Goal: Task Accomplishment & Management: Manage account settings

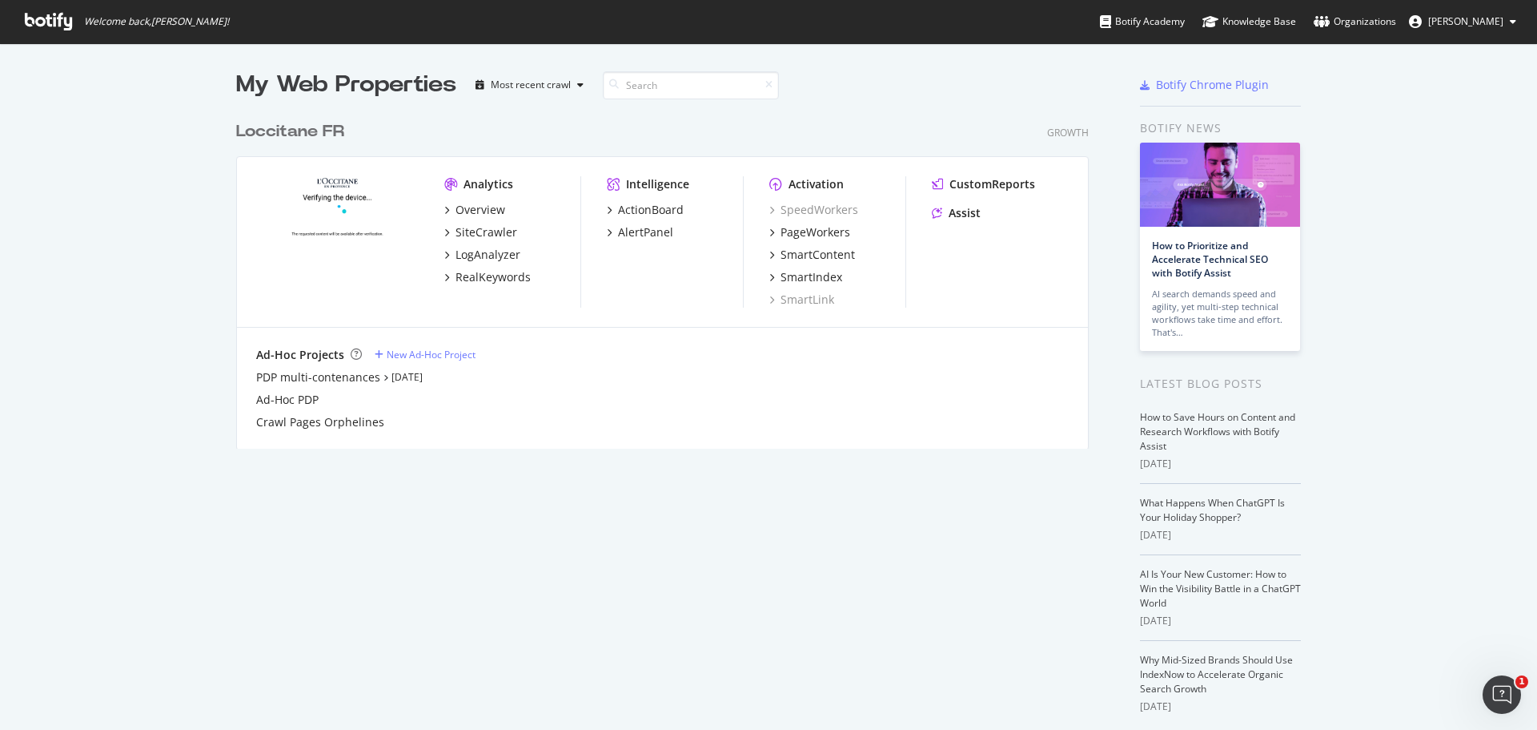
click at [1473, 22] on span "Margot Sylvestre" at bounding box center [1466, 21] width 75 height 14
click at [1454, 22] on span "Margot Sylvestre" at bounding box center [1466, 21] width 75 height 14
click at [1441, 61] on link "Edit Profile" at bounding box center [1452, 56] width 154 height 24
click at [483, 203] on div "Overview" at bounding box center [481, 210] width 50 height 16
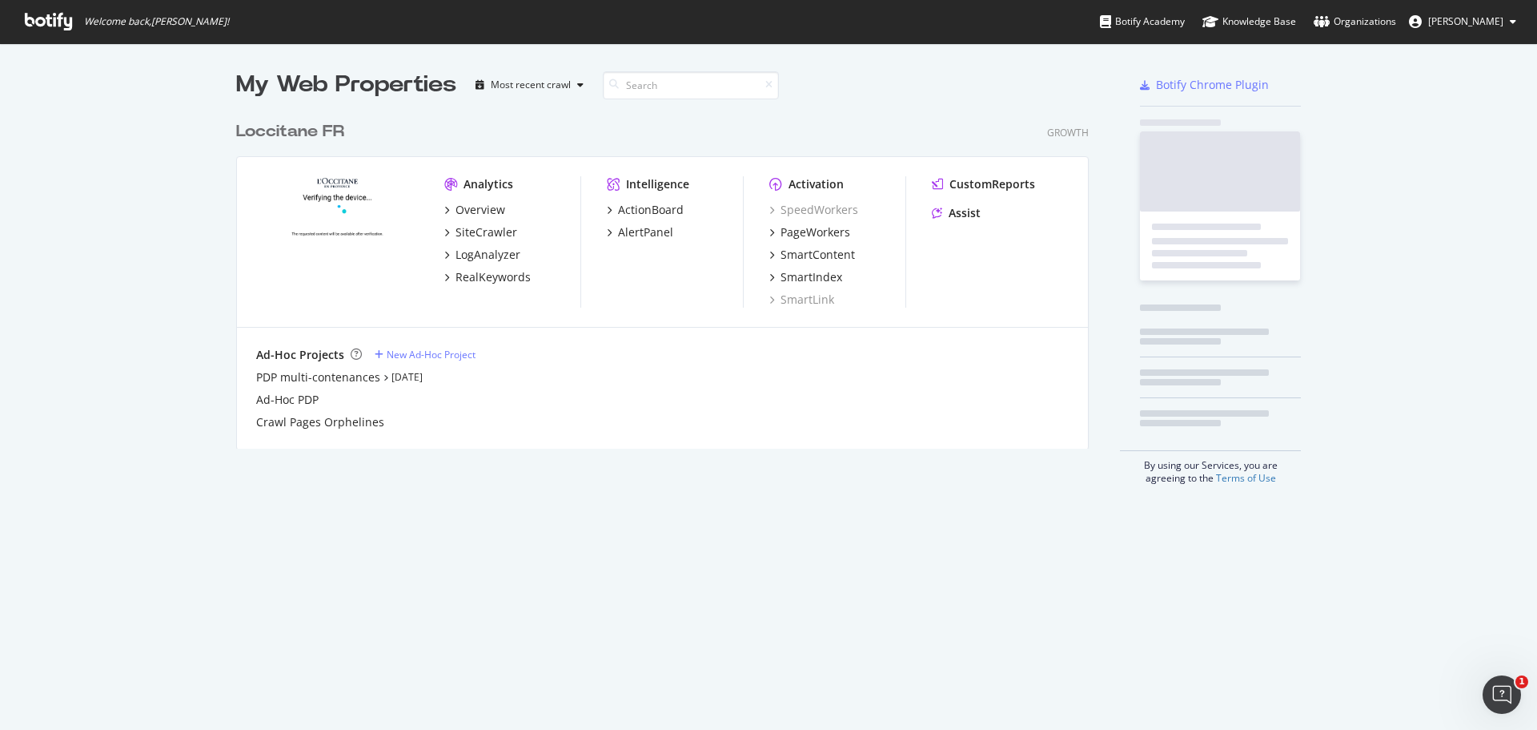
scroll to position [717, 1513]
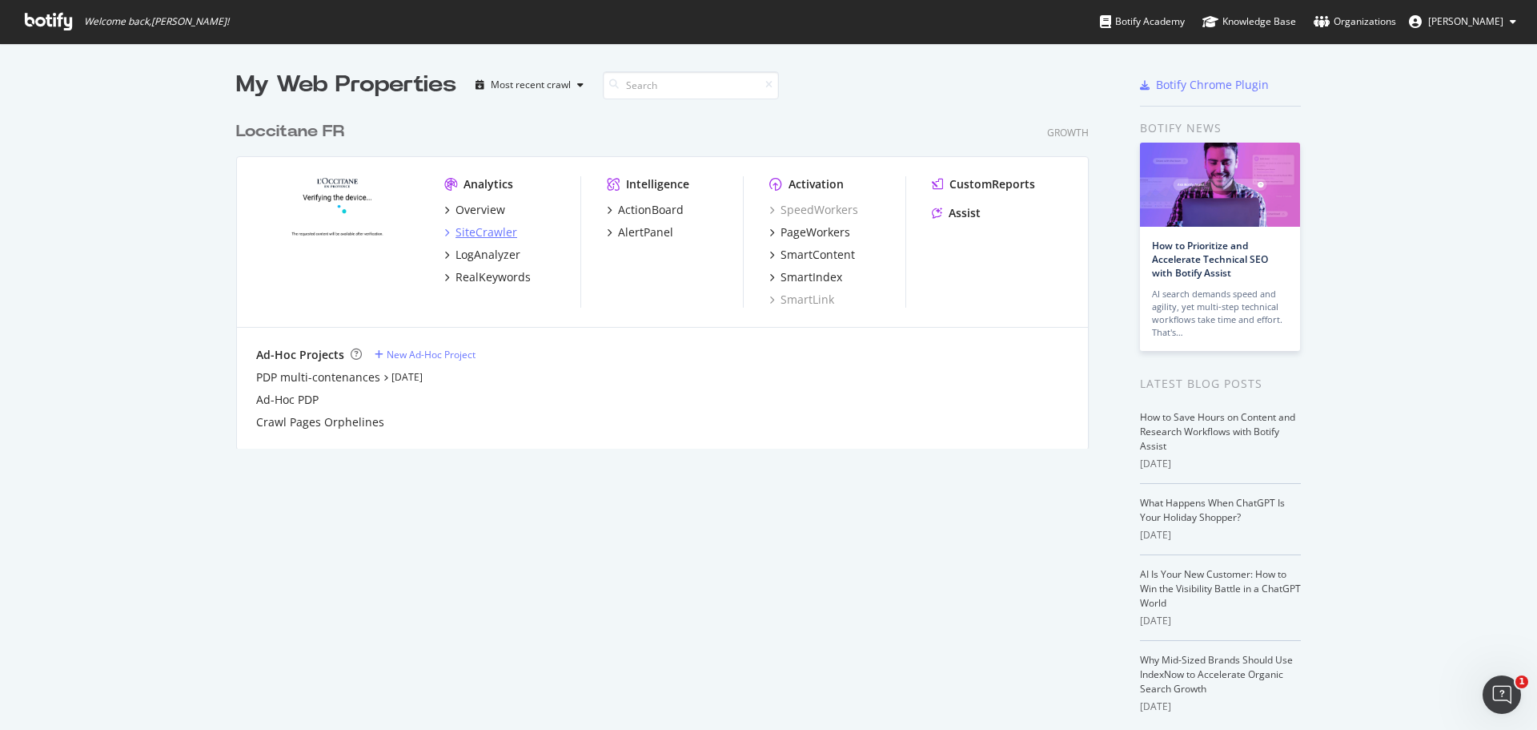
click at [460, 228] on div "SiteCrawler" at bounding box center [487, 232] width 62 height 16
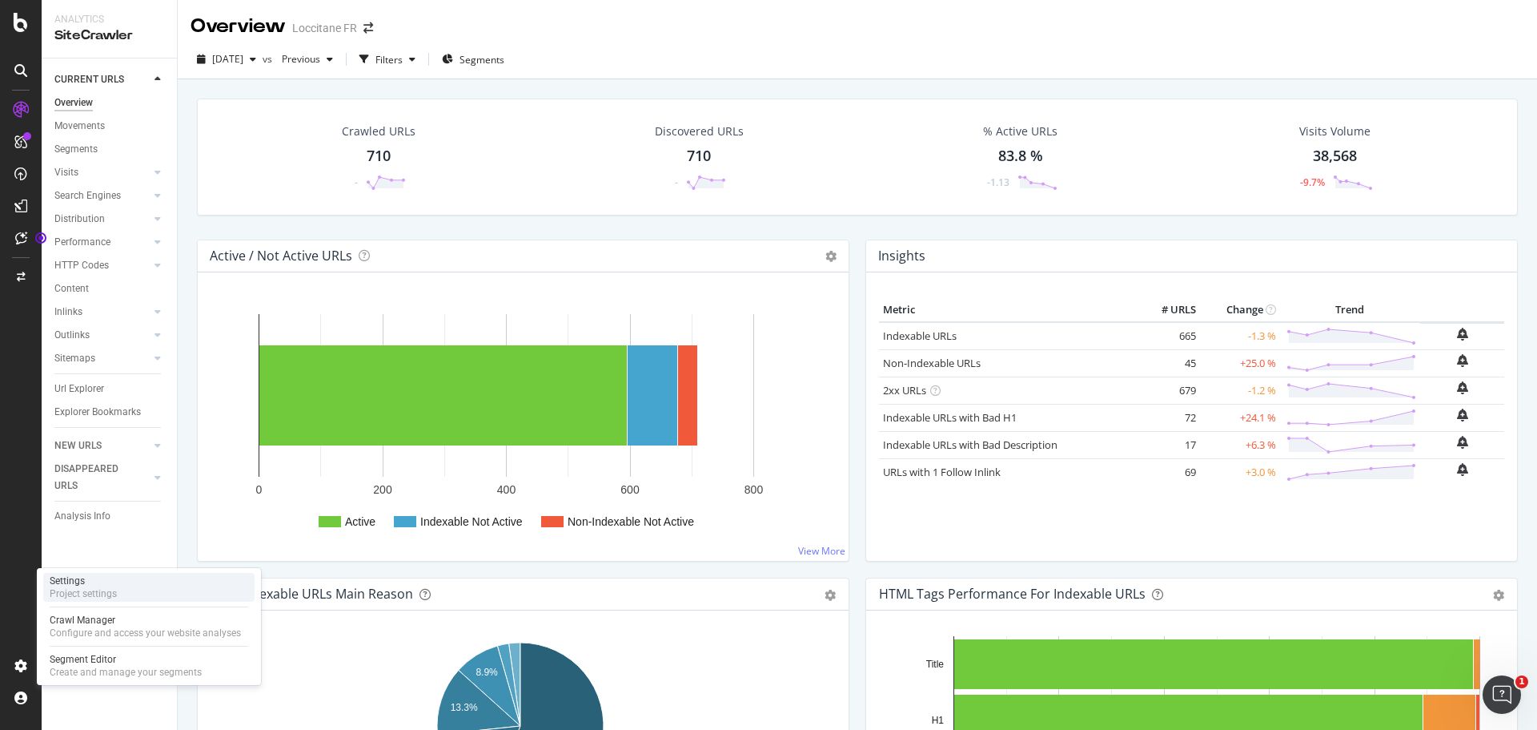
click at [88, 586] on div "Settings" at bounding box center [83, 580] width 67 height 13
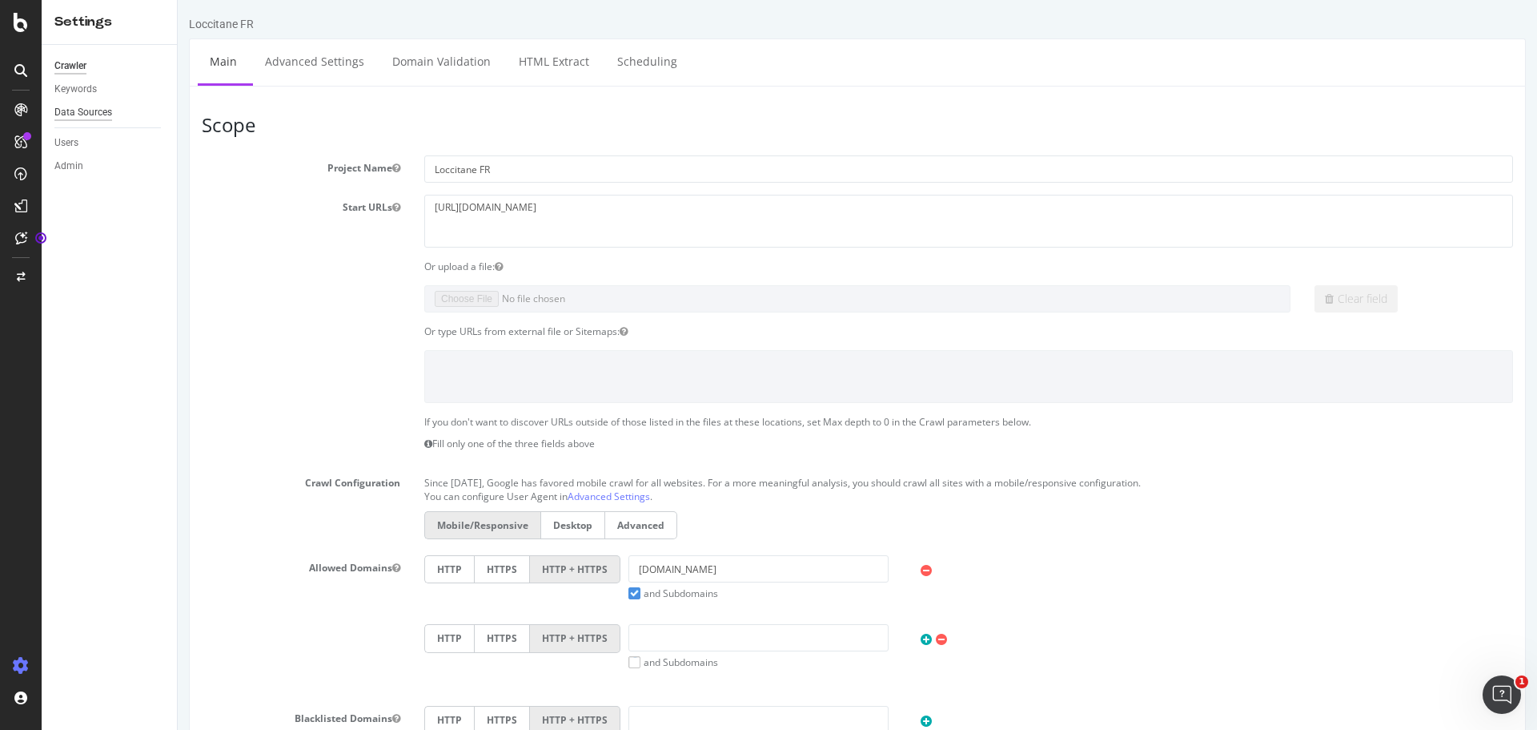
click at [73, 107] on div "Data Sources" at bounding box center [83, 112] width 58 height 17
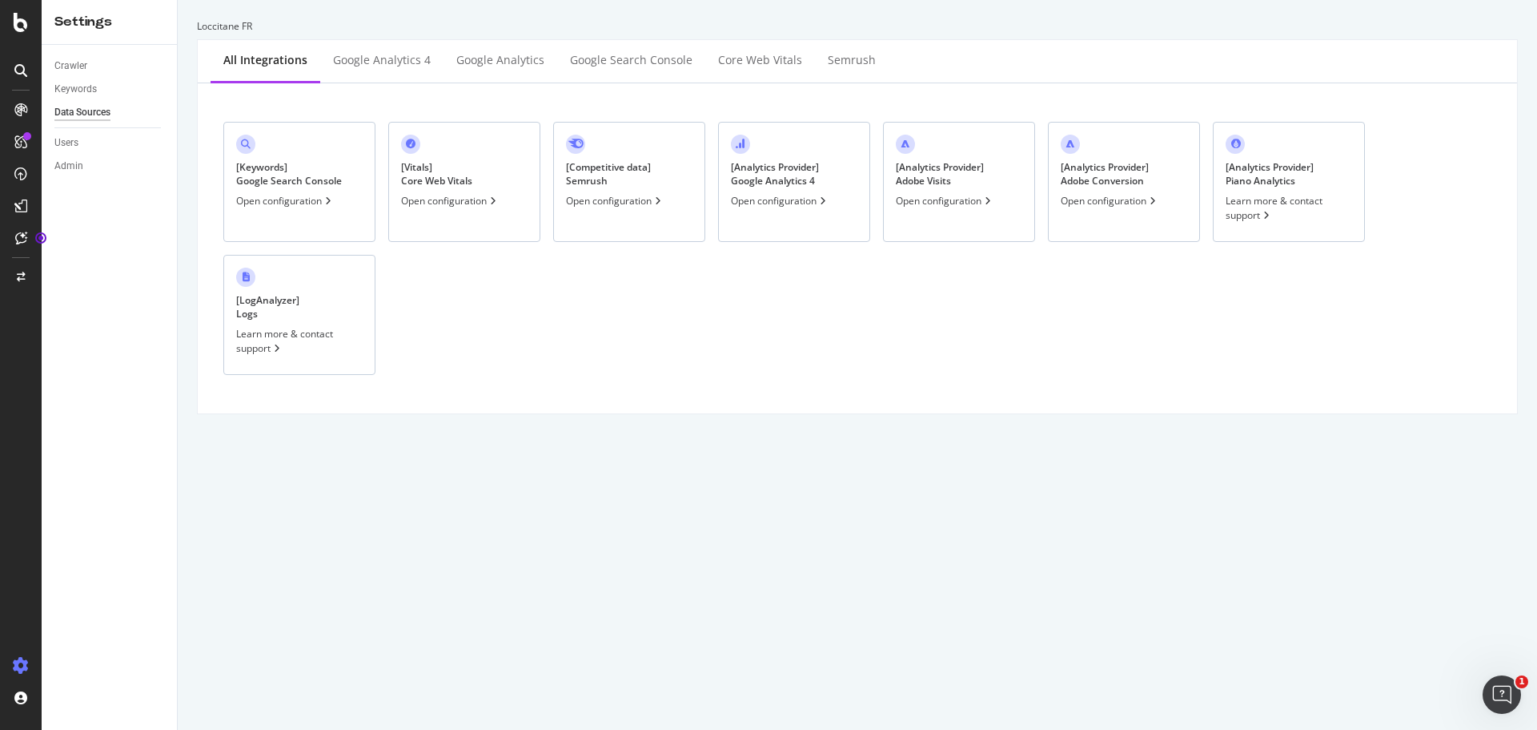
click at [782, 199] on div "Open configuration" at bounding box center [780, 201] width 98 height 14
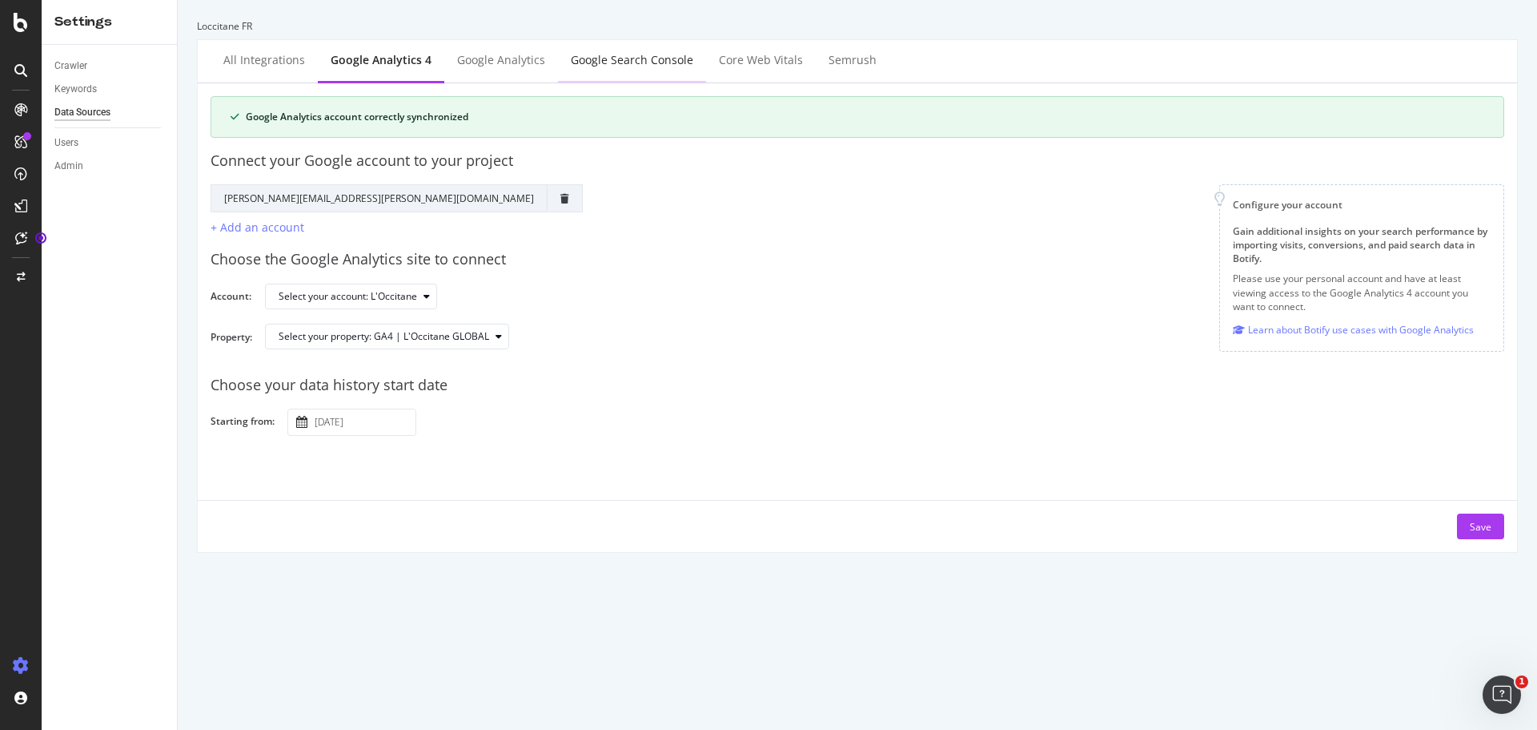
click at [628, 66] on div "Google Search Console" at bounding box center [632, 60] width 123 height 16
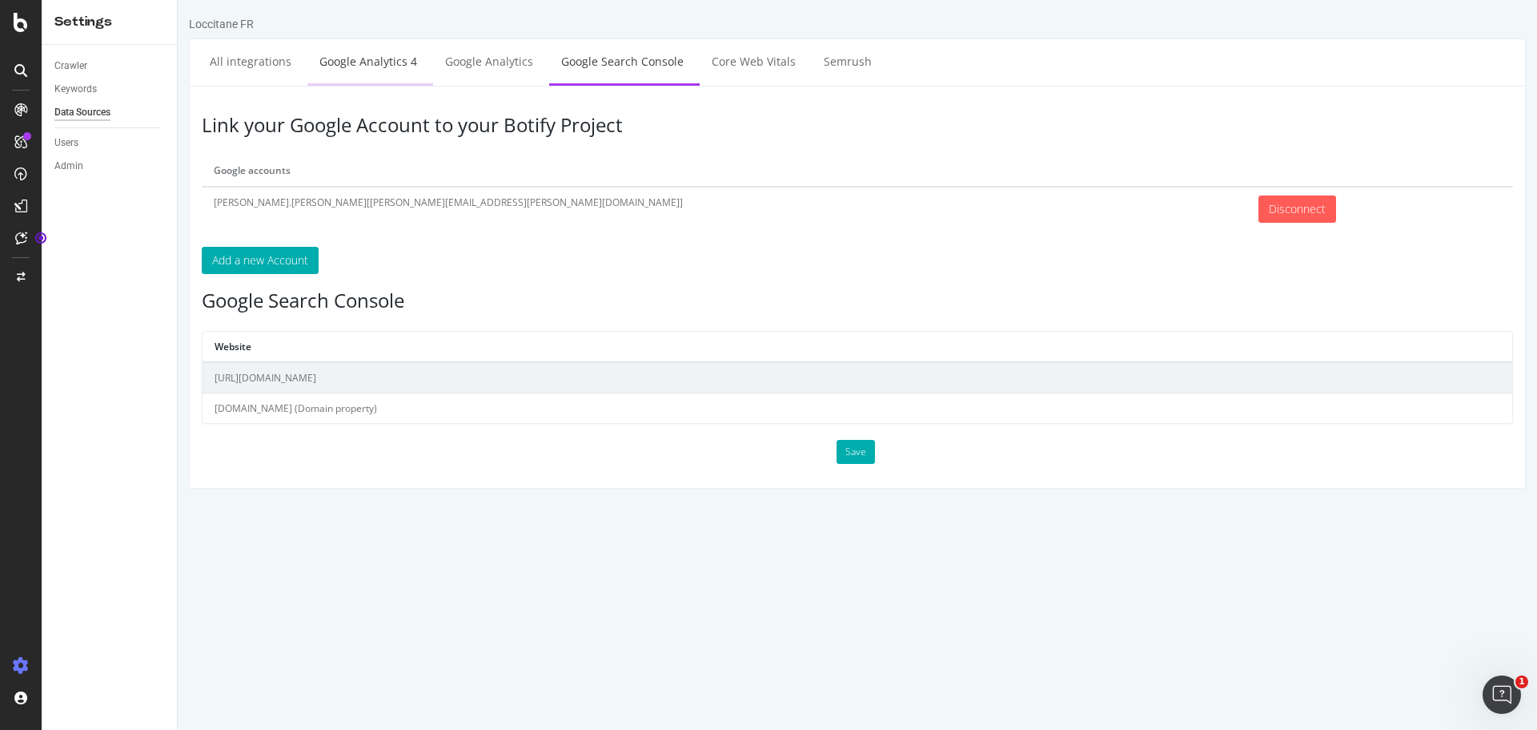
click at [359, 49] on link "Google Analytics 4" at bounding box center [368, 61] width 122 height 44
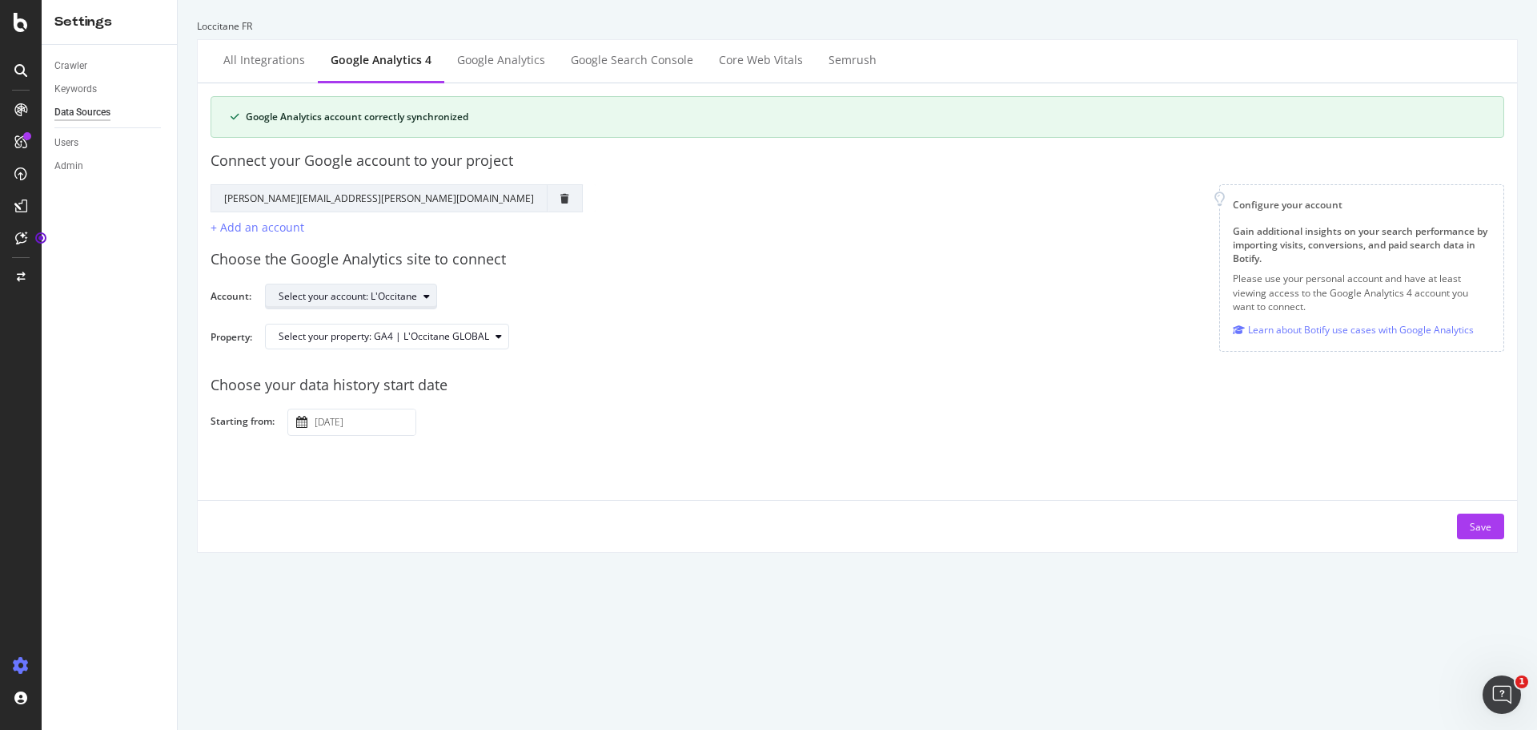
click at [419, 293] on div "button" at bounding box center [426, 296] width 19 height 10
click at [502, 328] on div "Select your property: GA4 | L'Occitane GLOBAL" at bounding box center [394, 336] width 230 height 22
click at [500, 332] on icon "button" at bounding box center [499, 337] width 6 height 10
click at [628, 57] on div "Google Search Console" at bounding box center [632, 60] width 123 height 16
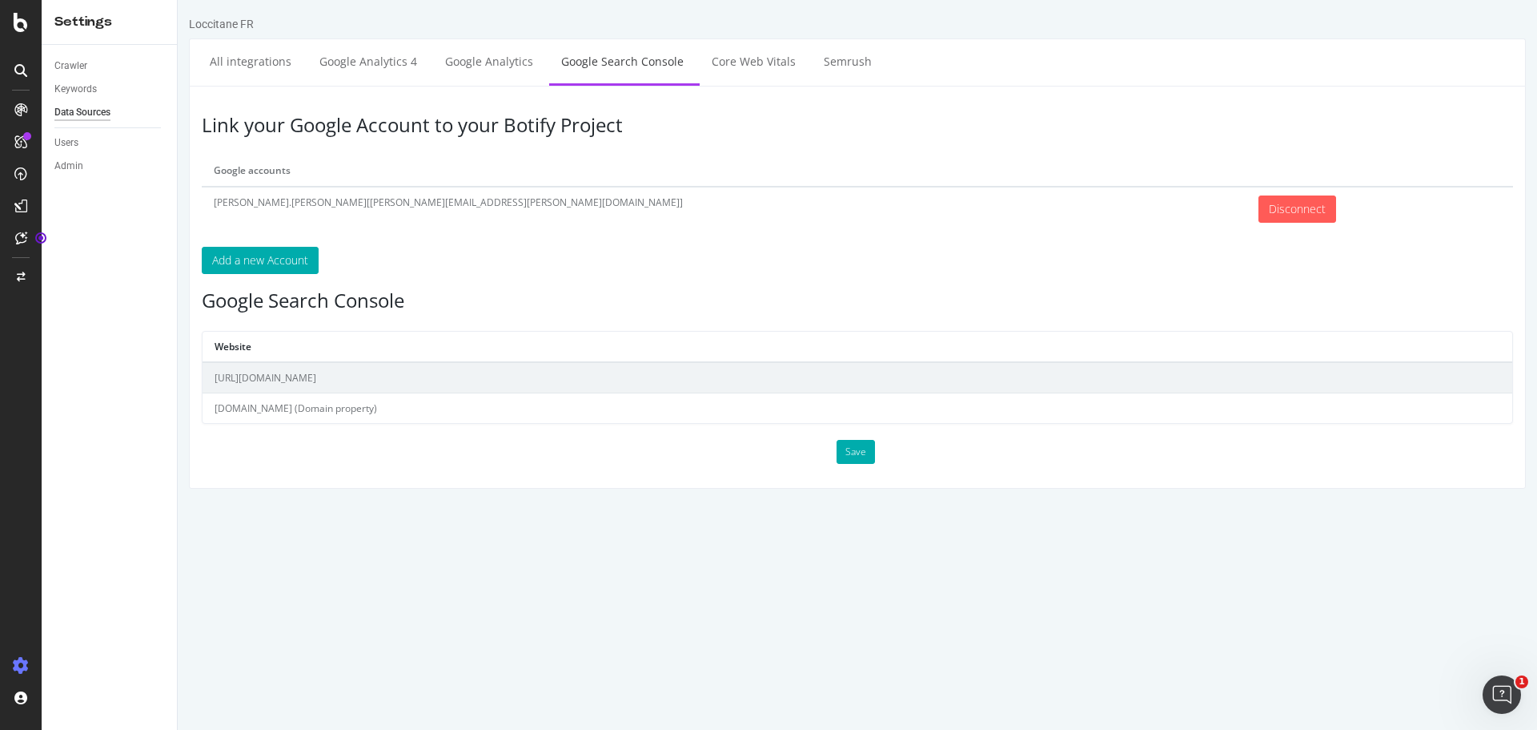
click at [320, 415] on td "[DOMAIN_NAME] (Domain property)" at bounding box center [858, 408] width 1310 height 30
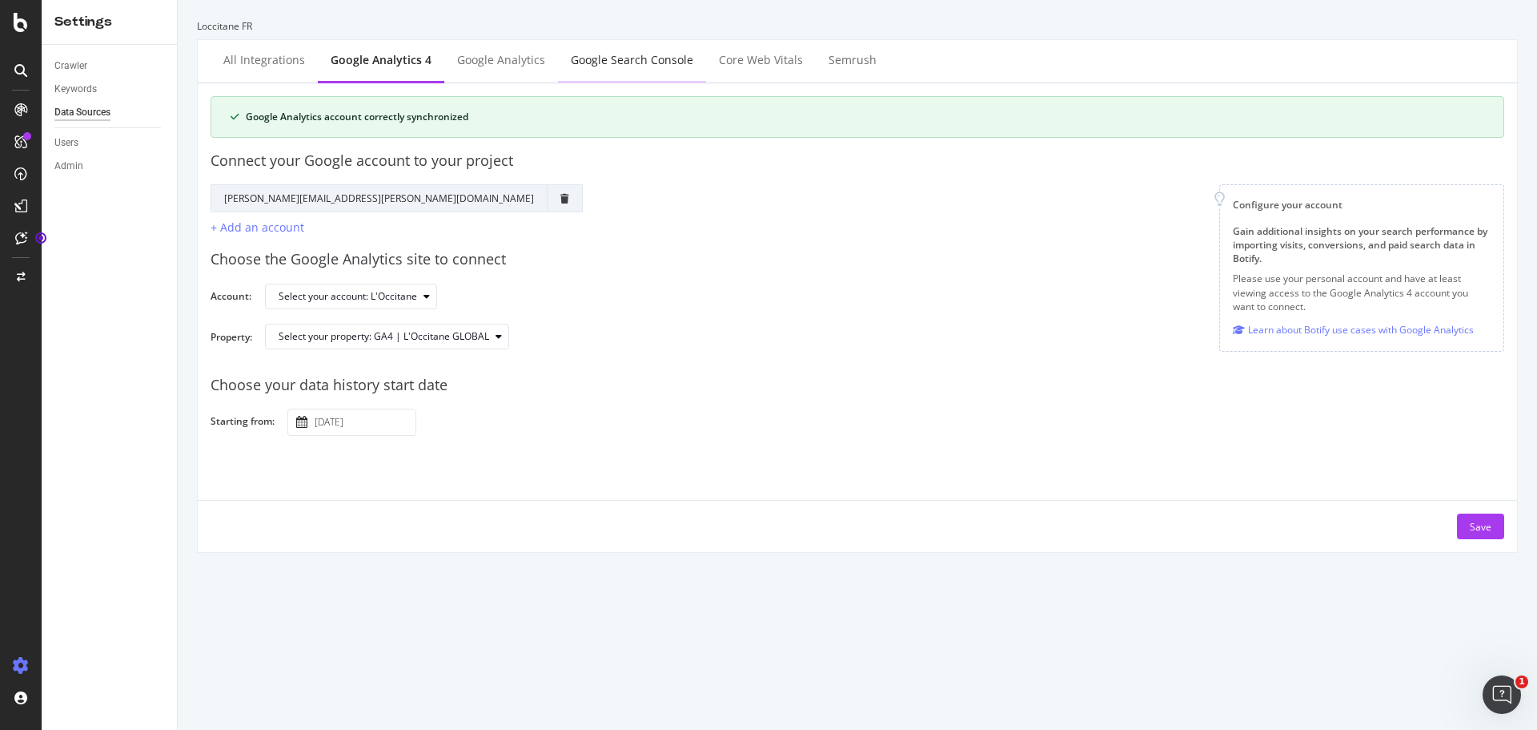
click at [611, 65] on div "Google Search Console" at bounding box center [632, 60] width 123 height 16
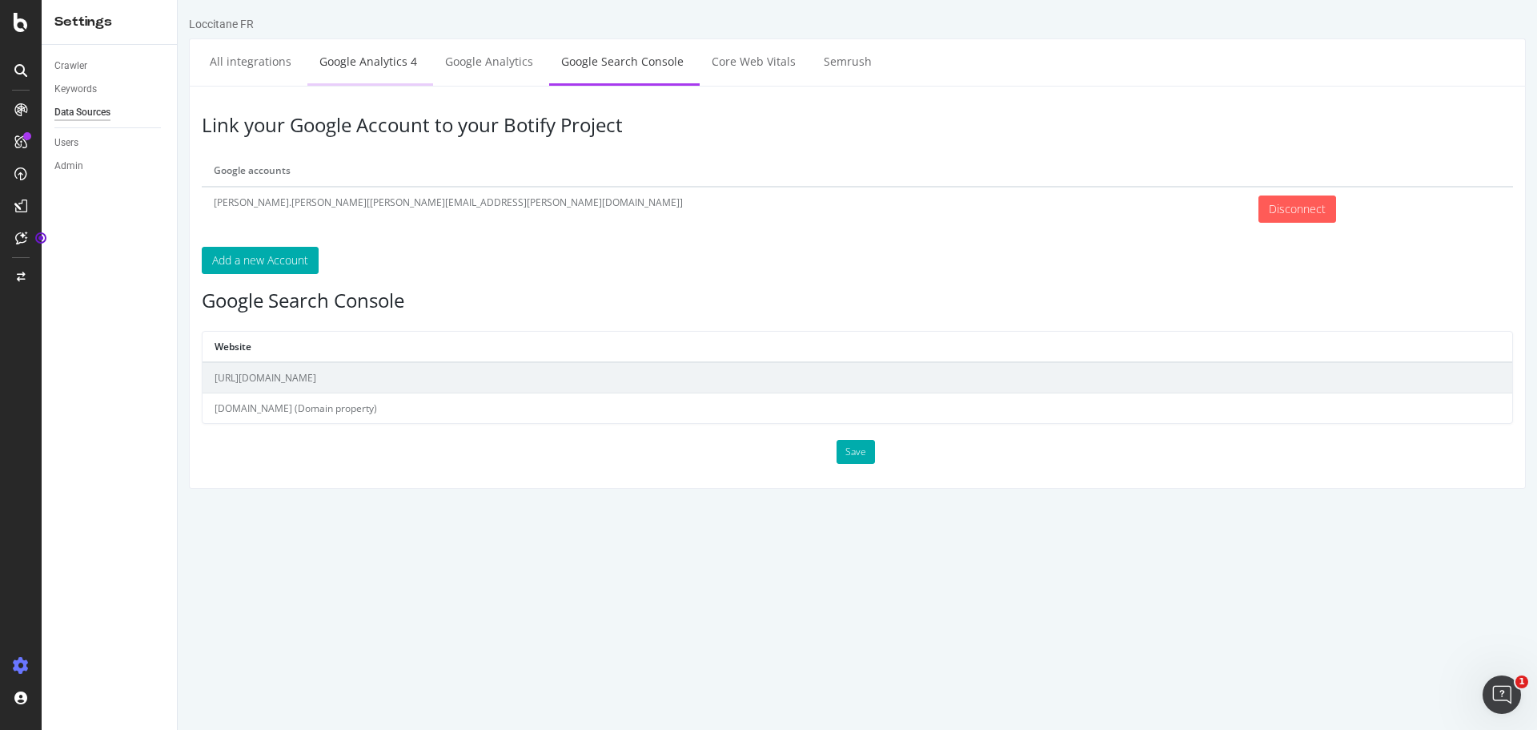
click at [361, 70] on link "Google Analytics 4" at bounding box center [368, 61] width 122 height 44
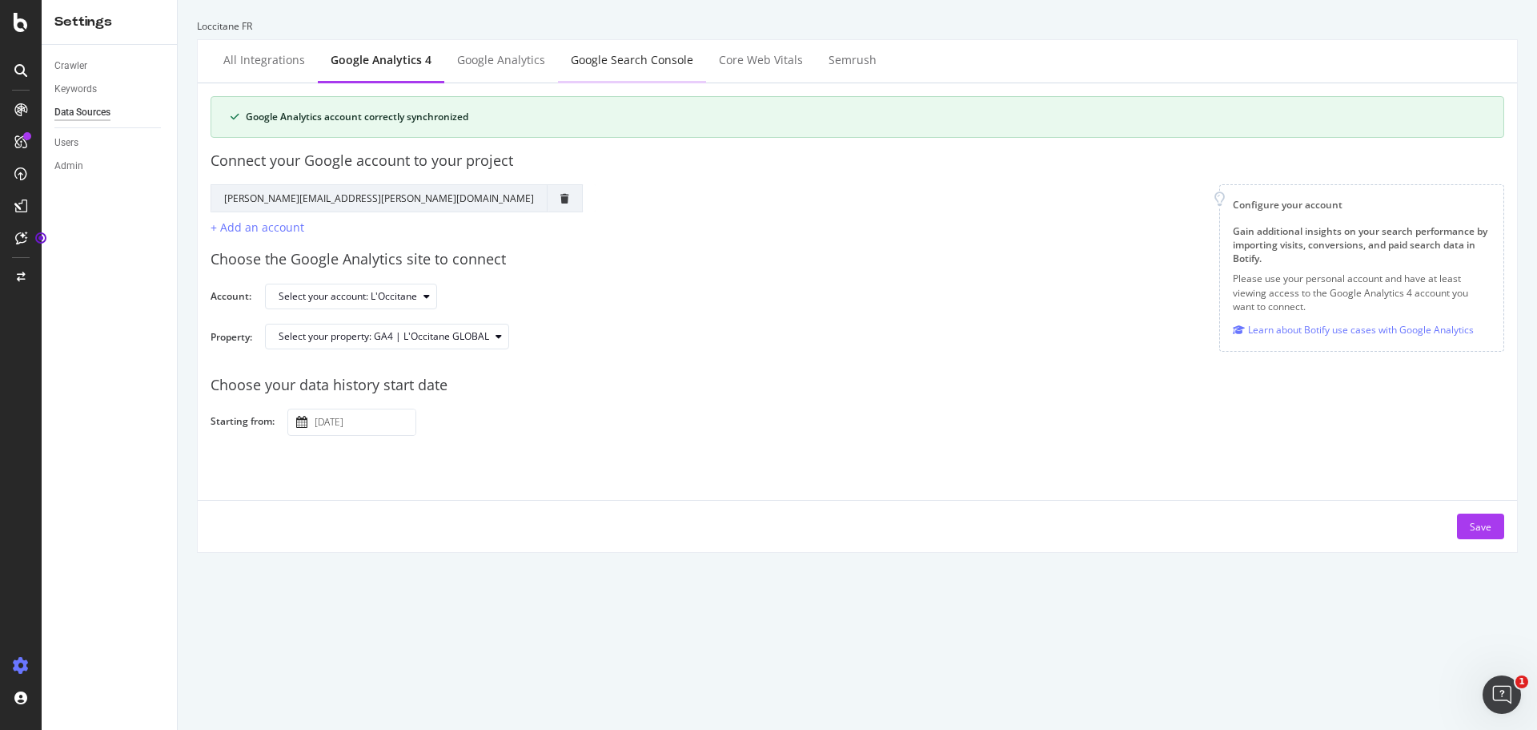
click at [614, 53] on div "Google Search Console" at bounding box center [632, 60] width 123 height 16
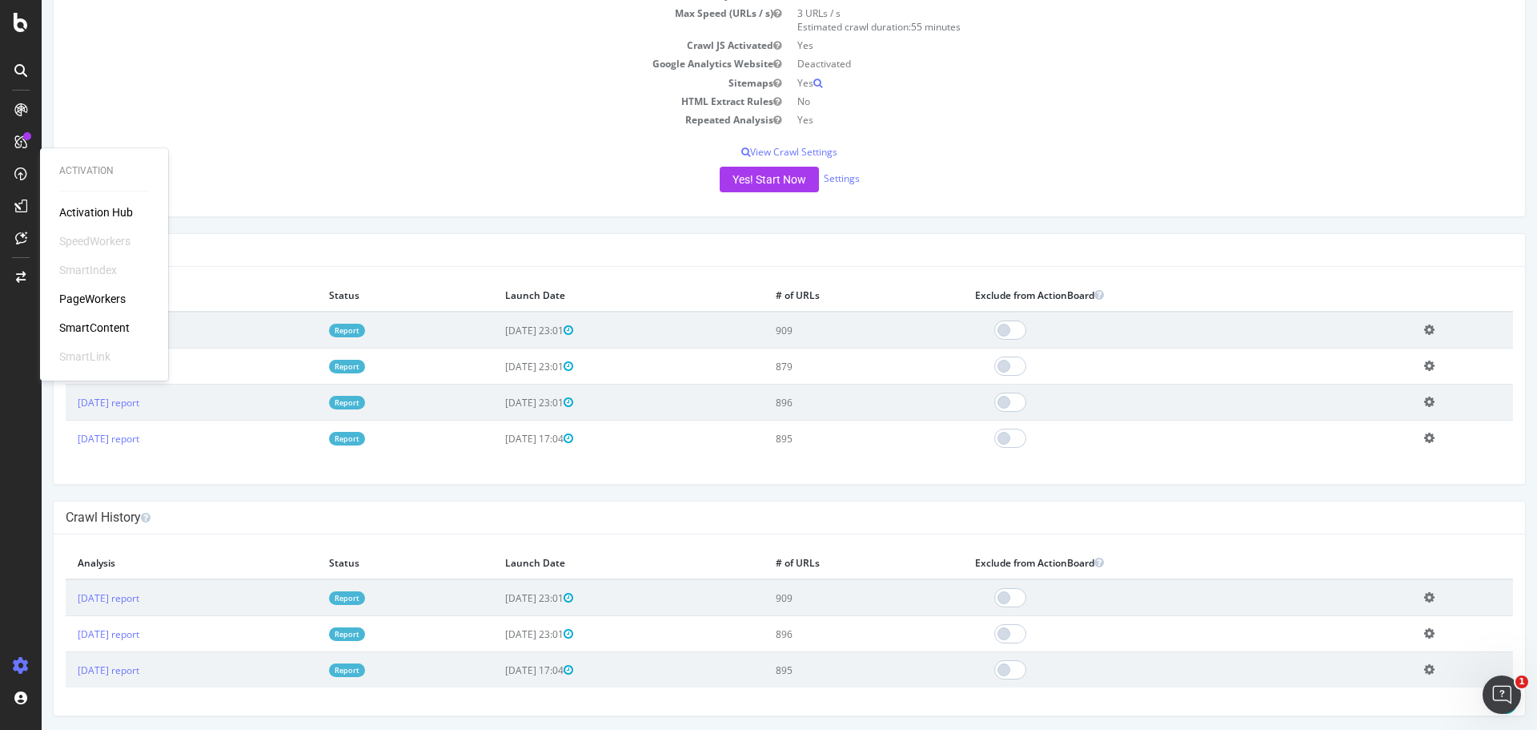
scroll to position [257, 0]
click at [311, 498] on div "Crawl History × Fermer Delete Analysis ? Are you sure you want to delete the an…" at bounding box center [789, 605] width 1473 height 215
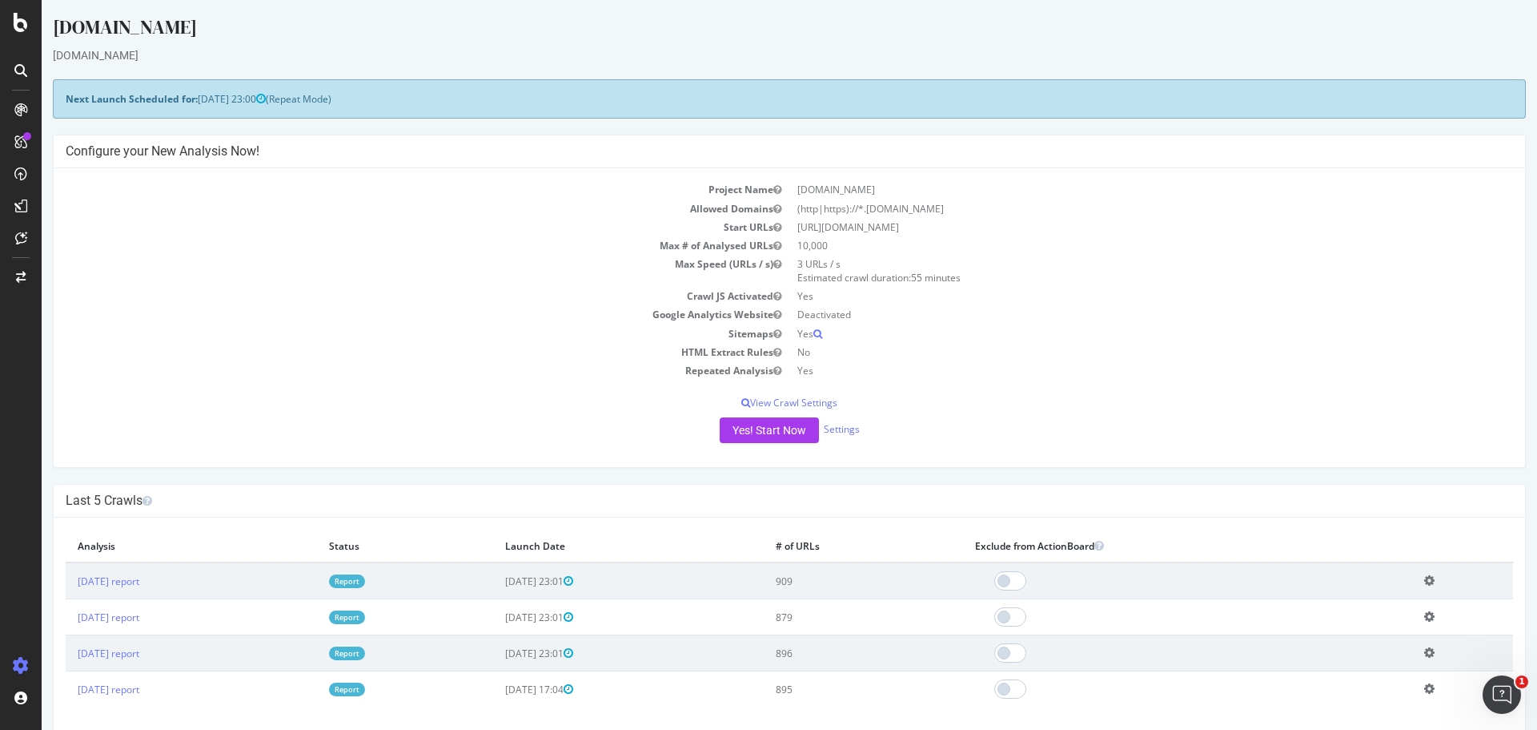
scroll to position [0, 0]
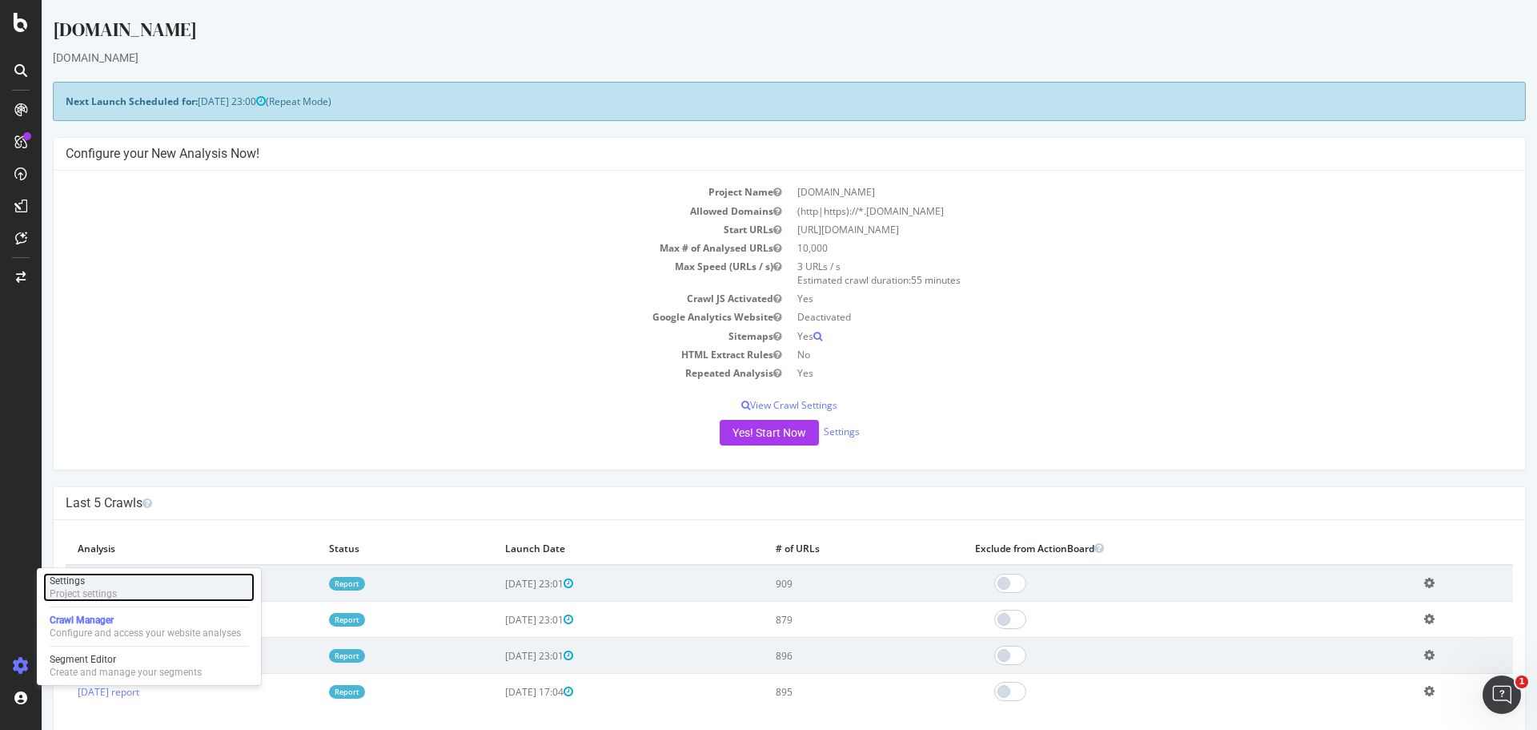
click at [123, 589] on div "Settings Project settings" at bounding box center [148, 587] width 211 height 29
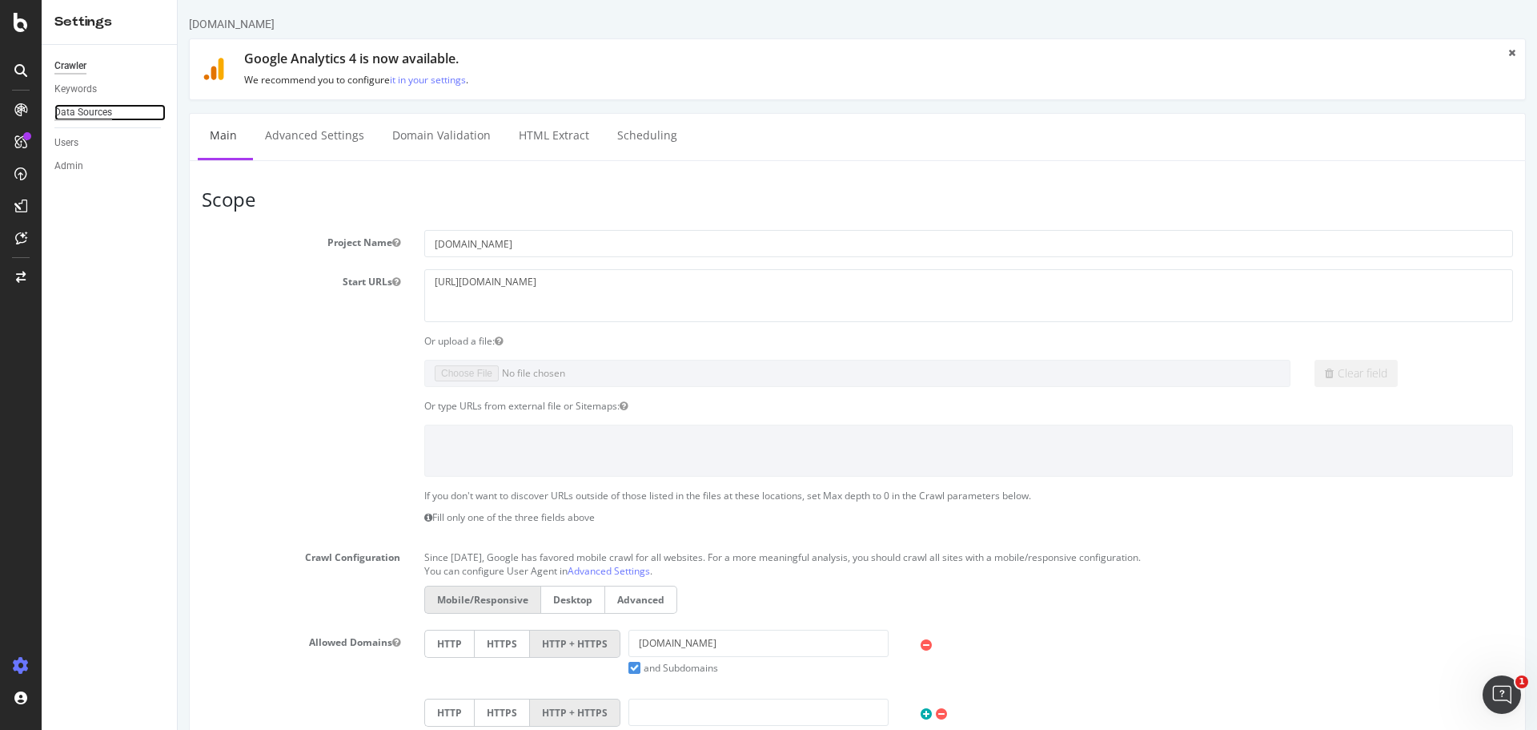
click at [85, 107] on div "Data Sources" at bounding box center [83, 112] width 58 height 17
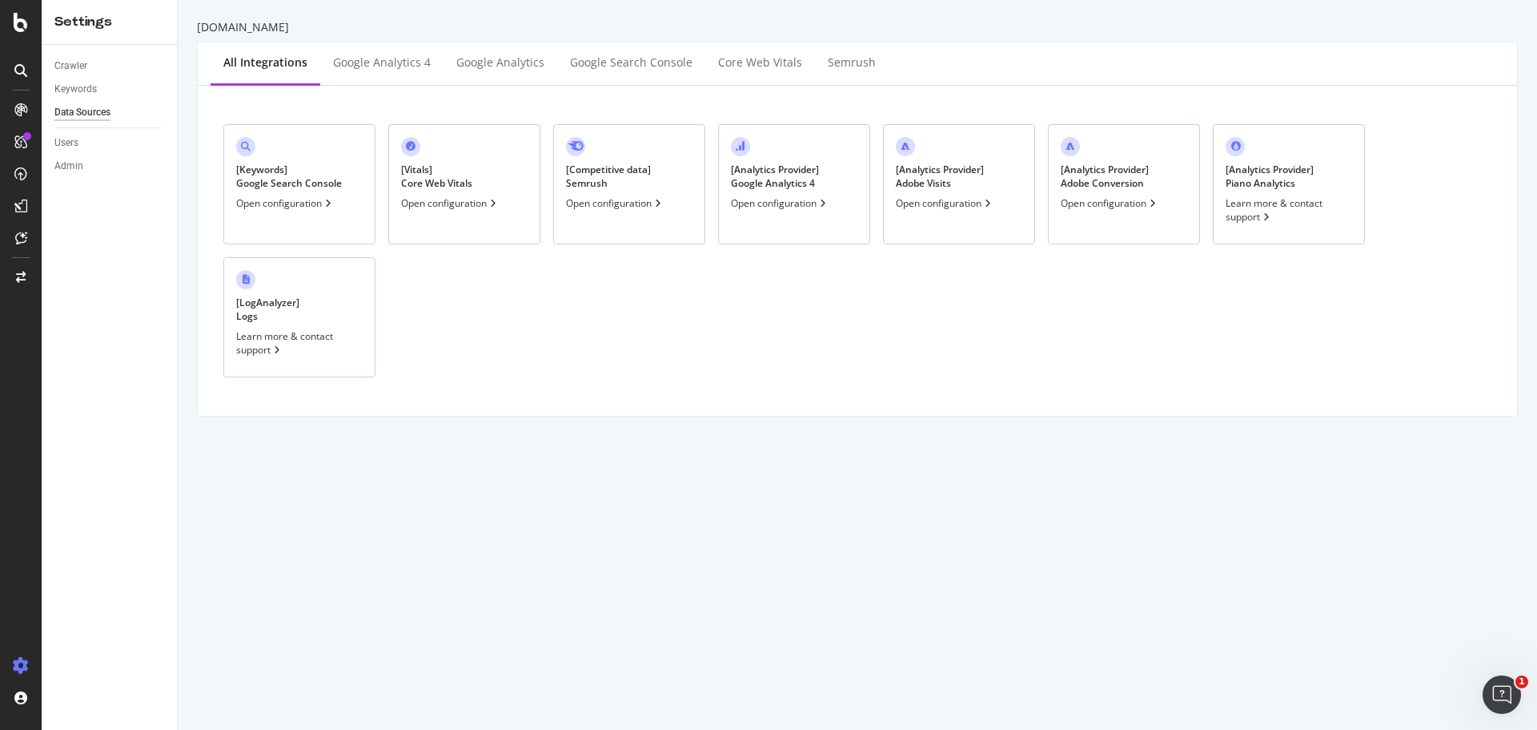
click at [814, 219] on div "[ Analytics Provider ] Google Analytics 4 Open configuration" at bounding box center [794, 184] width 152 height 120
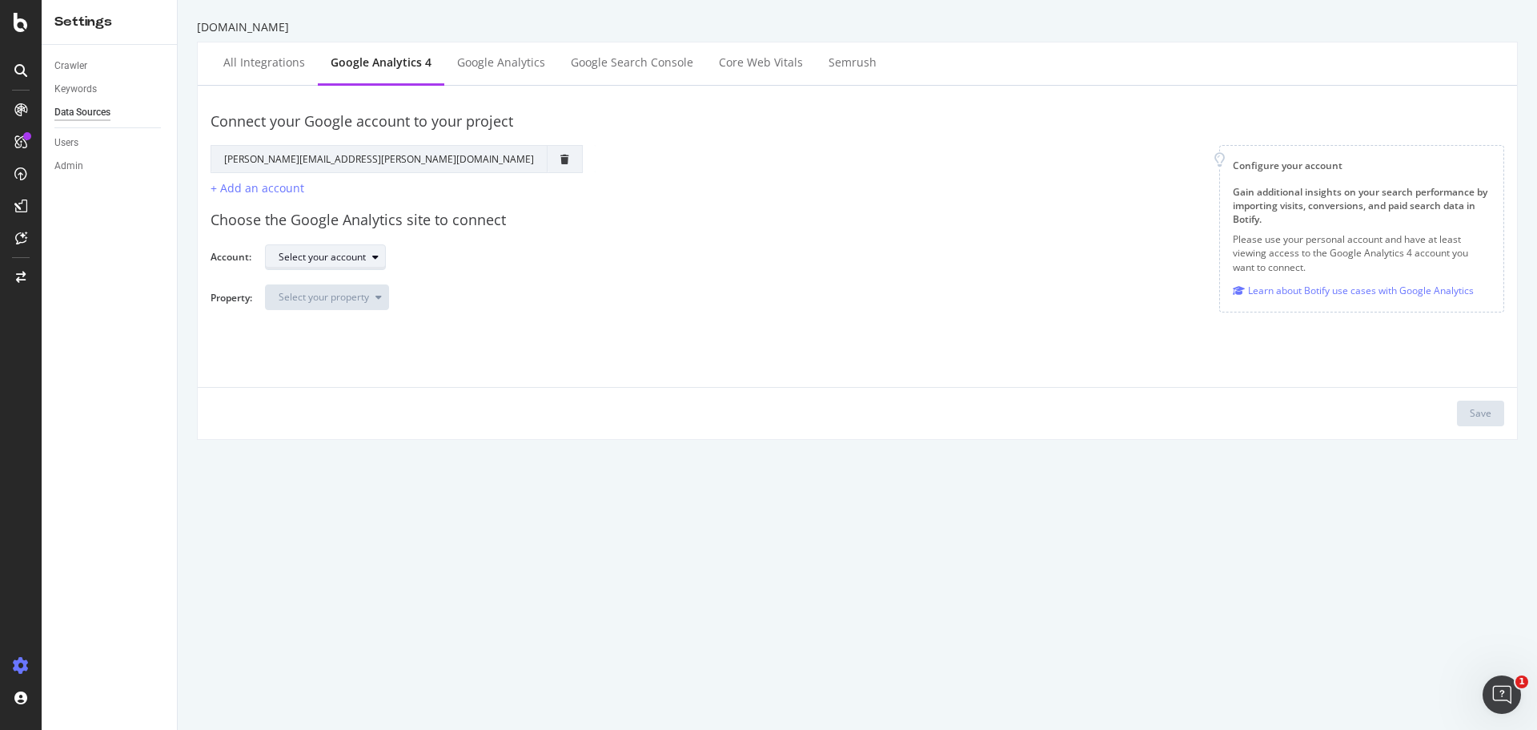
click at [358, 255] on div "Select your account" at bounding box center [322, 257] width 87 height 10
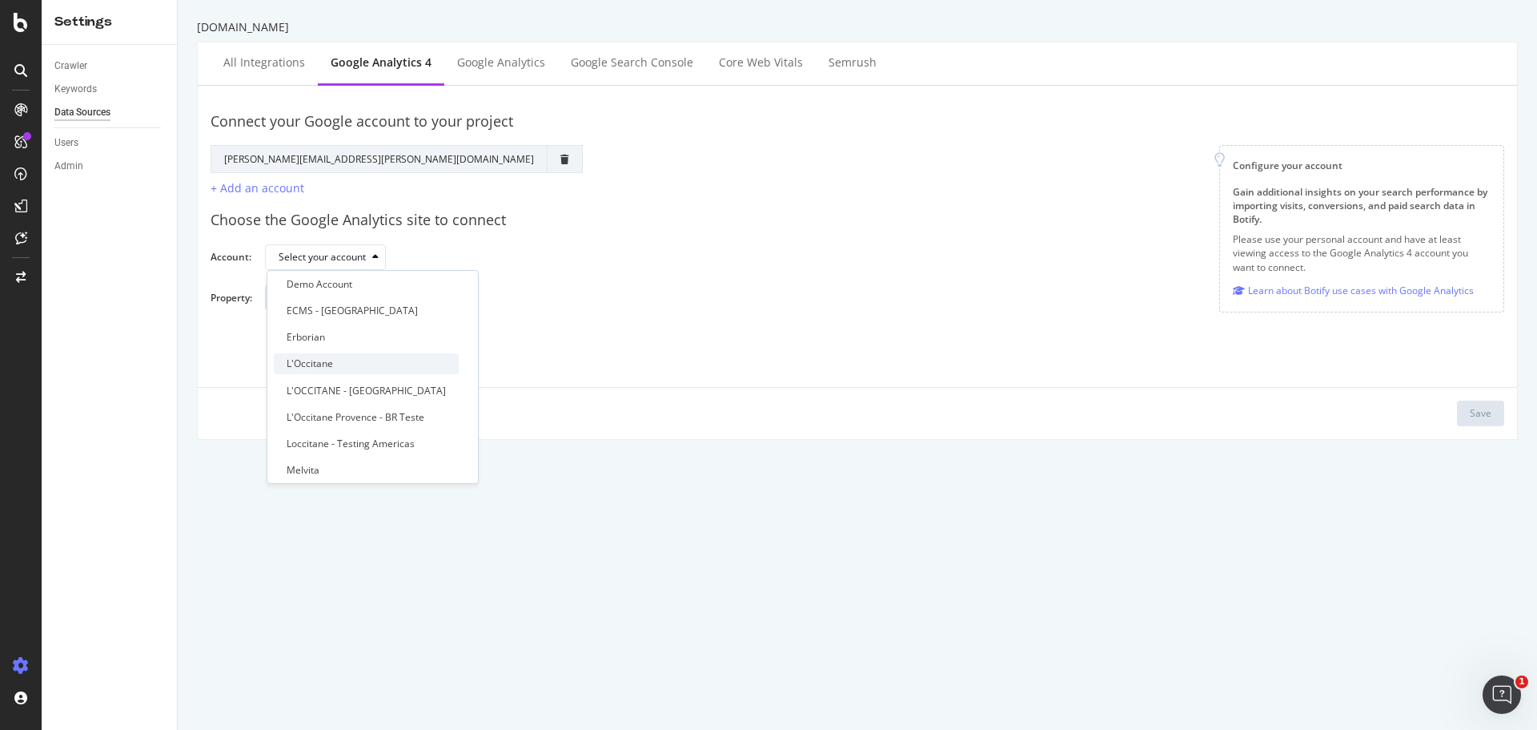
click at [364, 364] on div "L'Occitane" at bounding box center [366, 363] width 185 height 20
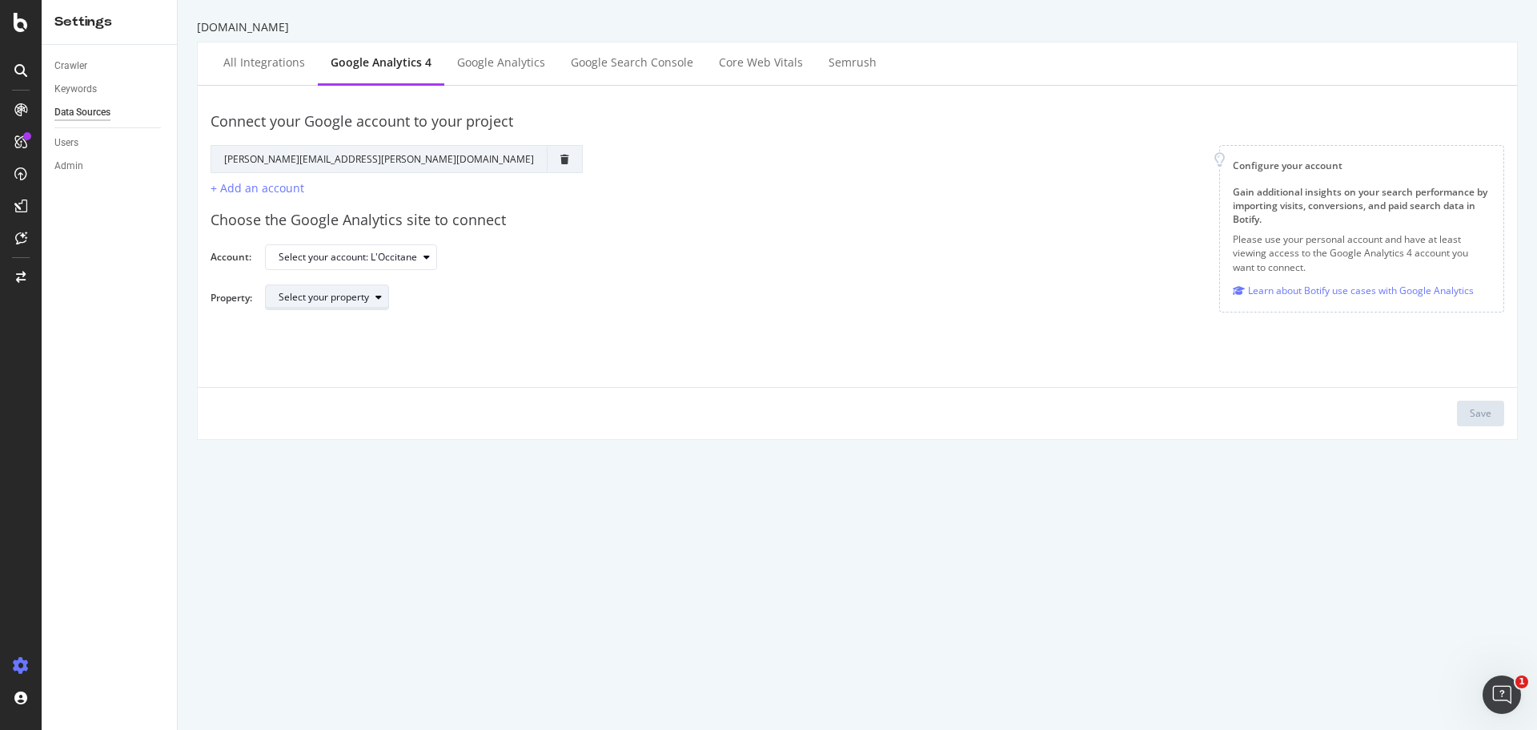
click at [342, 293] on div "Select your property" at bounding box center [324, 297] width 90 height 10
click at [416, 357] on div "GA4 | L'Occitane GLOBAL" at bounding box center [376, 350] width 204 height 20
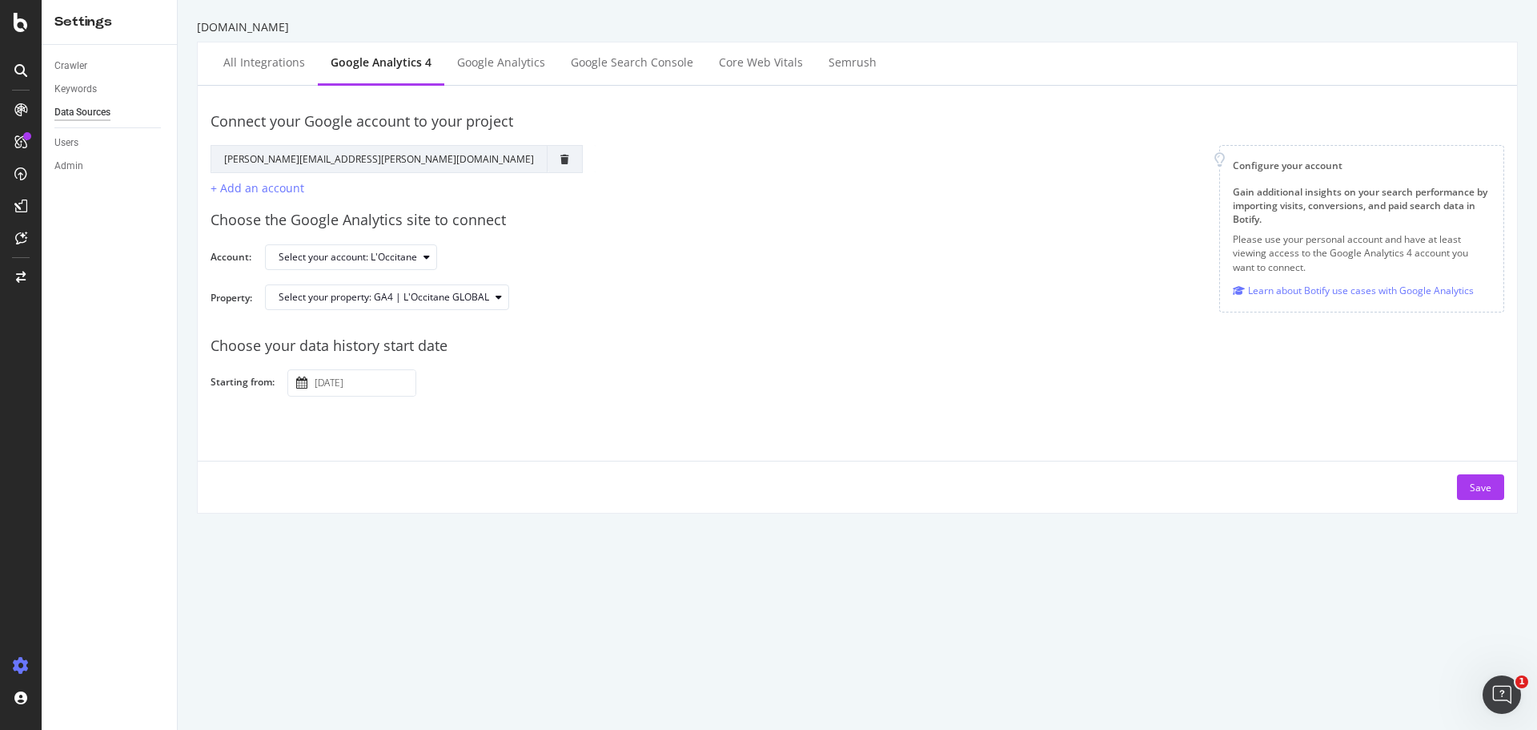
click at [372, 392] on input "[DATE]" at bounding box center [364, 383] width 104 height 26
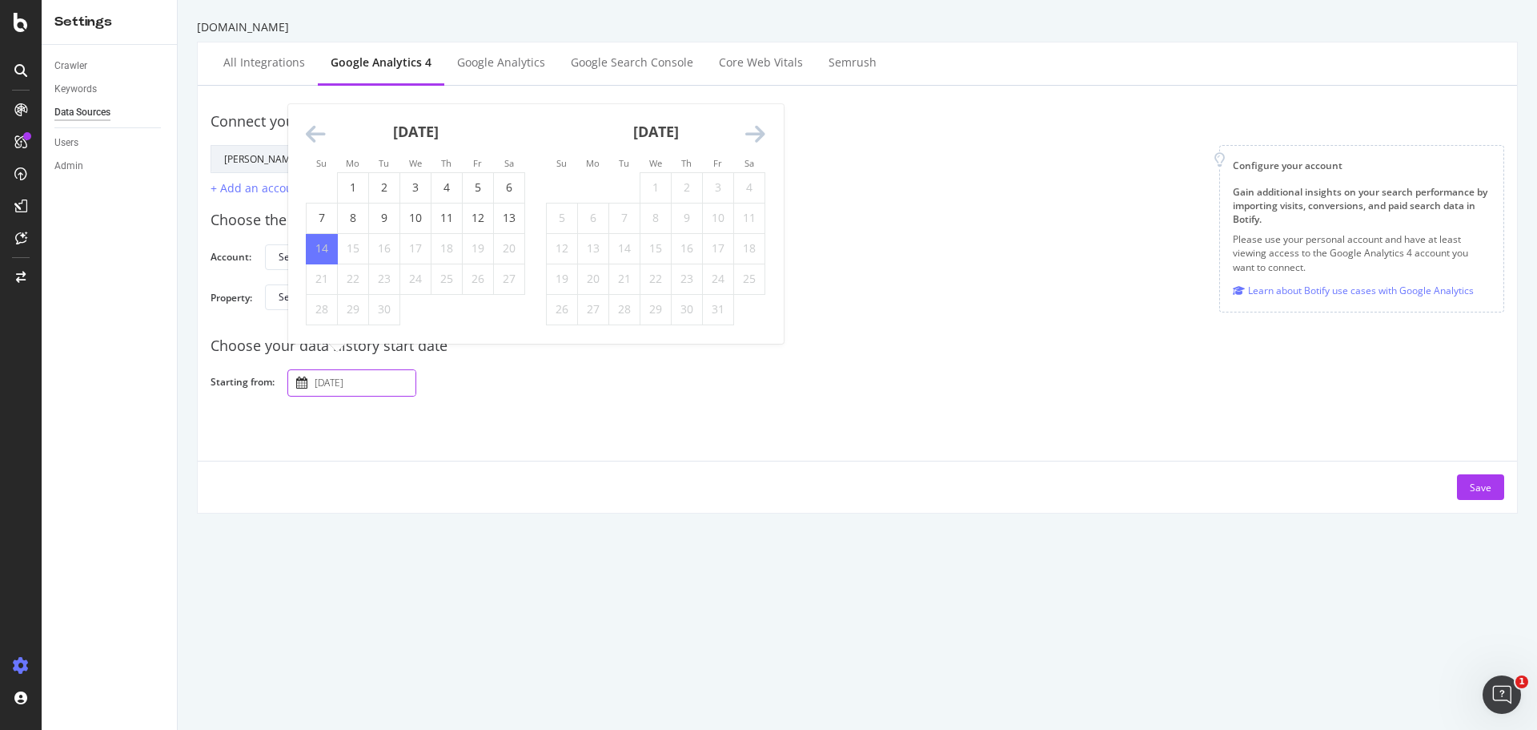
click at [303, 127] on div "September 2025 1 2 3 4 5 6 7 8 9 10 11 12 13 14 15 16 17 18 19 20 21 22 23 24 2…" at bounding box center [415, 214] width 240 height 221
click at [310, 132] on icon "Move backward to switch to the previous month." at bounding box center [316, 134] width 20 height 22
click at [310, 132] on div "Su Mo Tu We Th Fr Sa Su Mo Tu We Th Fr Sa [DATE] 1 2 3 4 5 6 7 8 9 10 11 12 13 …" at bounding box center [535, 223] width 495 height 239
click at [310, 132] on li "Su" at bounding box center [321, 132] width 31 height 16
click at [313, 107] on icon "Move backward to switch to the previous month." at bounding box center [316, 104] width 20 height 22
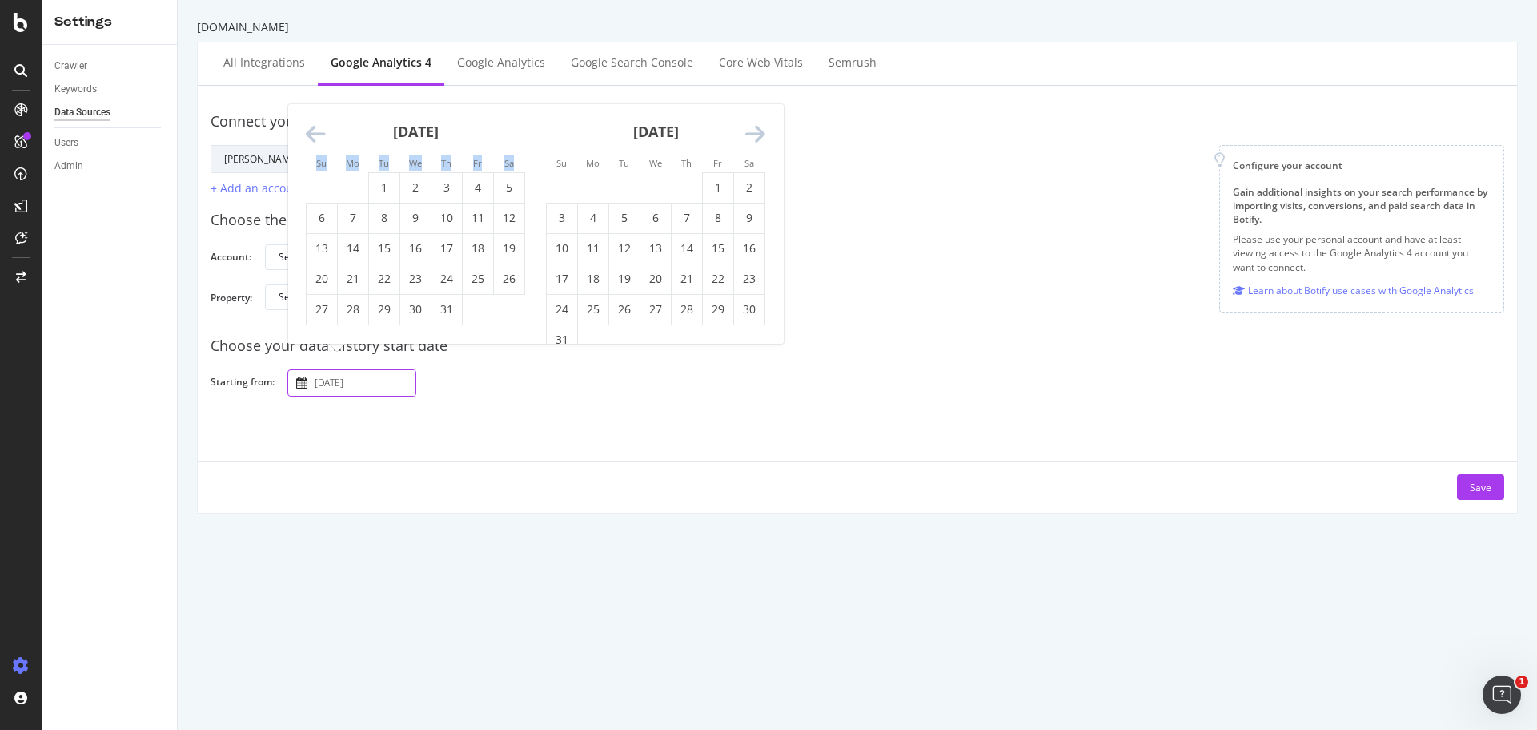
click at [316, 131] on icon "Move backward to switch to the previous month." at bounding box center [316, 134] width 20 height 22
click at [316, 132] on icon "Move backward to switch to the previous month." at bounding box center [316, 134] width 20 height 22
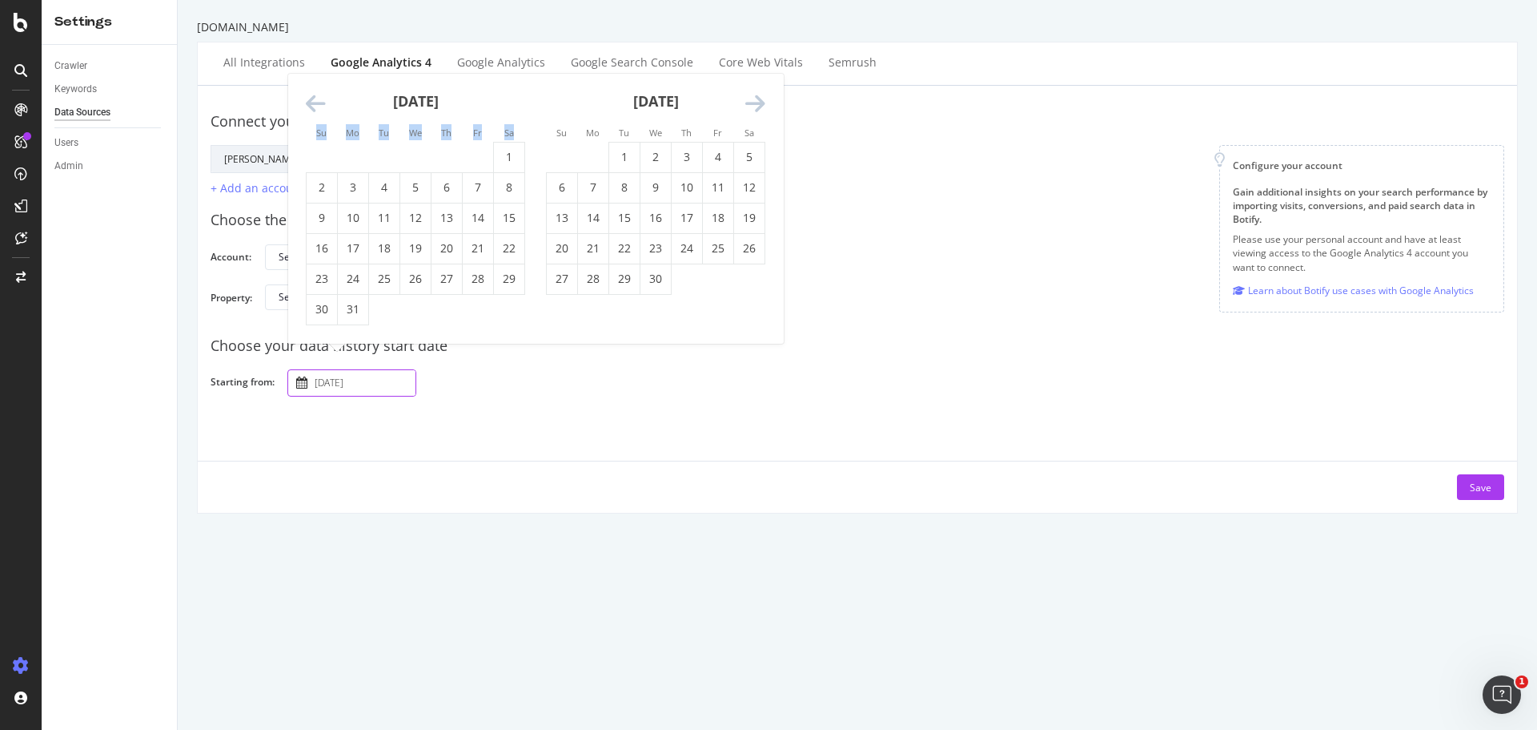
click at [316, 132] on div "Su Mo Tu We Th Fr Sa Su Mo Tu We Th Fr Sa February 2025 1 2 3 4 5 6 7 8 9 10 11…" at bounding box center [535, 209] width 495 height 270
click at [311, 114] on icon "Move backward to switch to the previous month." at bounding box center [316, 104] width 20 height 22
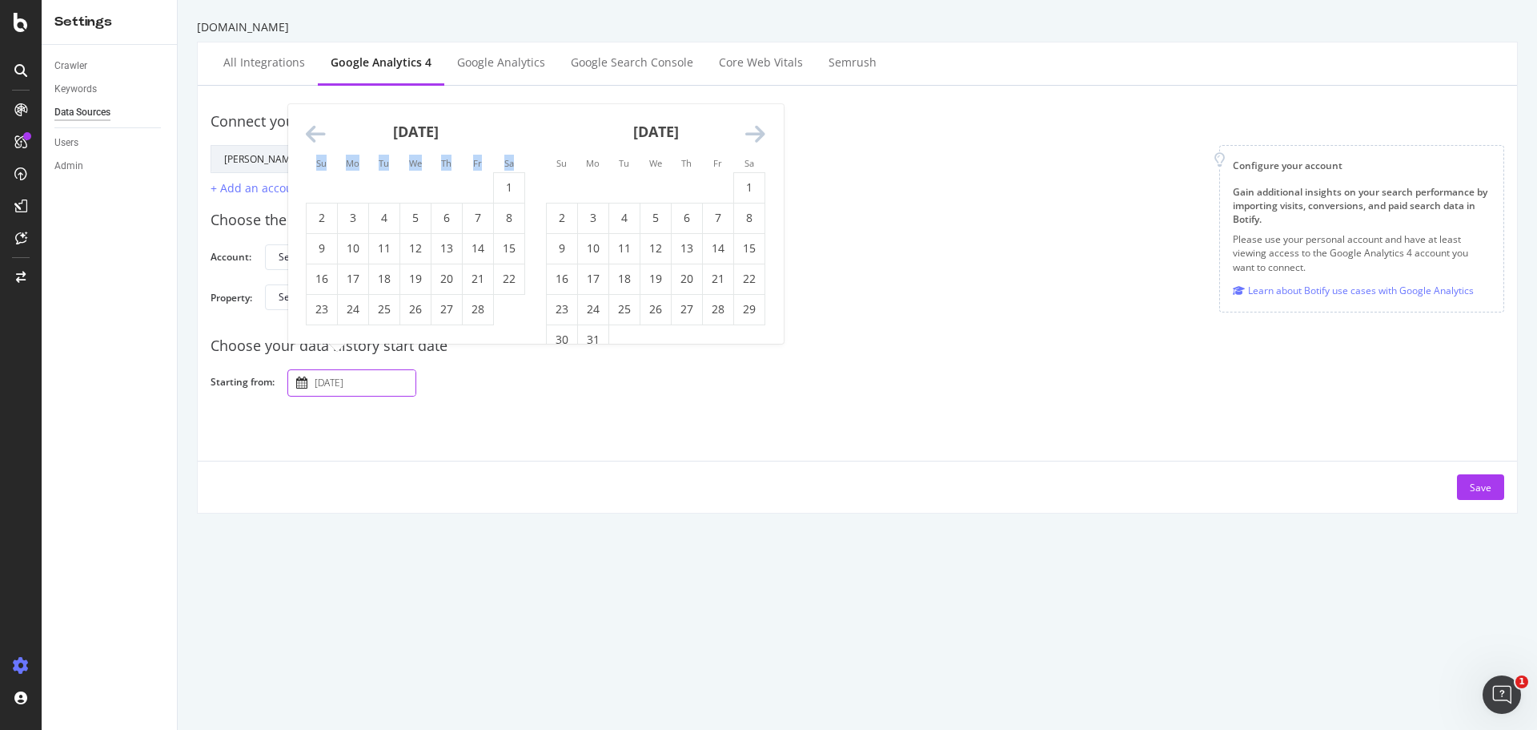
click at [316, 127] on icon "Move backward to switch to the previous month." at bounding box center [316, 134] width 20 height 22
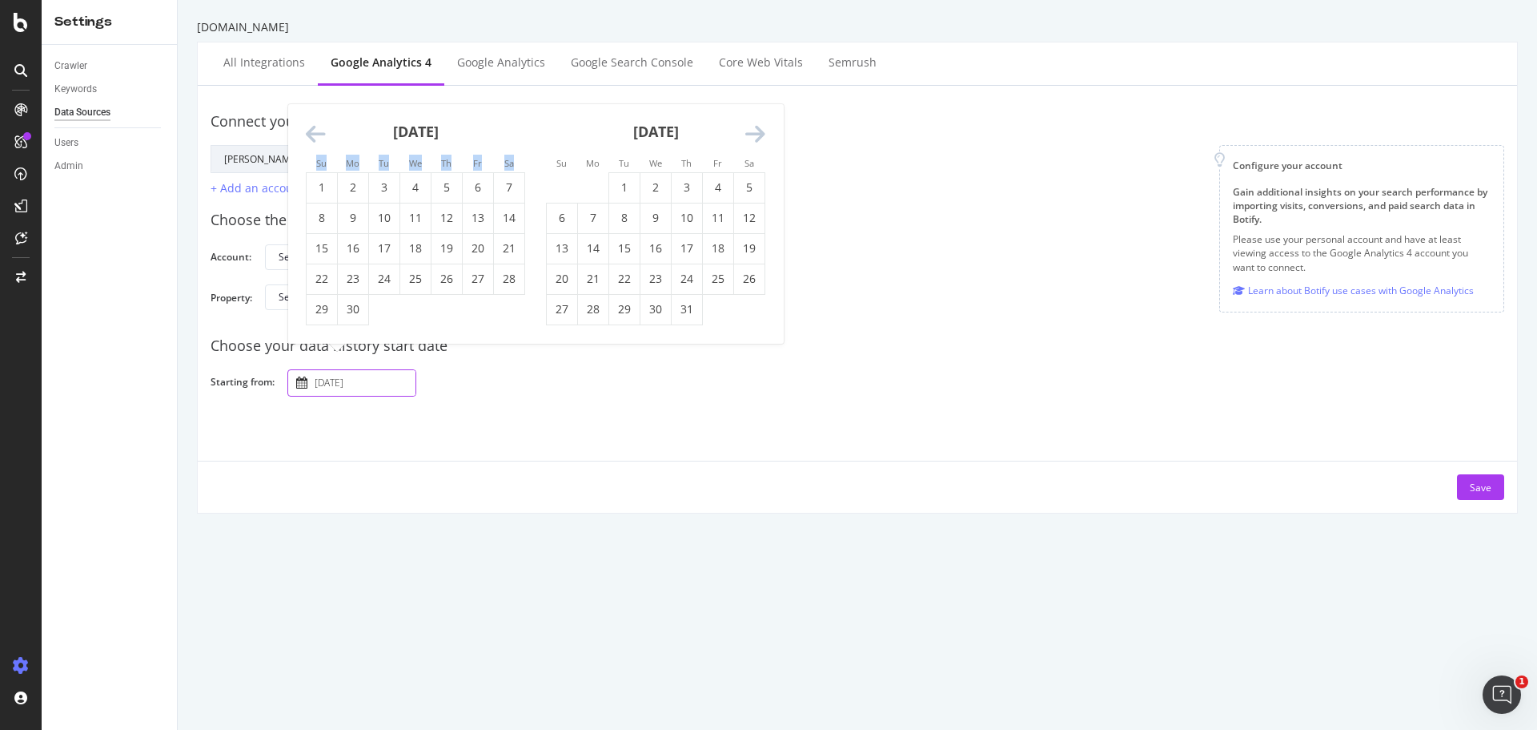
click at [316, 127] on icon "Move backward to switch to the previous month." at bounding box center [316, 134] width 20 height 22
click at [568, 181] on td "1" at bounding box center [562, 187] width 31 height 30
type input "[DATE]"
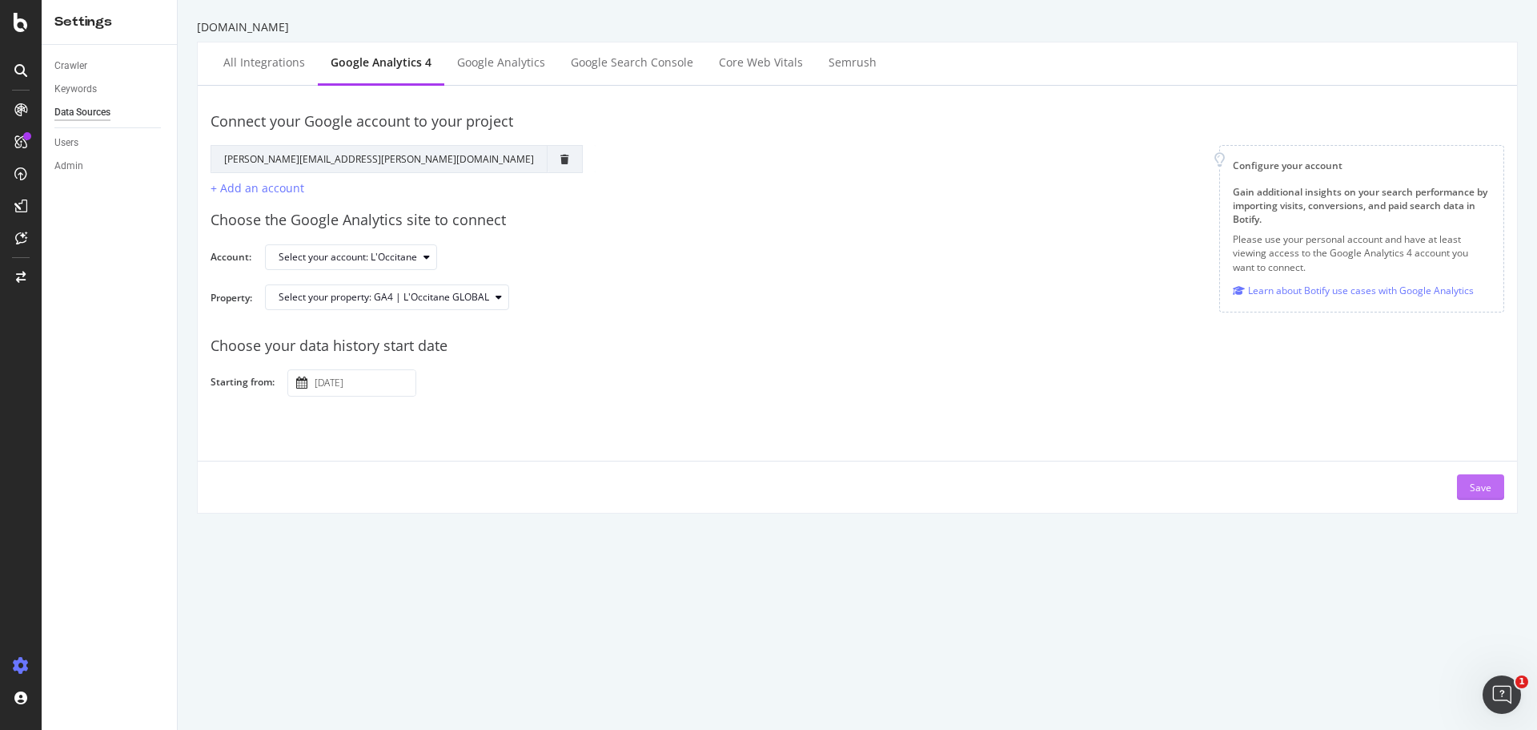
click at [1474, 488] on div "Save" at bounding box center [1481, 487] width 22 height 14
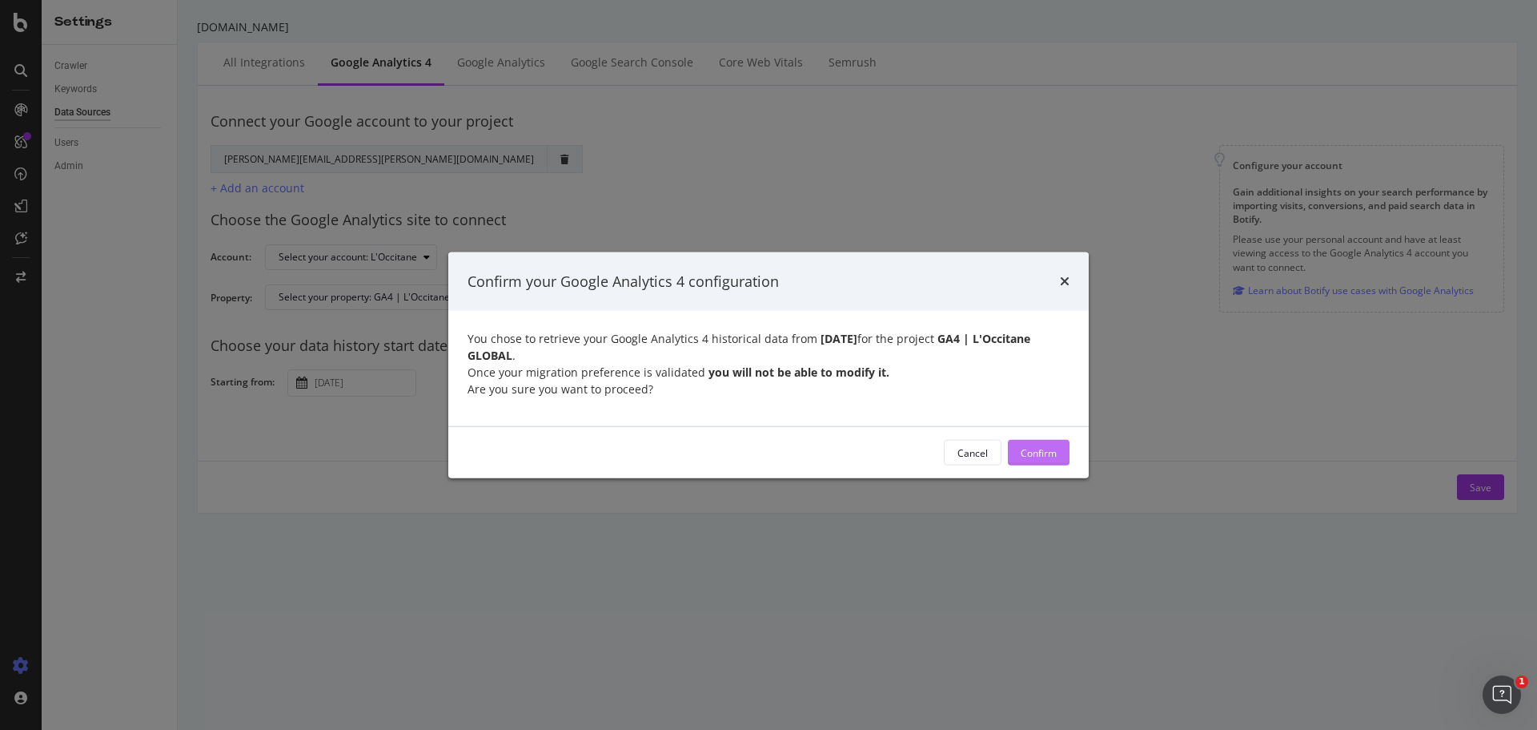
click at [1051, 448] on div "Confirm" at bounding box center [1039, 452] width 36 height 14
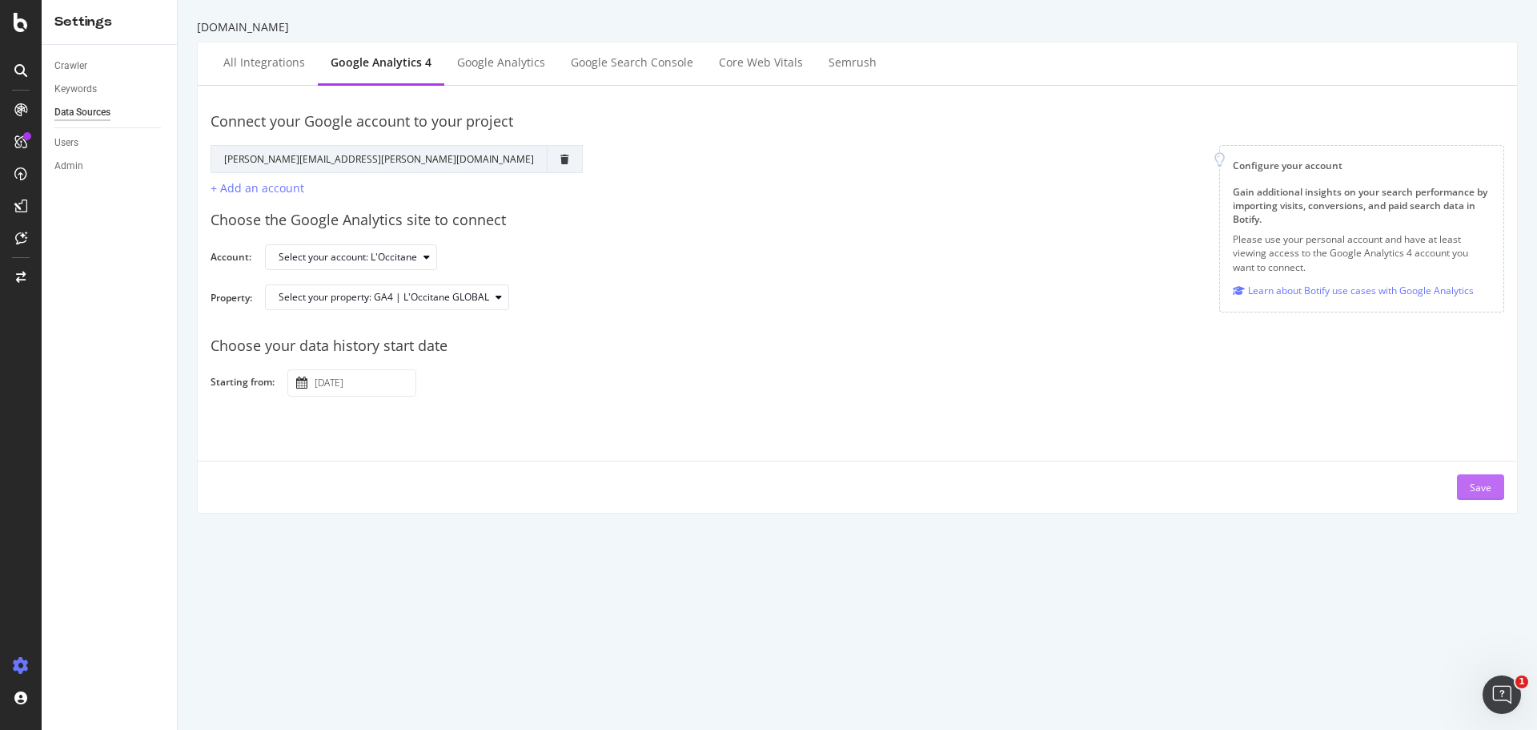
click at [1470, 486] on div "Save" at bounding box center [1481, 487] width 22 height 14
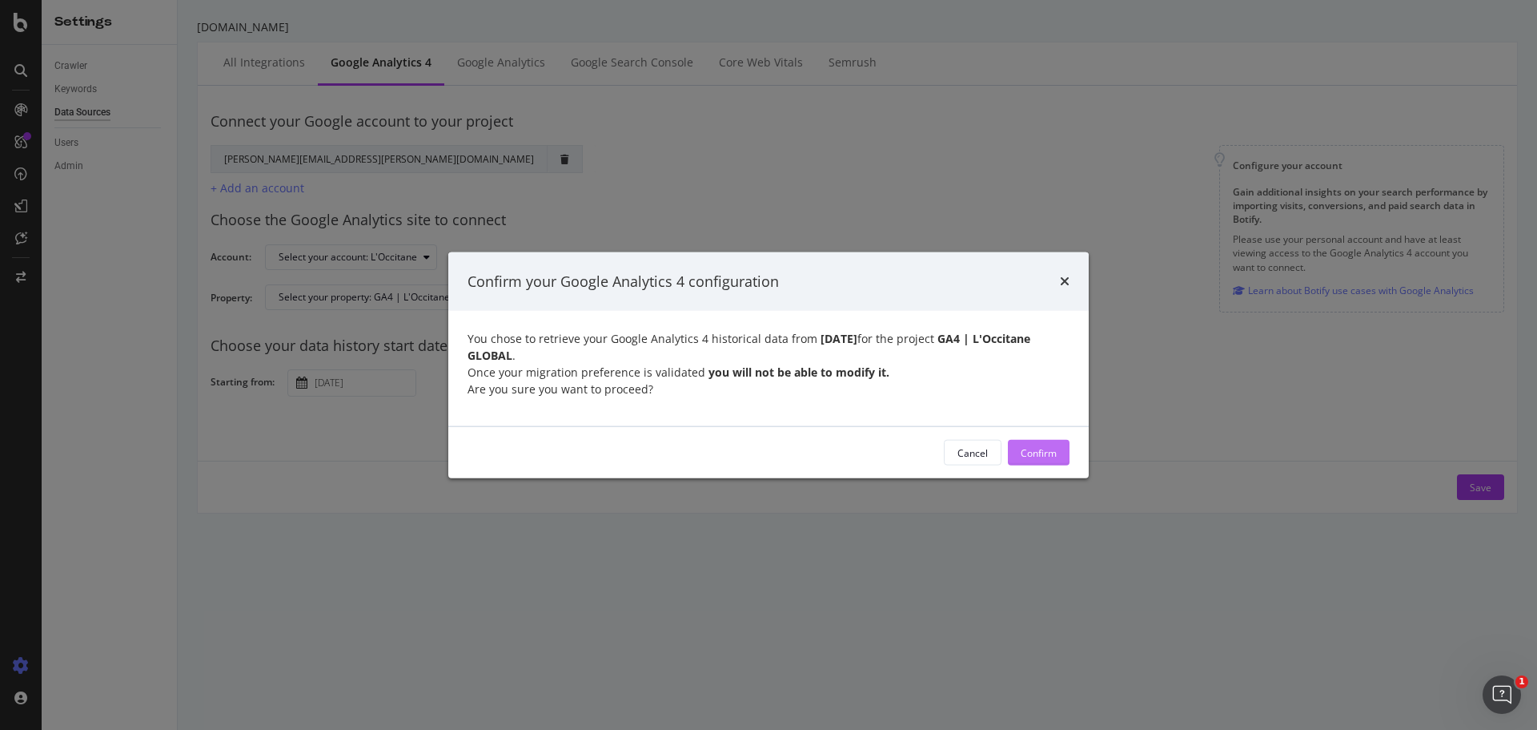
click at [1057, 448] on button "Confirm" at bounding box center [1039, 453] width 62 height 26
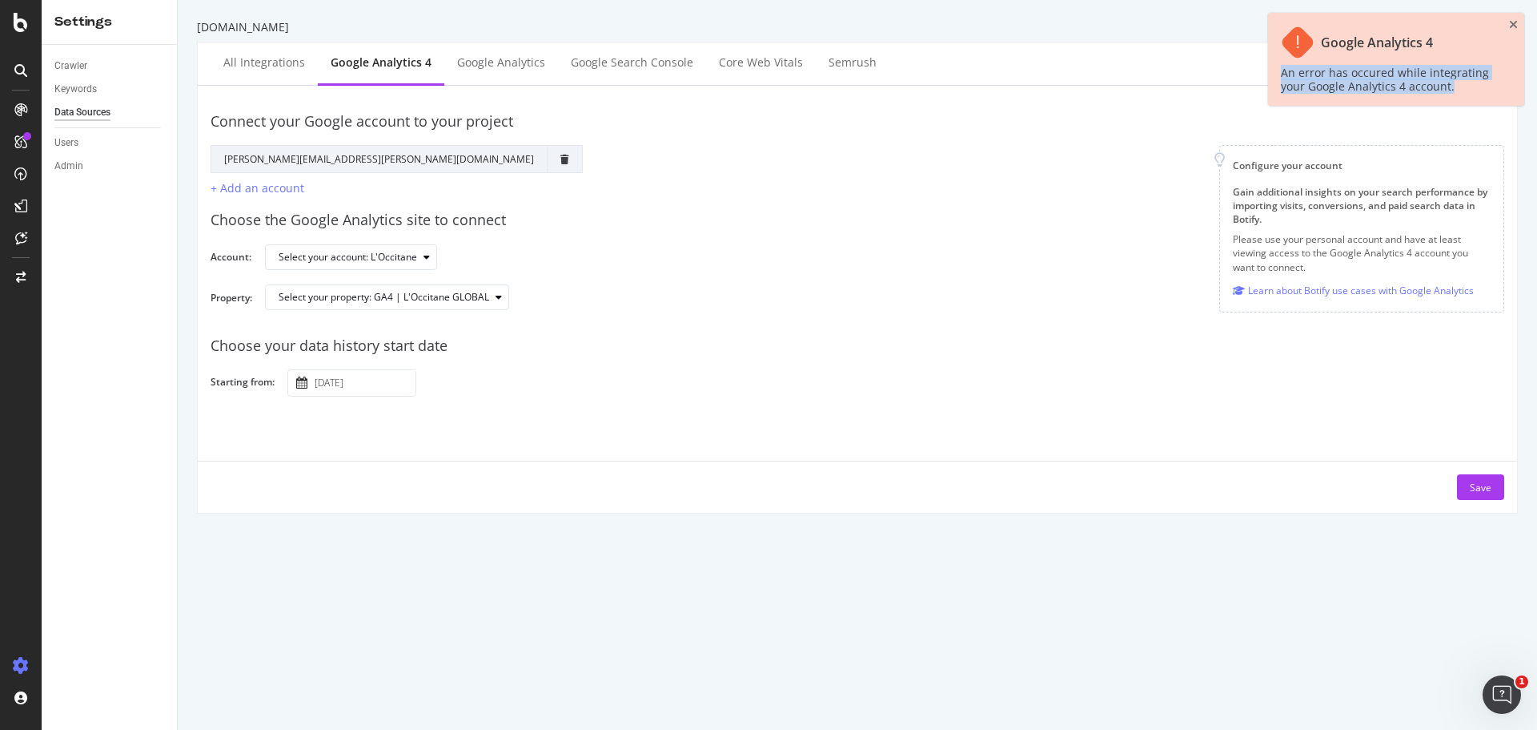
drag, startPoint x: 1283, startPoint y: 74, endPoint x: 1469, endPoint y: 86, distance: 186.2
click at [1469, 86] on div "An error has occured while integrating your Google Analytics 4 account." at bounding box center [1388, 79] width 215 height 27
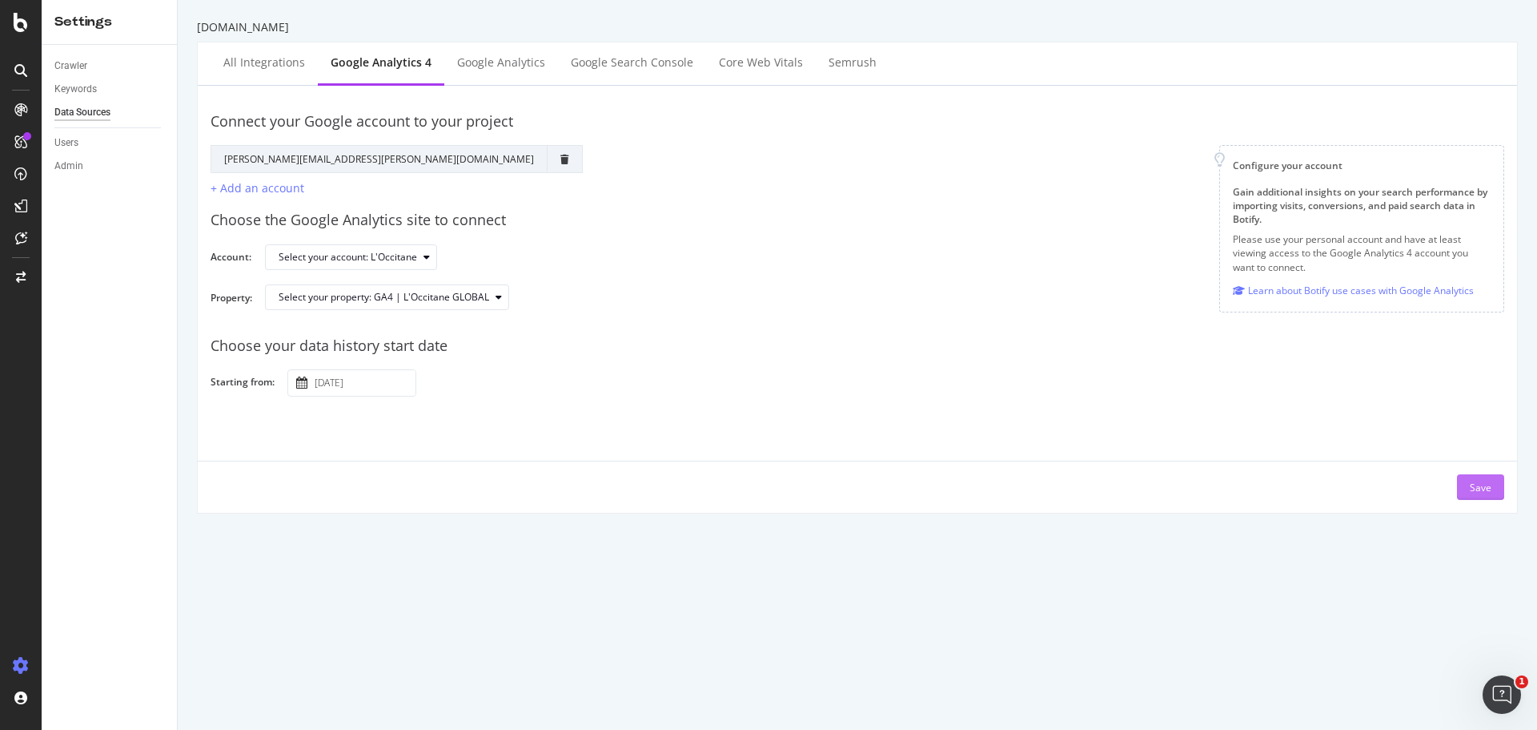
click at [1473, 485] on div "Save" at bounding box center [1481, 487] width 22 height 14
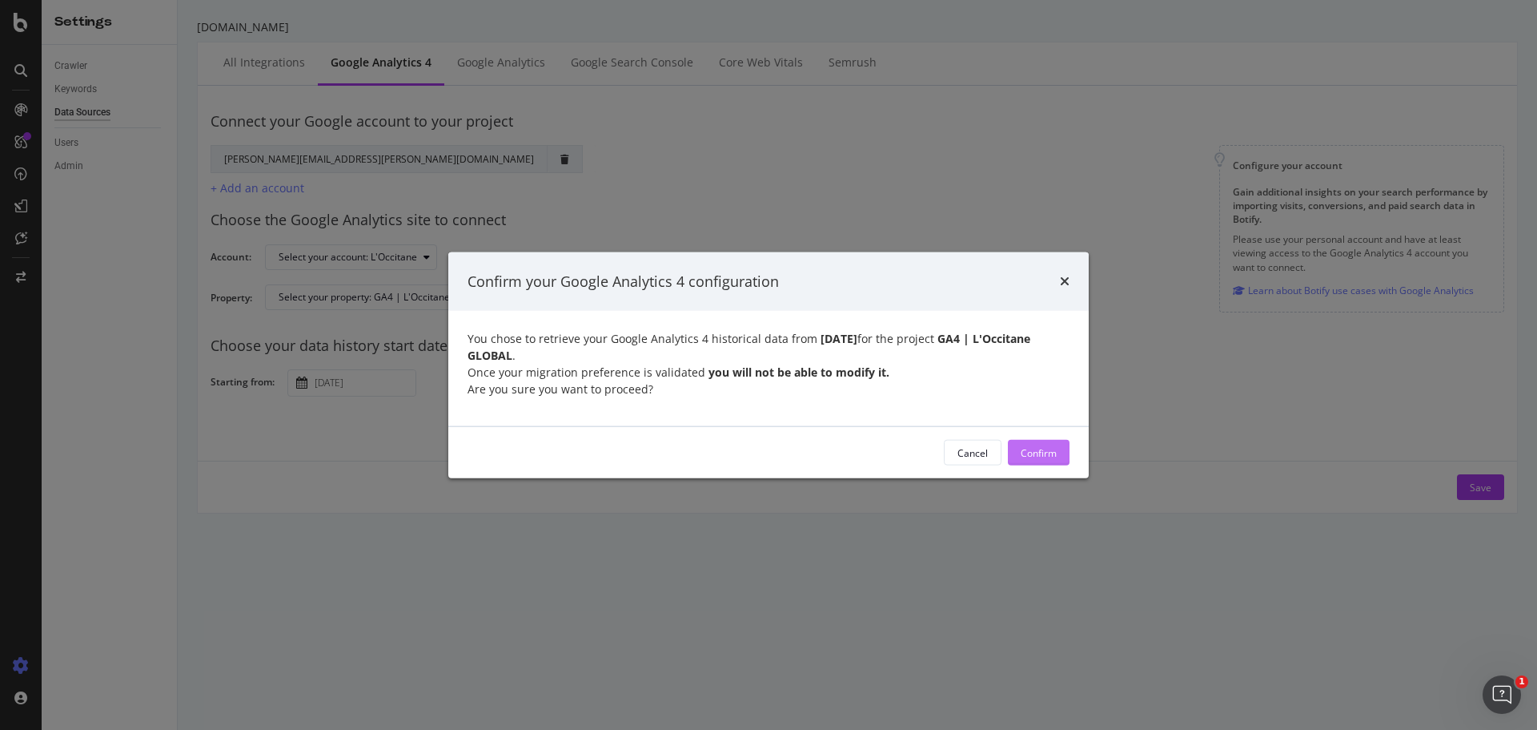
click at [1051, 449] on div "Confirm" at bounding box center [1039, 452] width 36 height 14
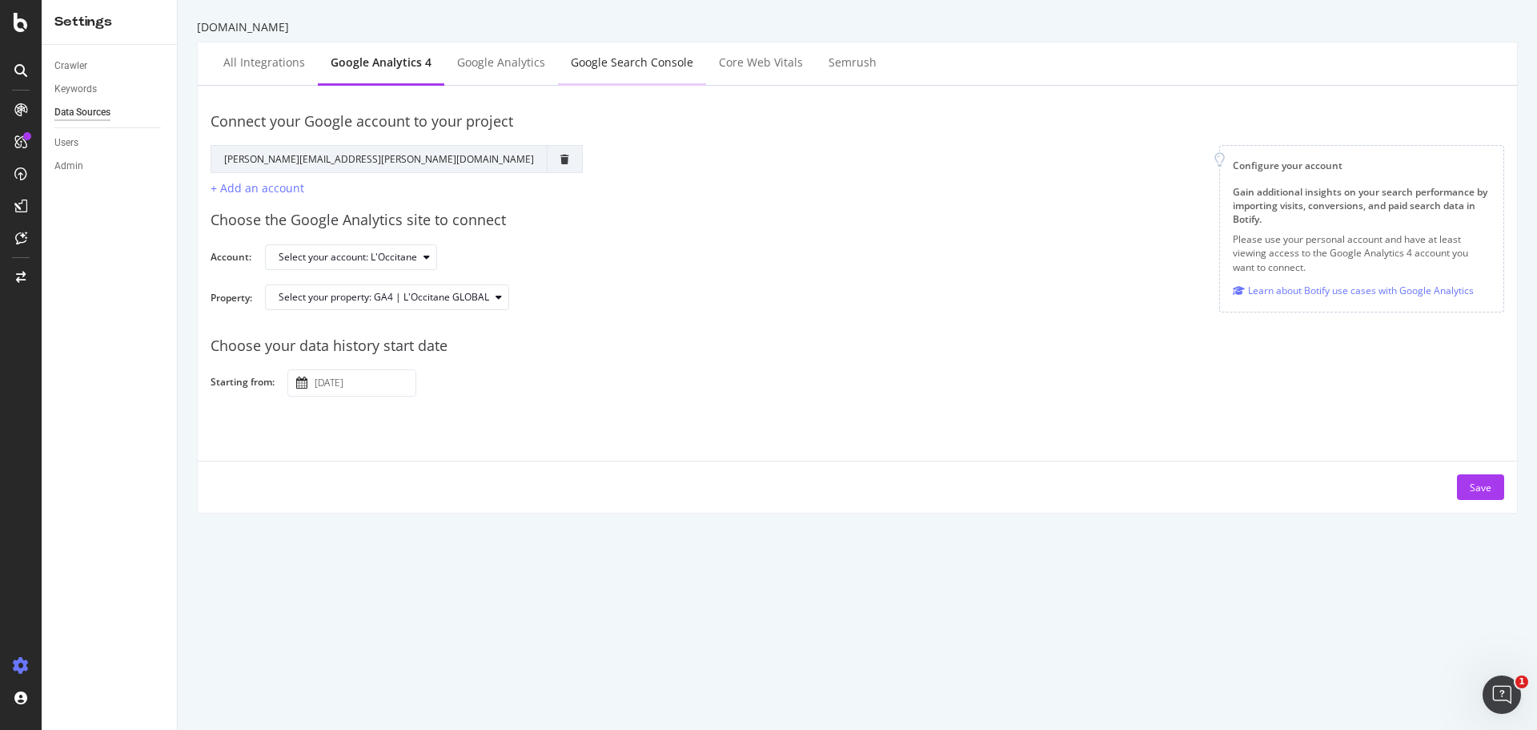
click at [621, 69] on div "Google Search Console" at bounding box center [632, 62] width 123 height 16
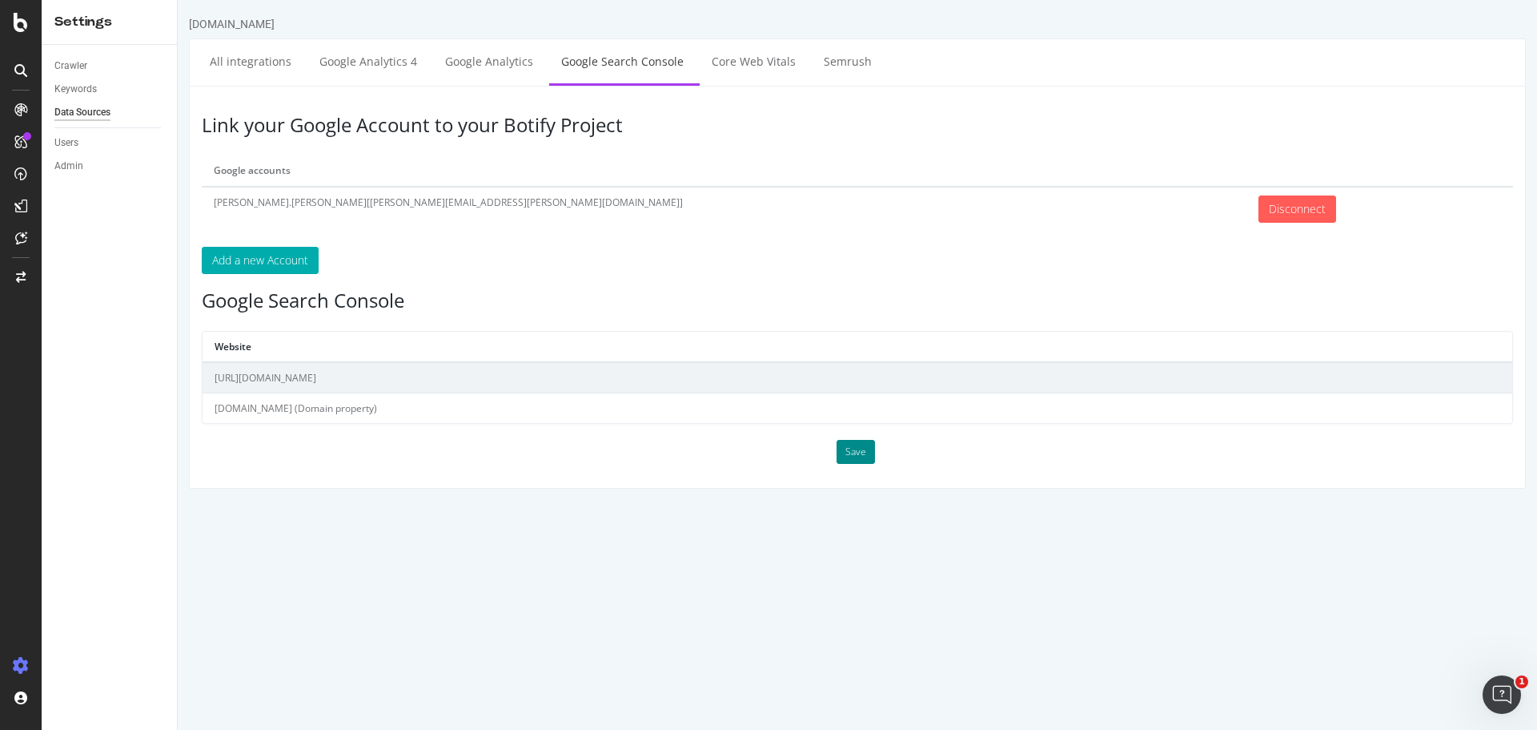
click at [859, 452] on button "Save" at bounding box center [856, 452] width 38 height 24
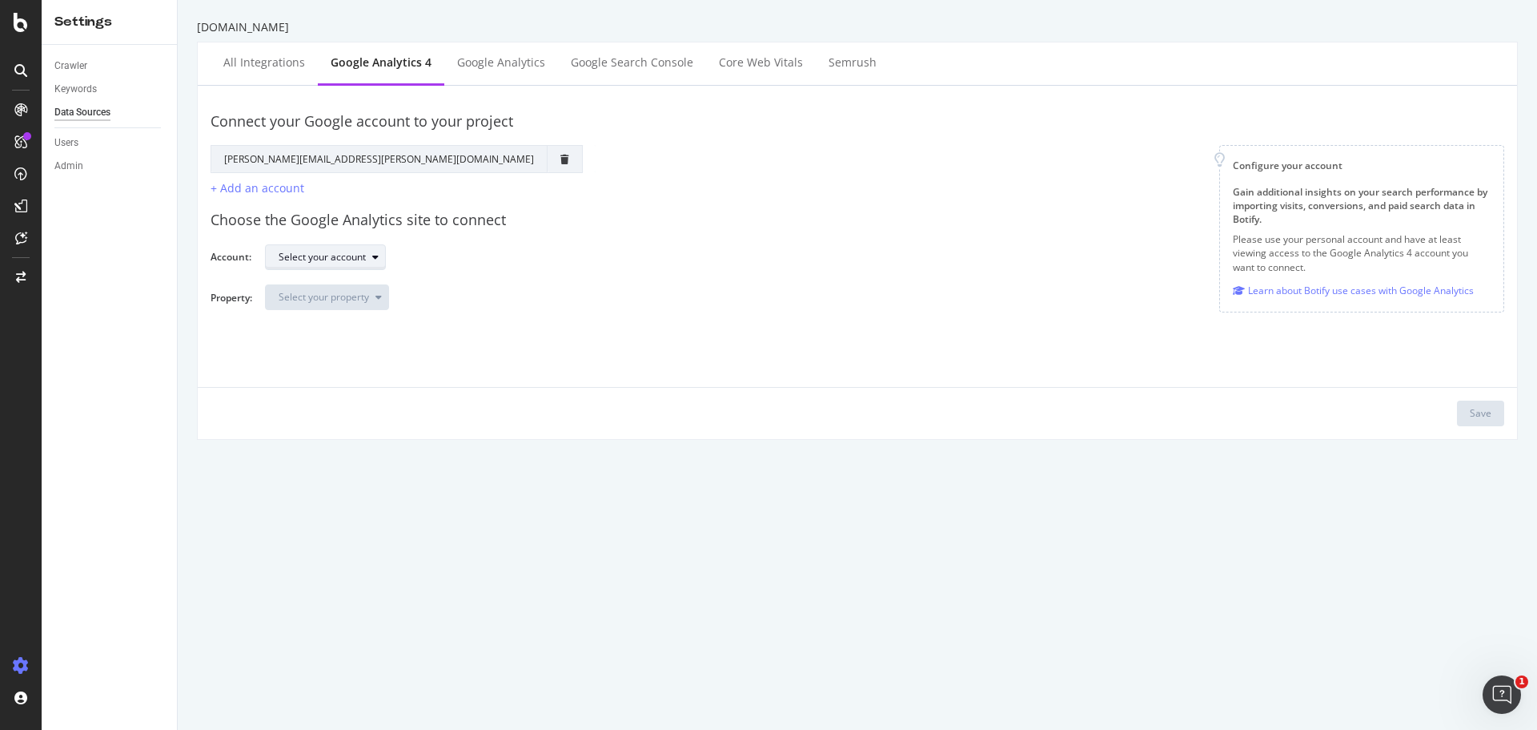
click at [350, 262] on div "Select your account" at bounding box center [322, 257] width 87 height 10
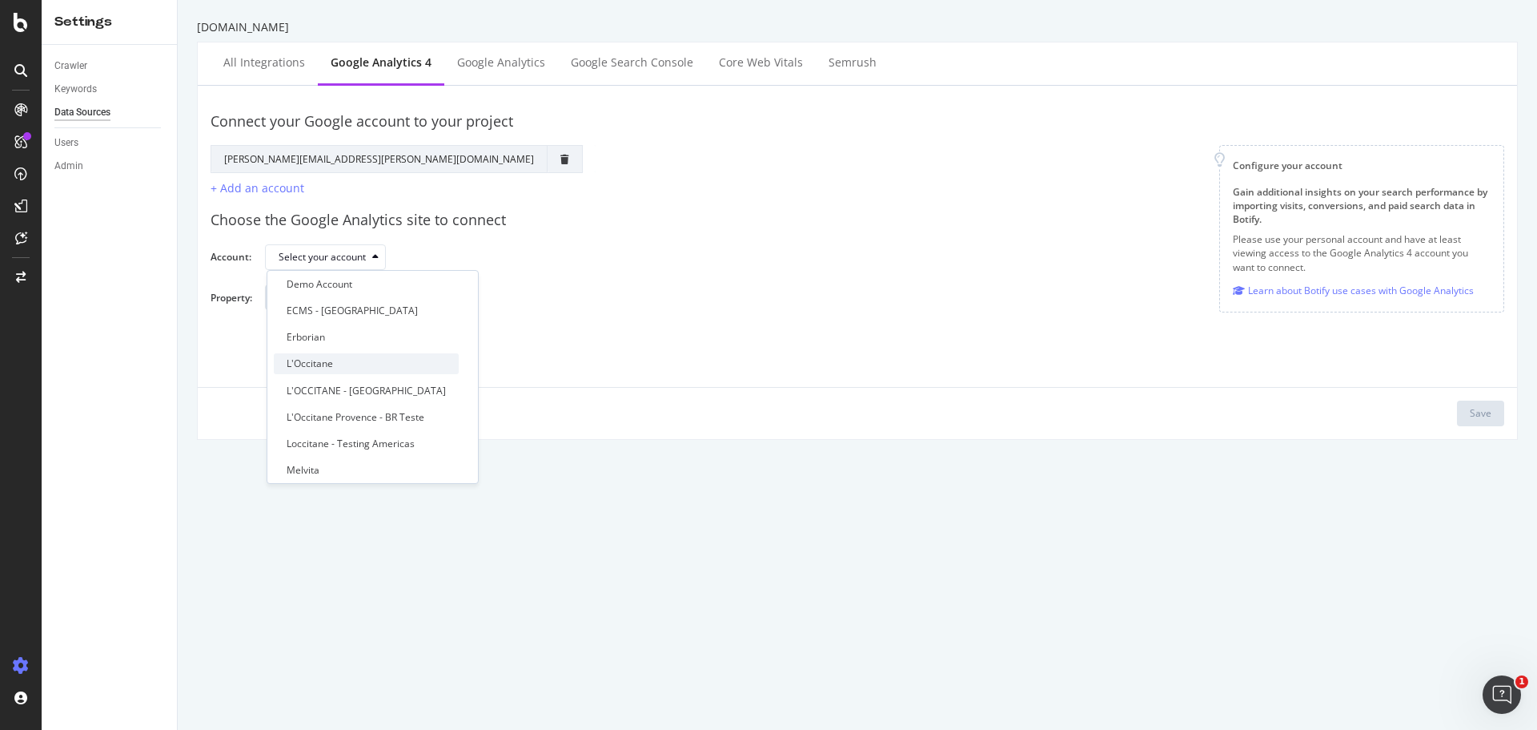
click at [392, 364] on div "L'Occitane" at bounding box center [366, 363] width 185 height 20
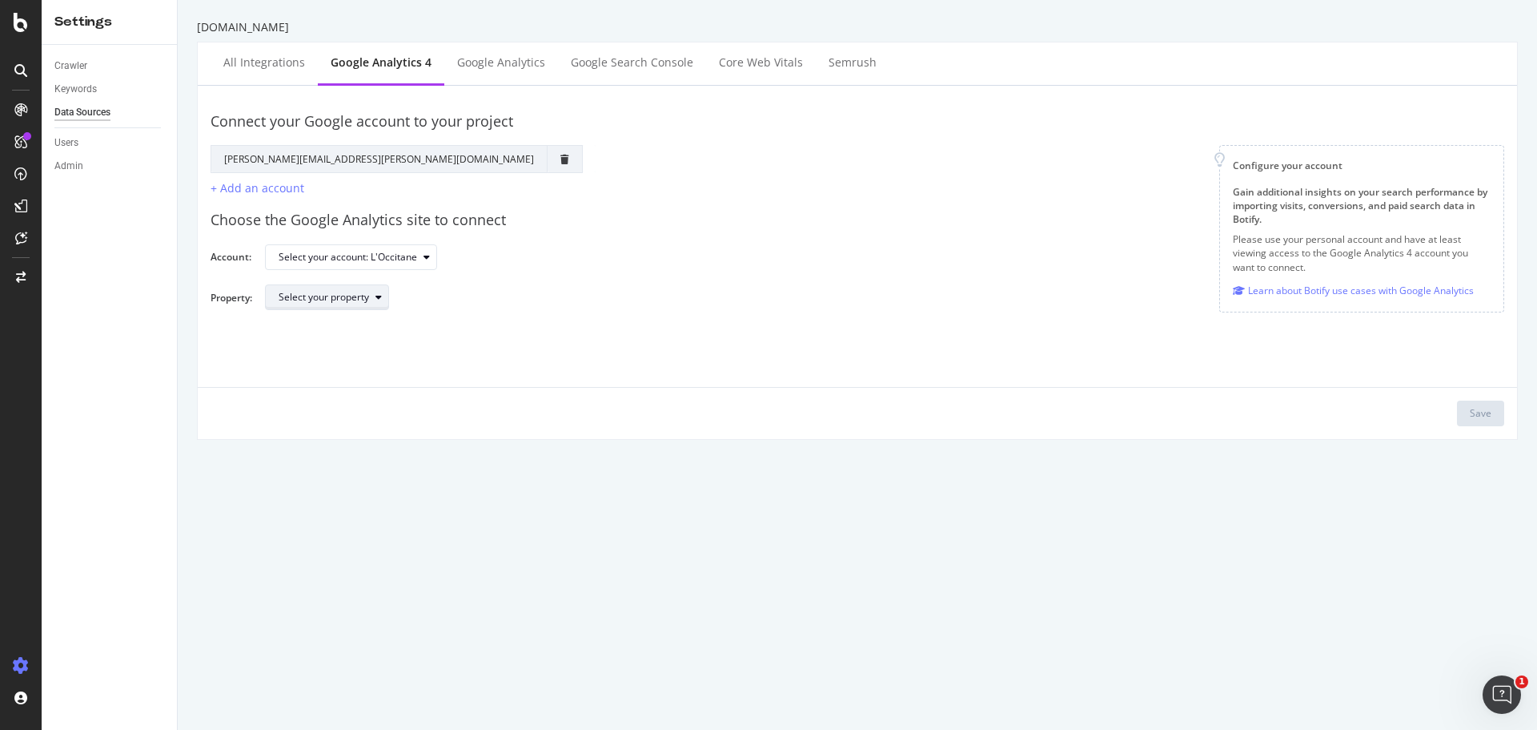
click at [364, 299] on div "Select your property" at bounding box center [324, 297] width 90 height 10
click at [391, 356] on div "GA4 | L'Occitane GLOBAL" at bounding box center [344, 351] width 115 height 14
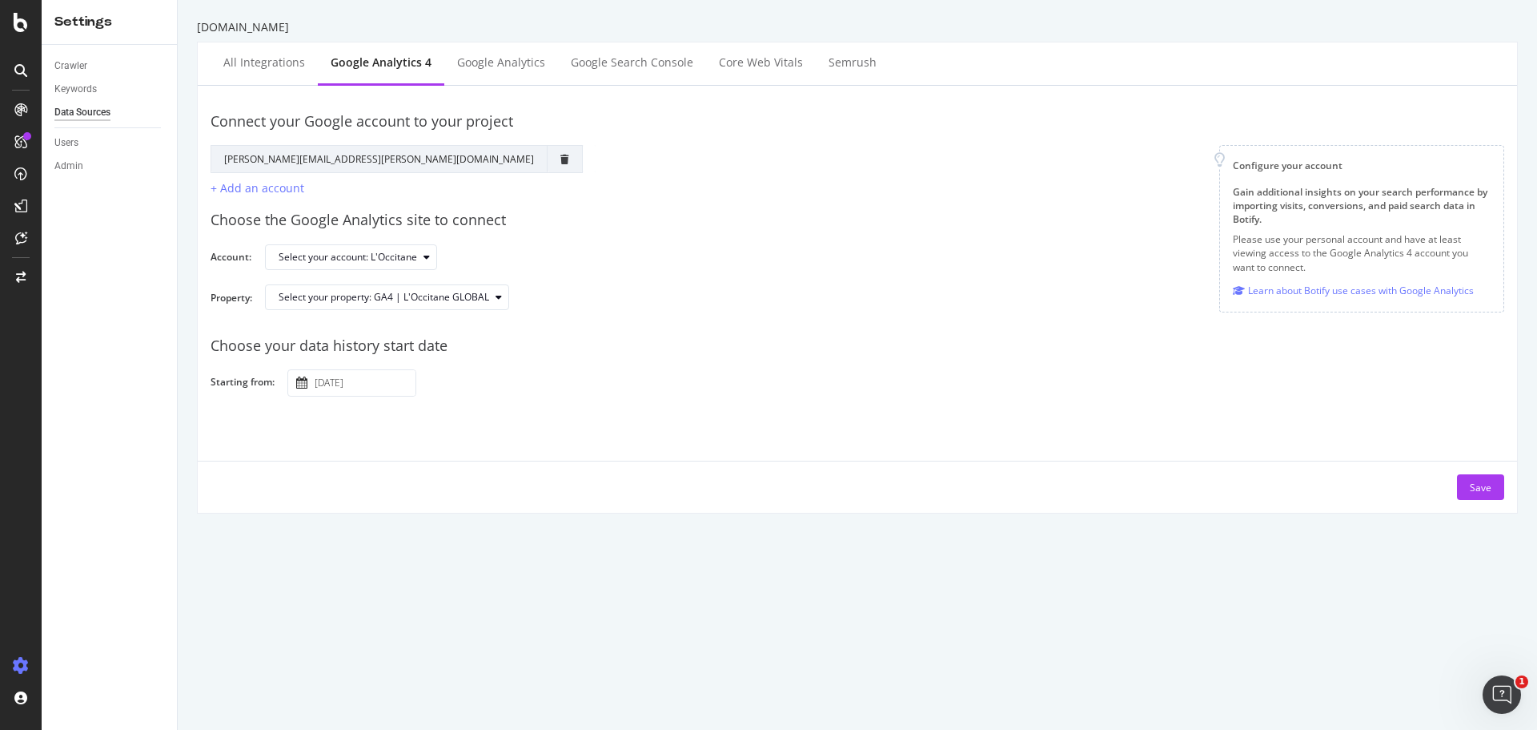
click at [372, 380] on input "[DATE]" at bounding box center [364, 383] width 104 height 26
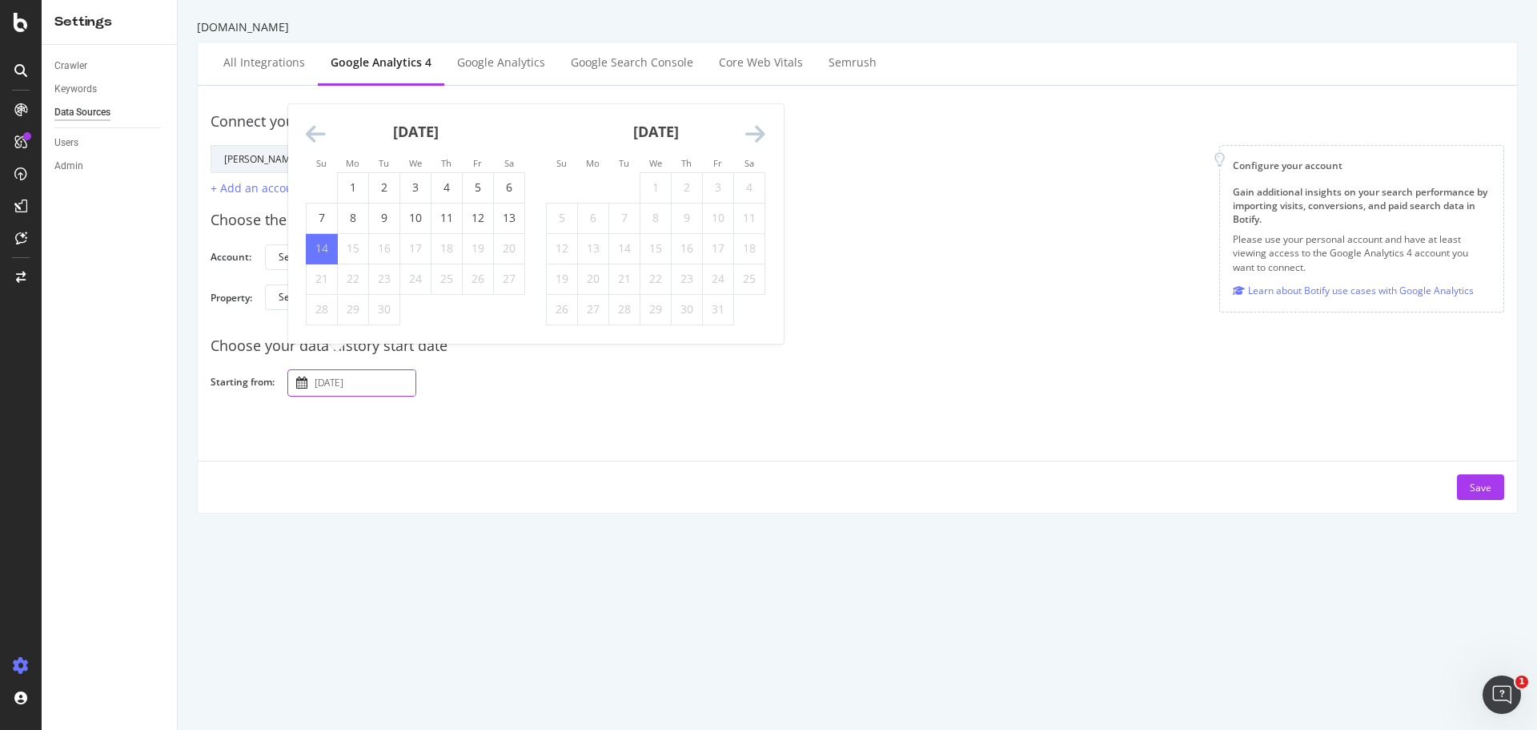
click at [468, 395] on div "2025 September 14th Navigate forward to interact with the calendar and select a…" at bounding box center [889, 382] width 1204 height 28
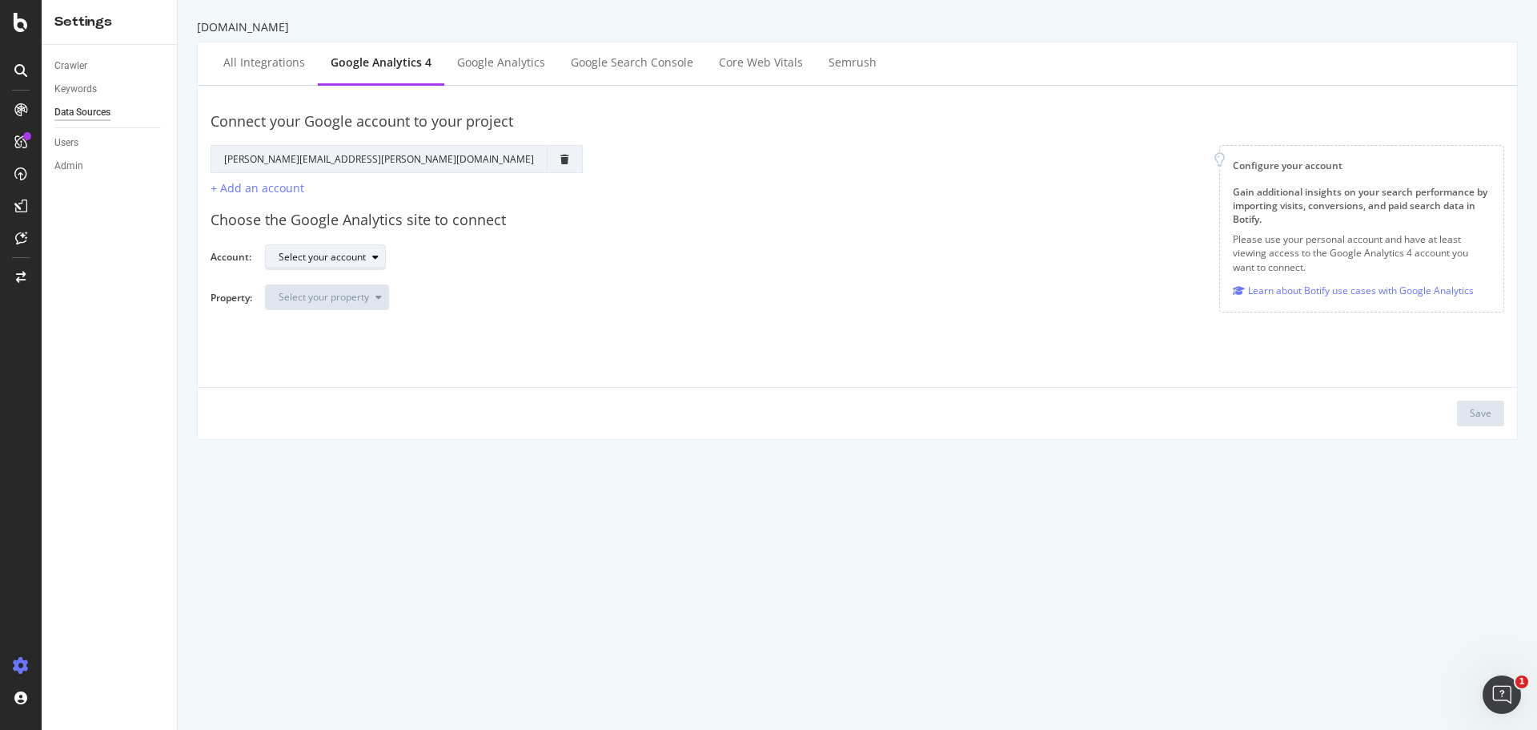
click at [348, 255] on div "Select your account" at bounding box center [322, 257] width 87 height 10
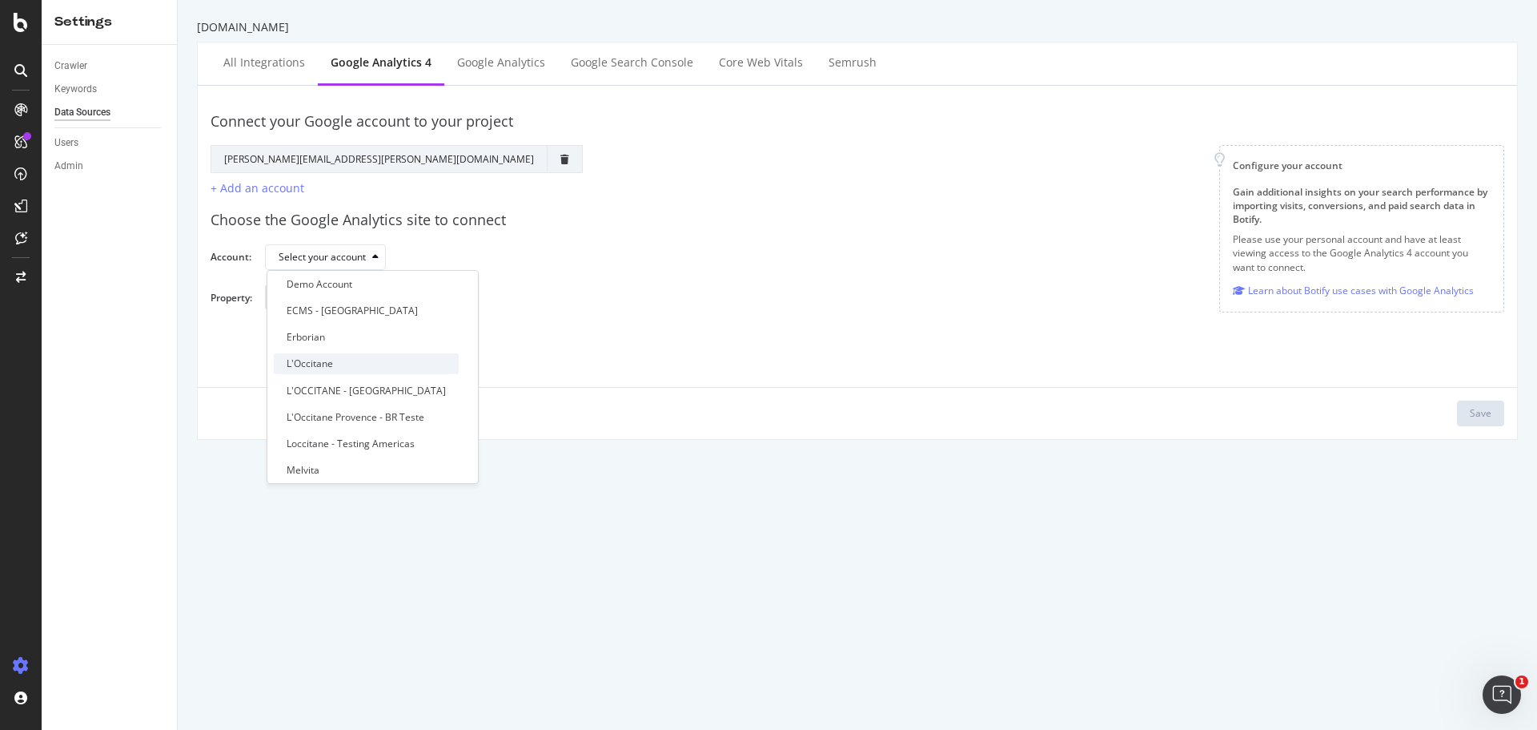
click at [378, 364] on div "L'Occitane" at bounding box center [366, 363] width 185 height 20
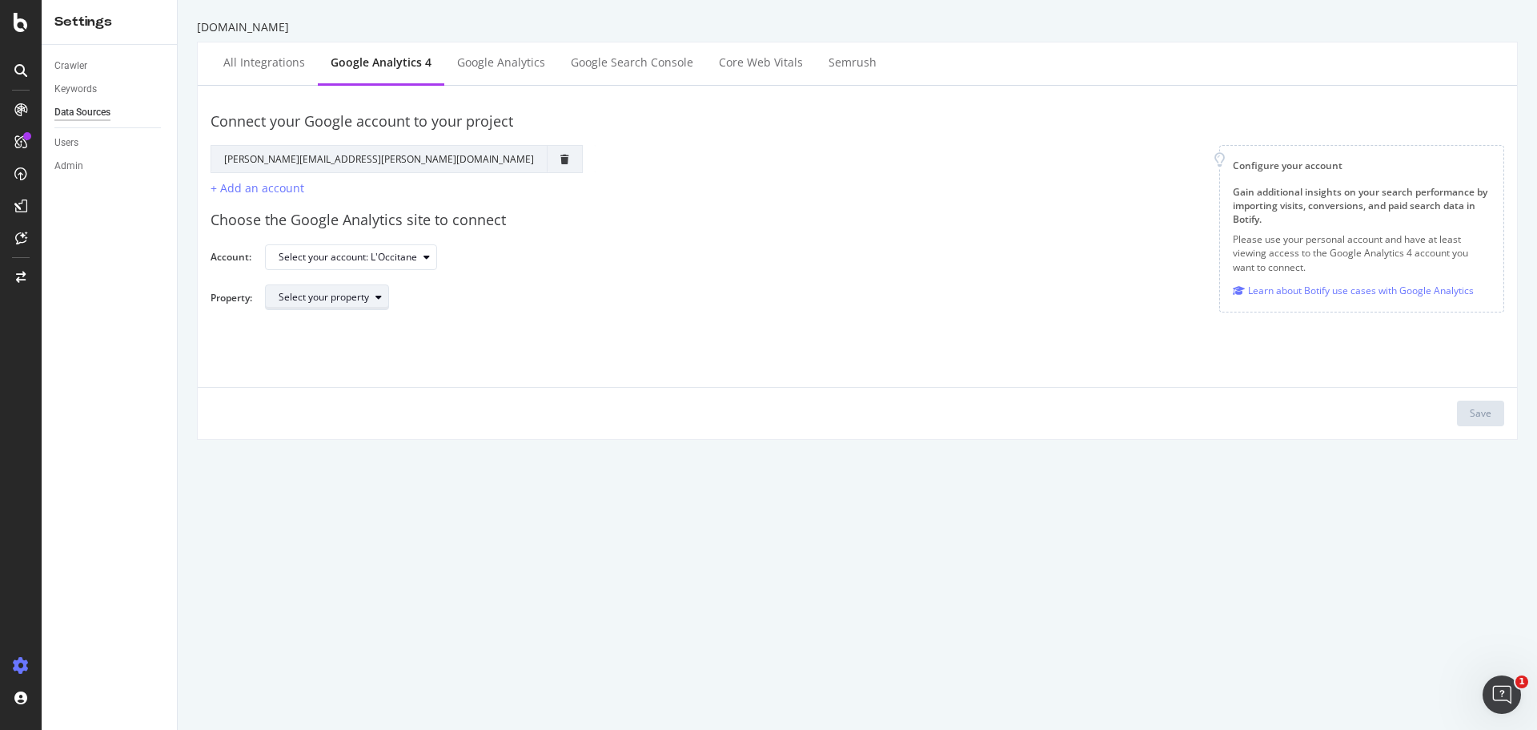
click at [371, 289] on div "Select your property" at bounding box center [334, 297] width 110 height 22
click at [411, 353] on div "GA4 | L'Occitane GLOBAL" at bounding box center [376, 350] width 204 height 20
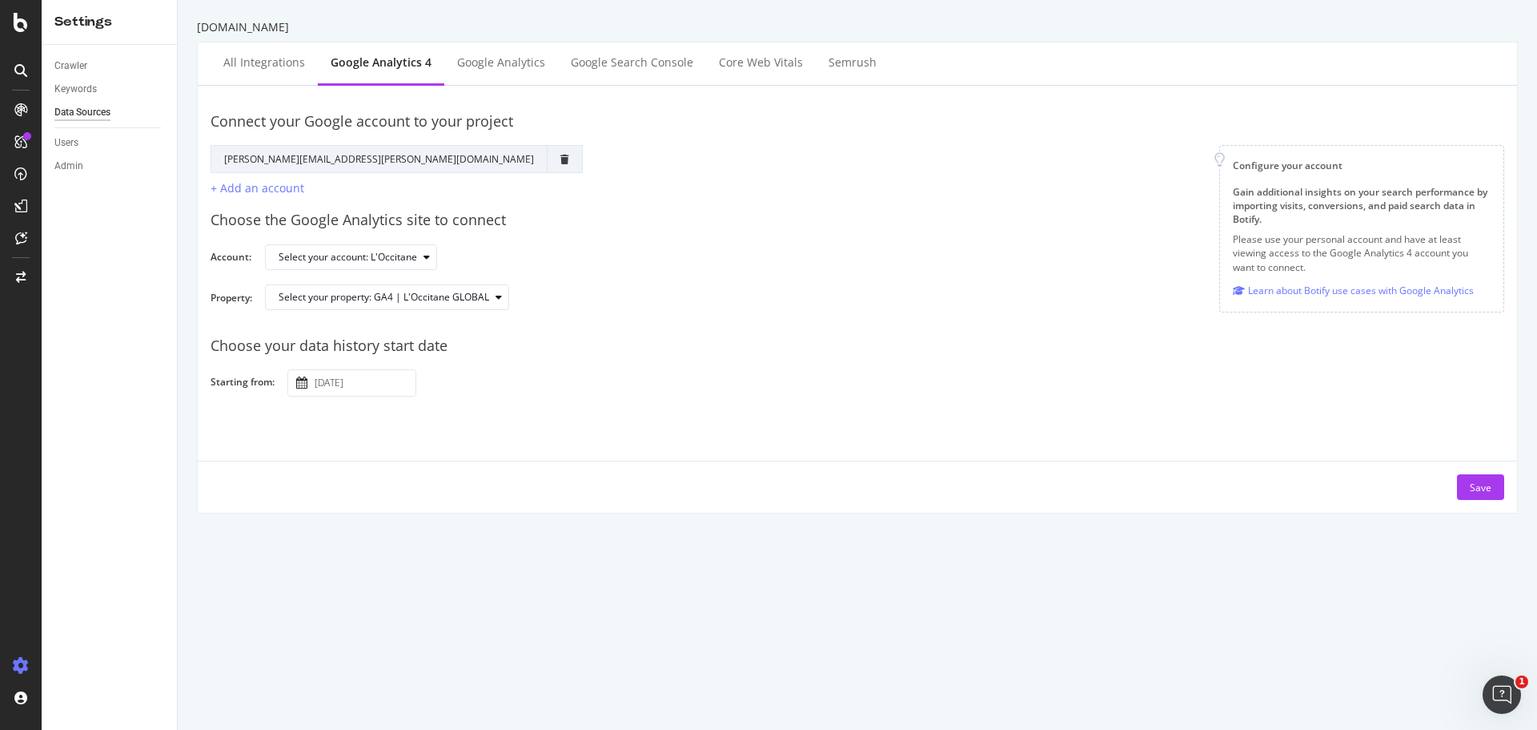
click at [390, 383] on input "[DATE]" at bounding box center [364, 383] width 104 height 26
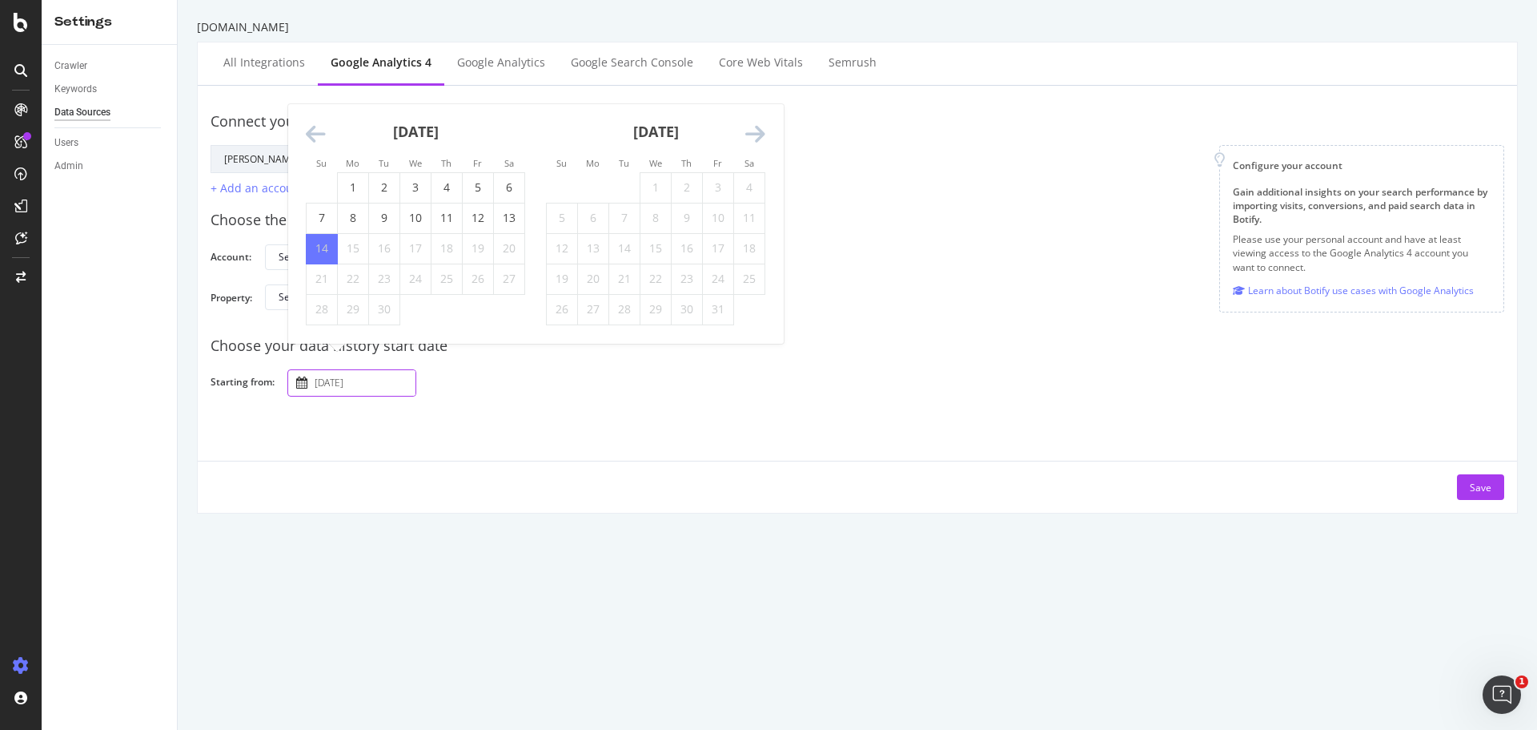
click at [315, 130] on icon "Move backward to switch to the previous month." at bounding box center [316, 134] width 20 height 22
click at [315, 130] on div "Su Mo Tu We Th Fr Sa Su Mo Tu We Th Fr Sa [DATE] 1 2 3 4 5 6 7 8 9 10 11 12 13 …" at bounding box center [535, 223] width 495 height 239
click at [315, 130] on li "Su" at bounding box center [321, 132] width 31 height 16
click at [307, 106] on icon "Move backward to switch to the previous month." at bounding box center [316, 104] width 20 height 22
click at [311, 135] on icon "Move backward to switch to the previous month." at bounding box center [316, 134] width 20 height 22
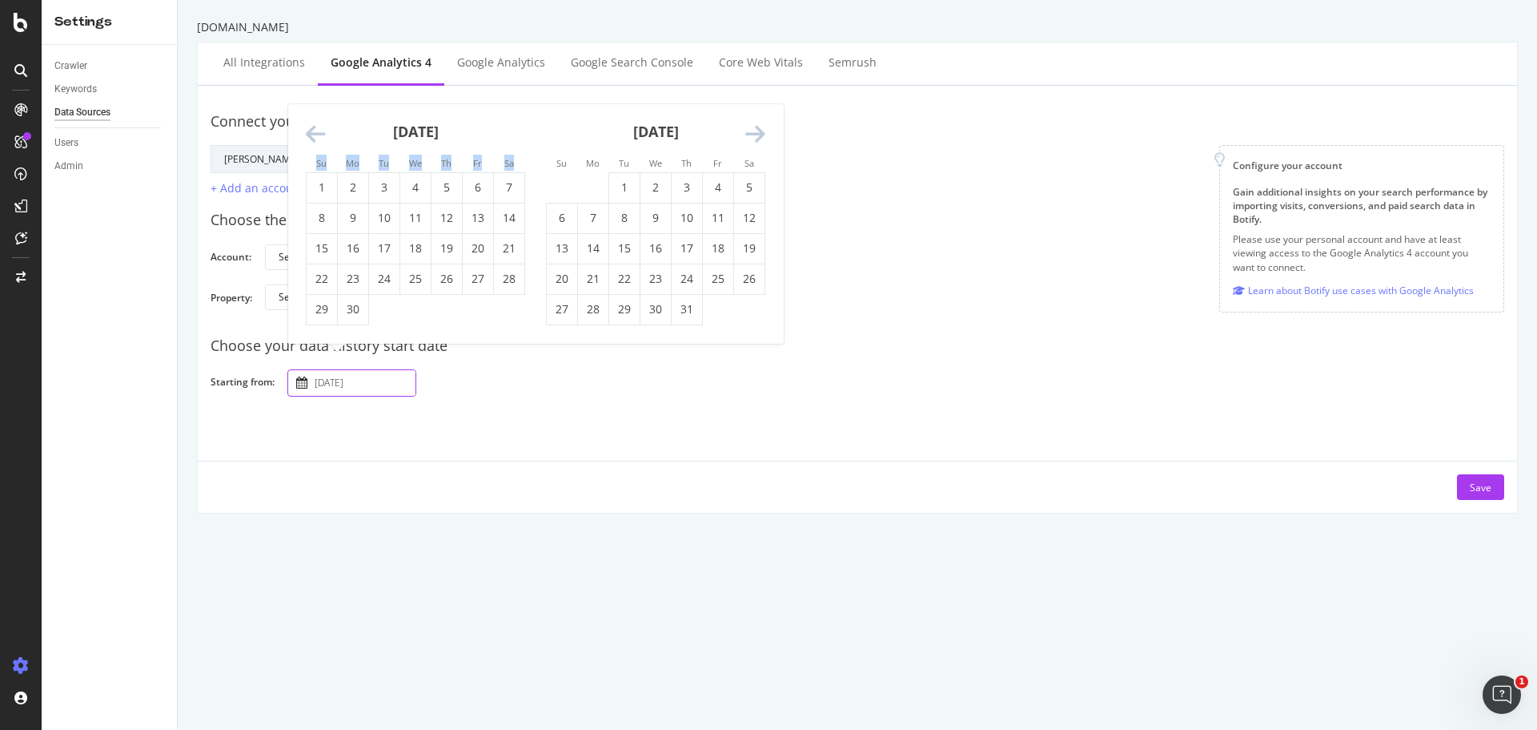
click at [311, 127] on icon "Move backward to switch to the previous month." at bounding box center [316, 134] width 20 height 22
click at [311, 127] on li "Su" at bounding box center [321, 132] width 31 height 16
click at [309, 111] on icon "Move backward to switch to the previous month." at bounding box center [316, 104] width 20 height 22
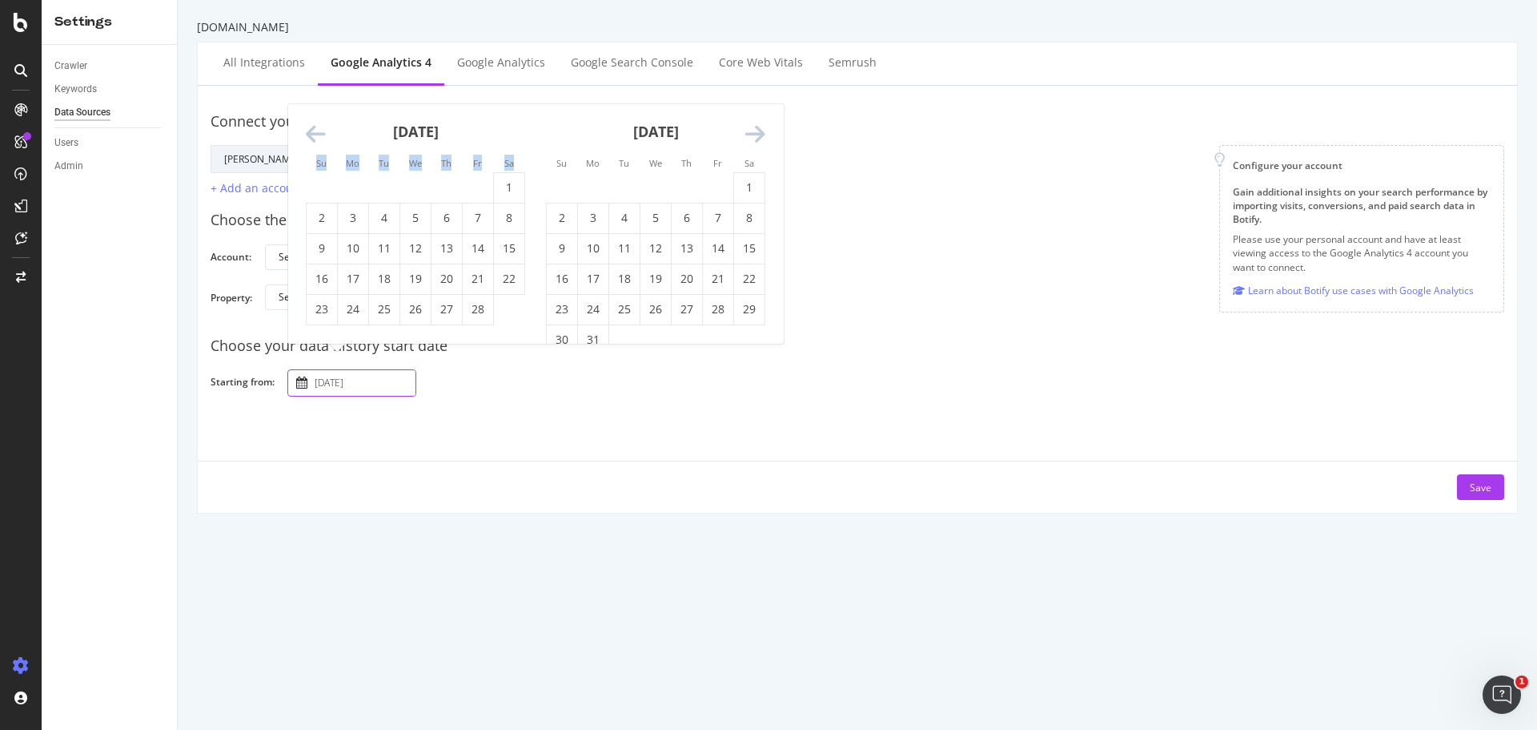
click at [319, 135] on icon "Move backward to switch to the previous month." at bounding box center [316, 134] width 20 height 22
click at [316, 127] on icon "Move backward to switch to the previous month." at bounding box center [316, 134] width 20 height 22
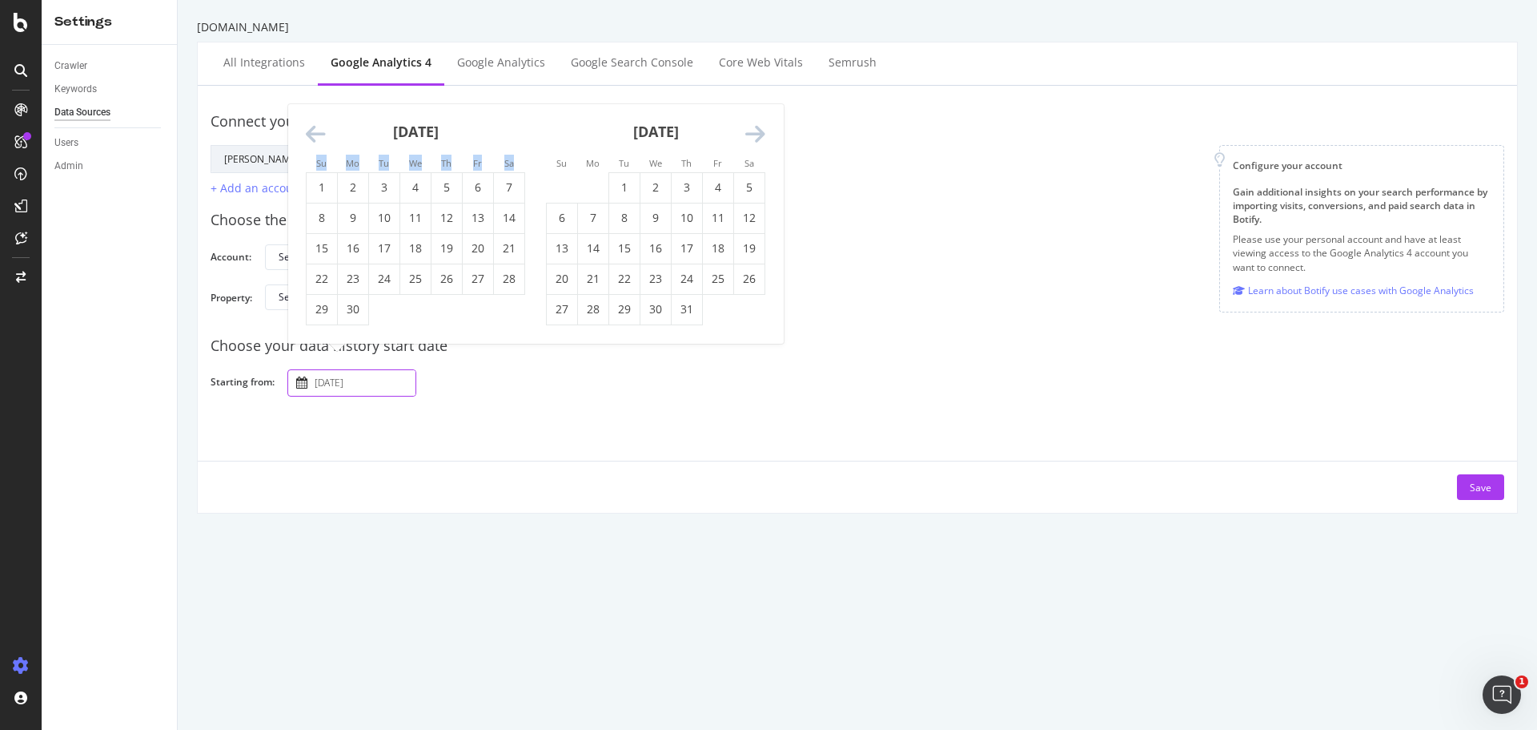
drag, startPoint x: 326, startPoint y: 185, endPoint x: 344, endPoint y: 209, distance: 30.3
click at [326, 185] on td "1" at bounding box center [322, 187] width 31 height 30
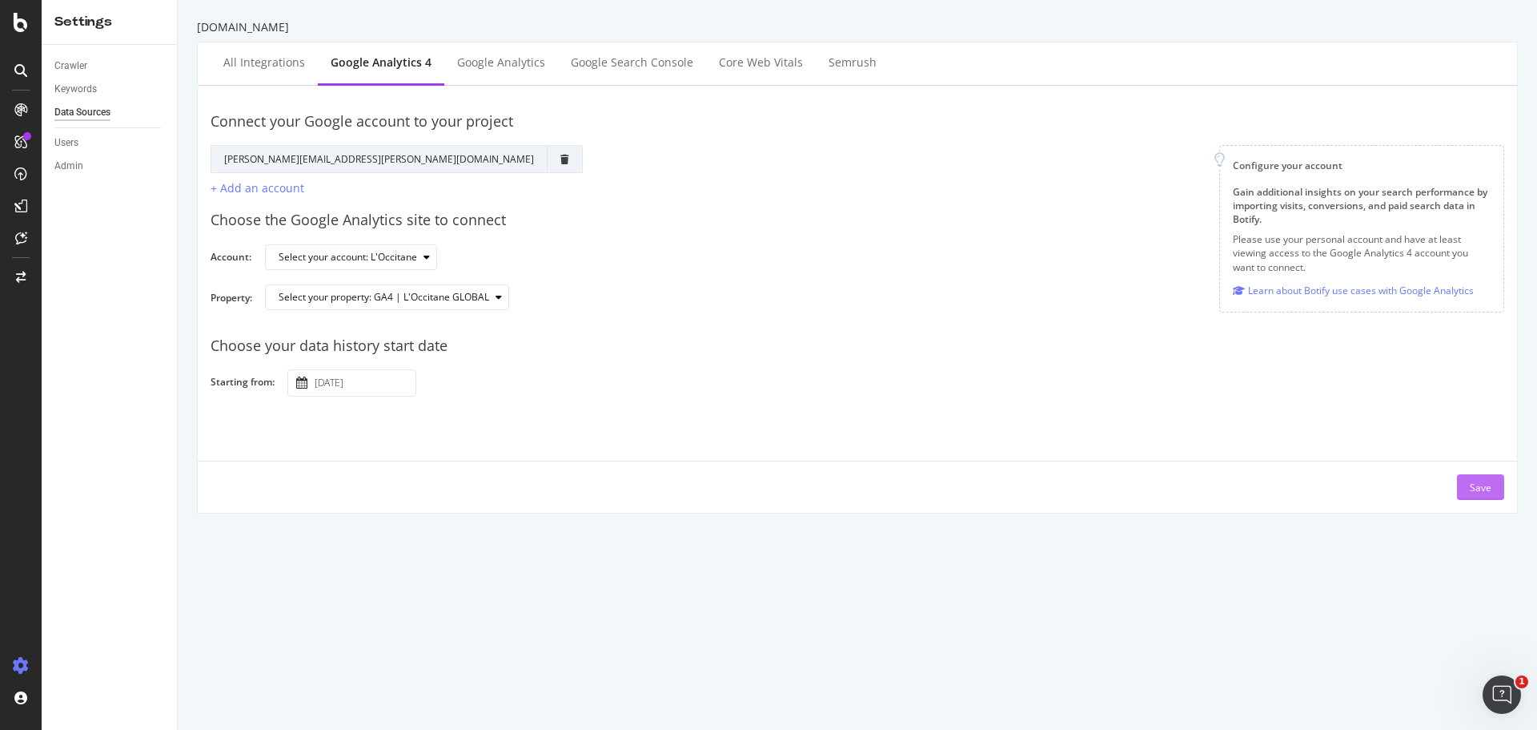
click at [1481, 488] on button "Save" at bounding box center [1480, 487] width 47 height 26
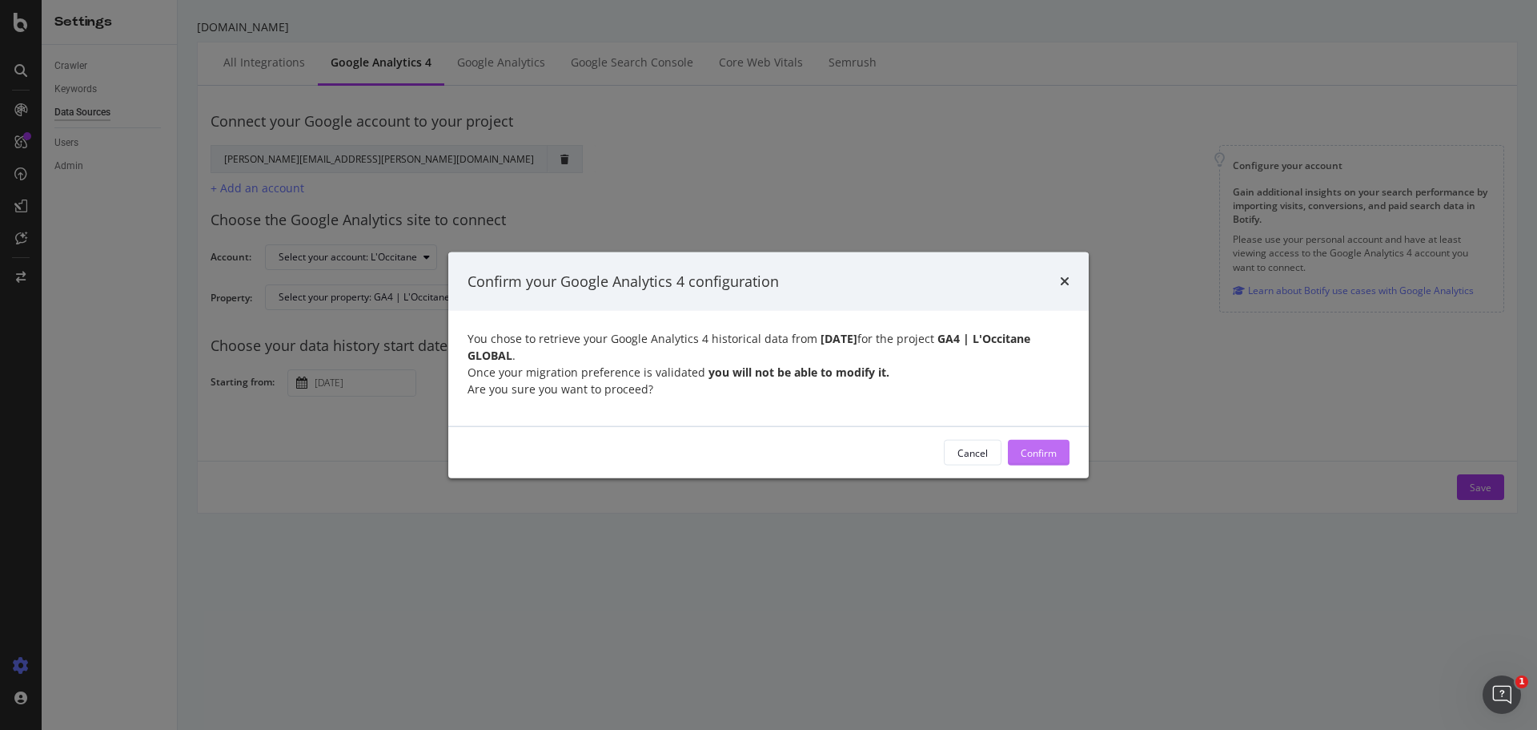
click at [1021, 452] on div "Confirm" at bounding box center [1039, 452] width 36 height 14
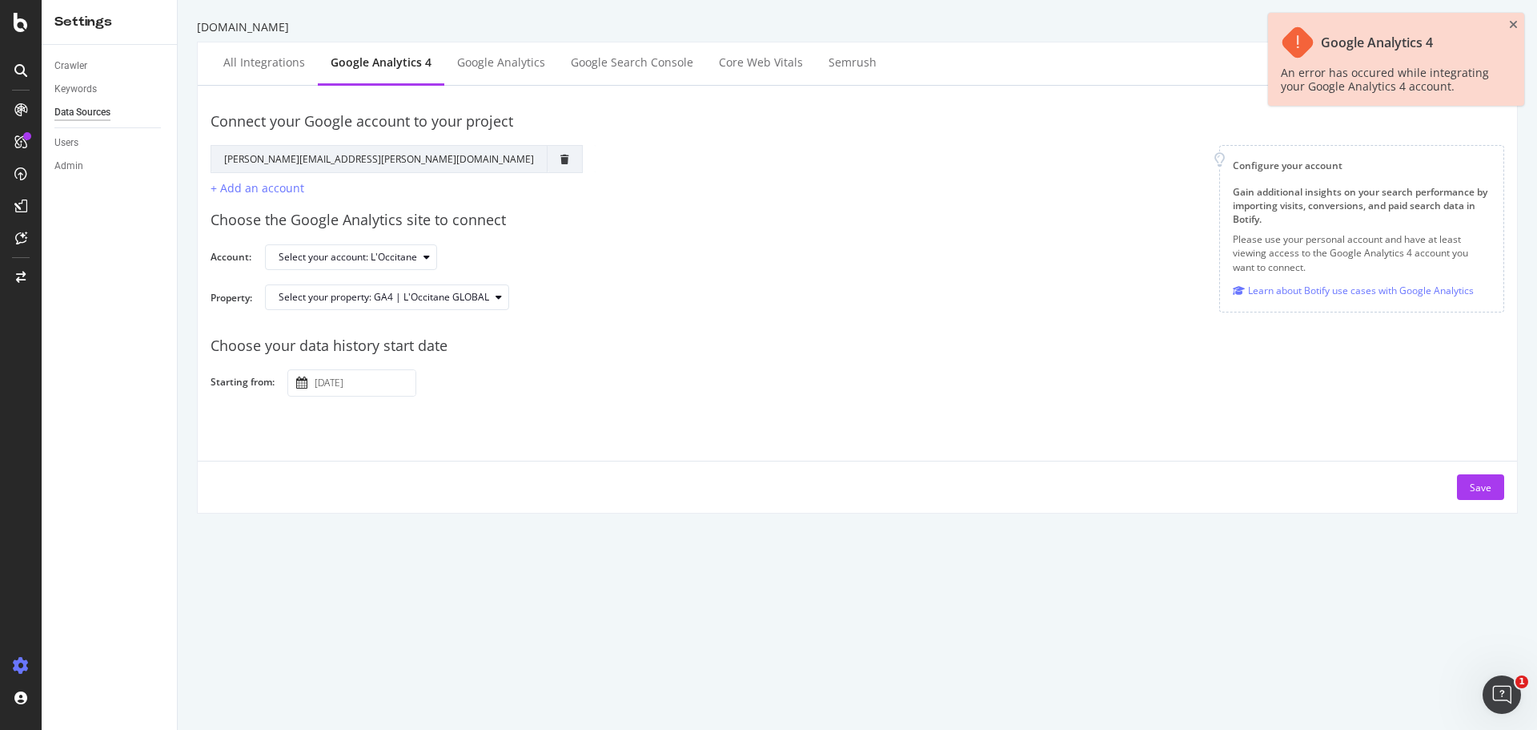
click at [308, 373] on div "2024 September 1st Navigate forward to interact with the calendar and select a …" at bounding box center [351, 382] width 129 height 27
click at [307, 379] on icon "button" at bounding box center [301, 382] width 11 height 12
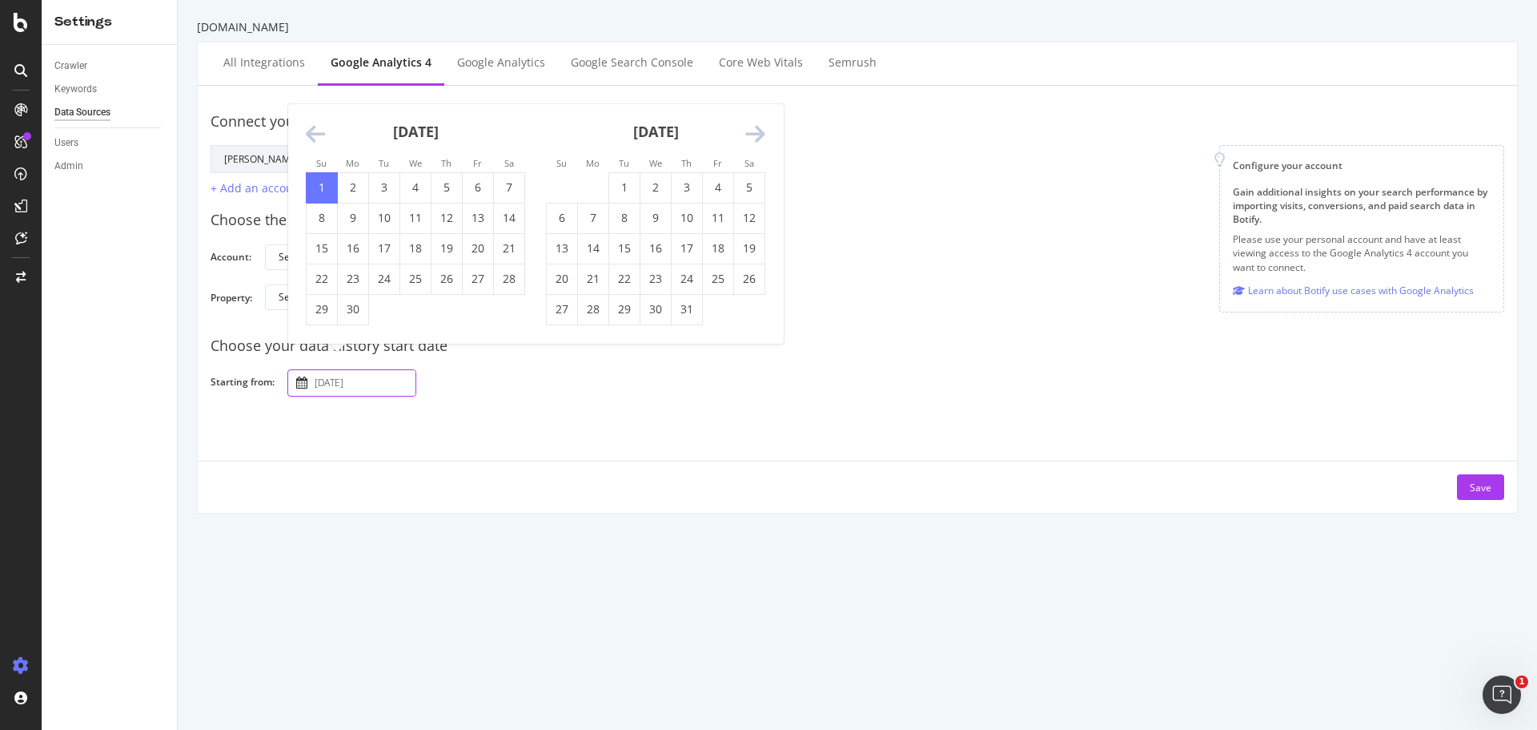
click at [757, 132] on icon "Move forward to switch to the next month." at bounding box center [756, 134] width 20 height 22
click at [756, 132] on icon "Move forward to switch to the next month." at bounding box center [756, 134] width 20 height 22
click at [397, 186] on td "Calendar" at bounding box center [384, 187] width 31 height 30
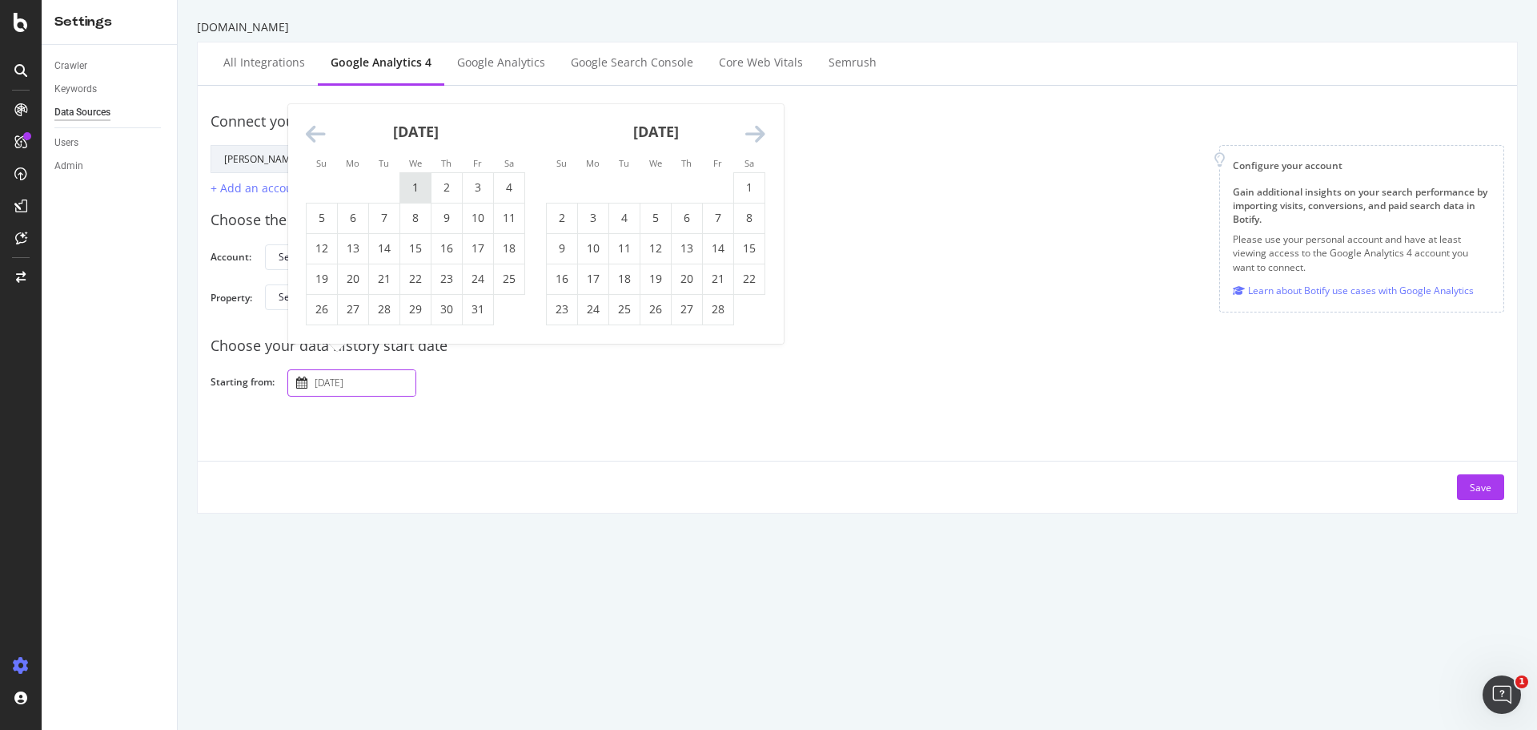
click at [401, 184] on td "1" at bounding box center [415, 187] width 31 height 30
type input "2025 January 1st"
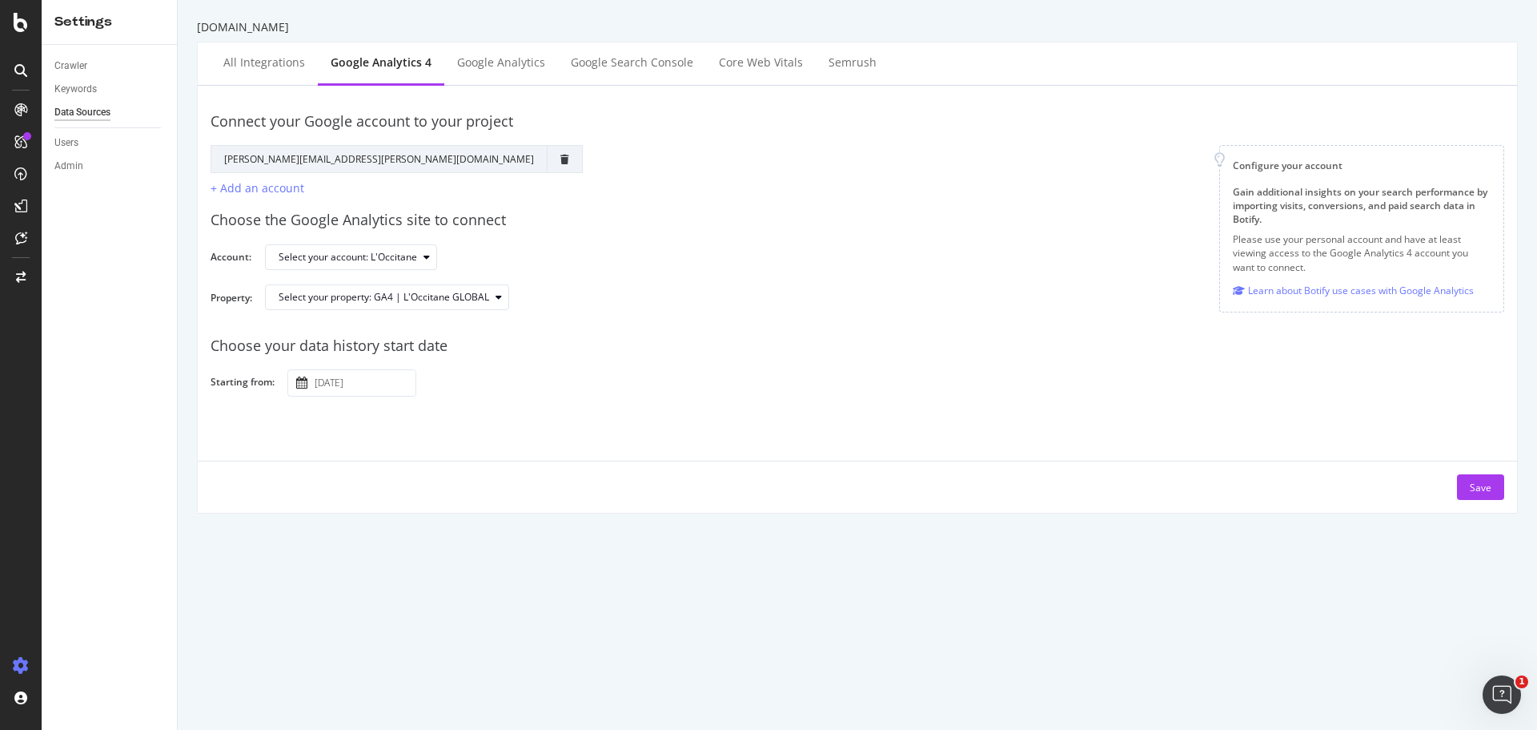
click at [495, 420] on div "Connect your Google account to your project Google Account Action Reconnect Acc…" at bounding box center [858, 298] width 1294 height 401
click at [1470, 477] on div "Save" at bounding box center [1481, 487] width 22 height 24
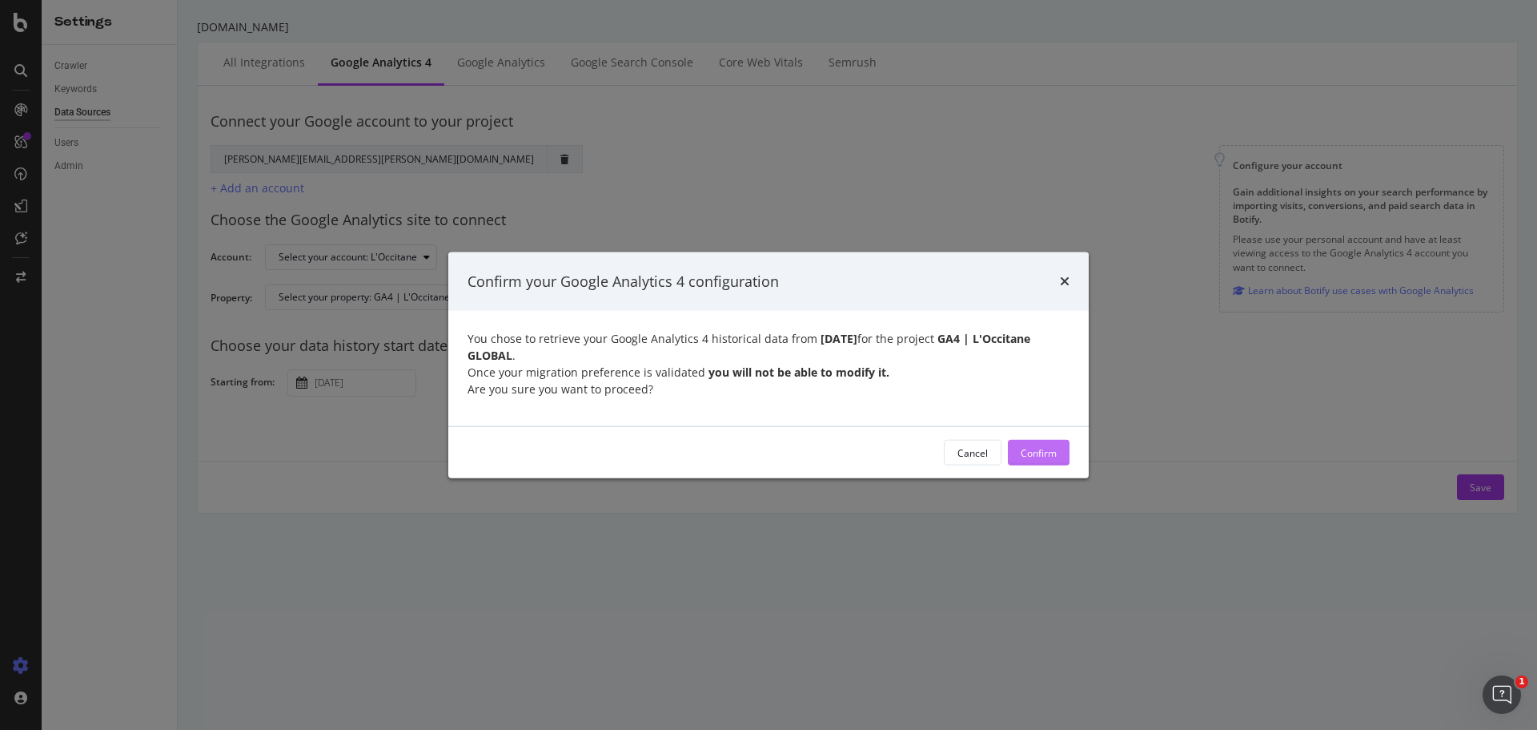
click at [1027, 449] on div "Confirm" at bounding box center [1039, 452] width 36 height 14
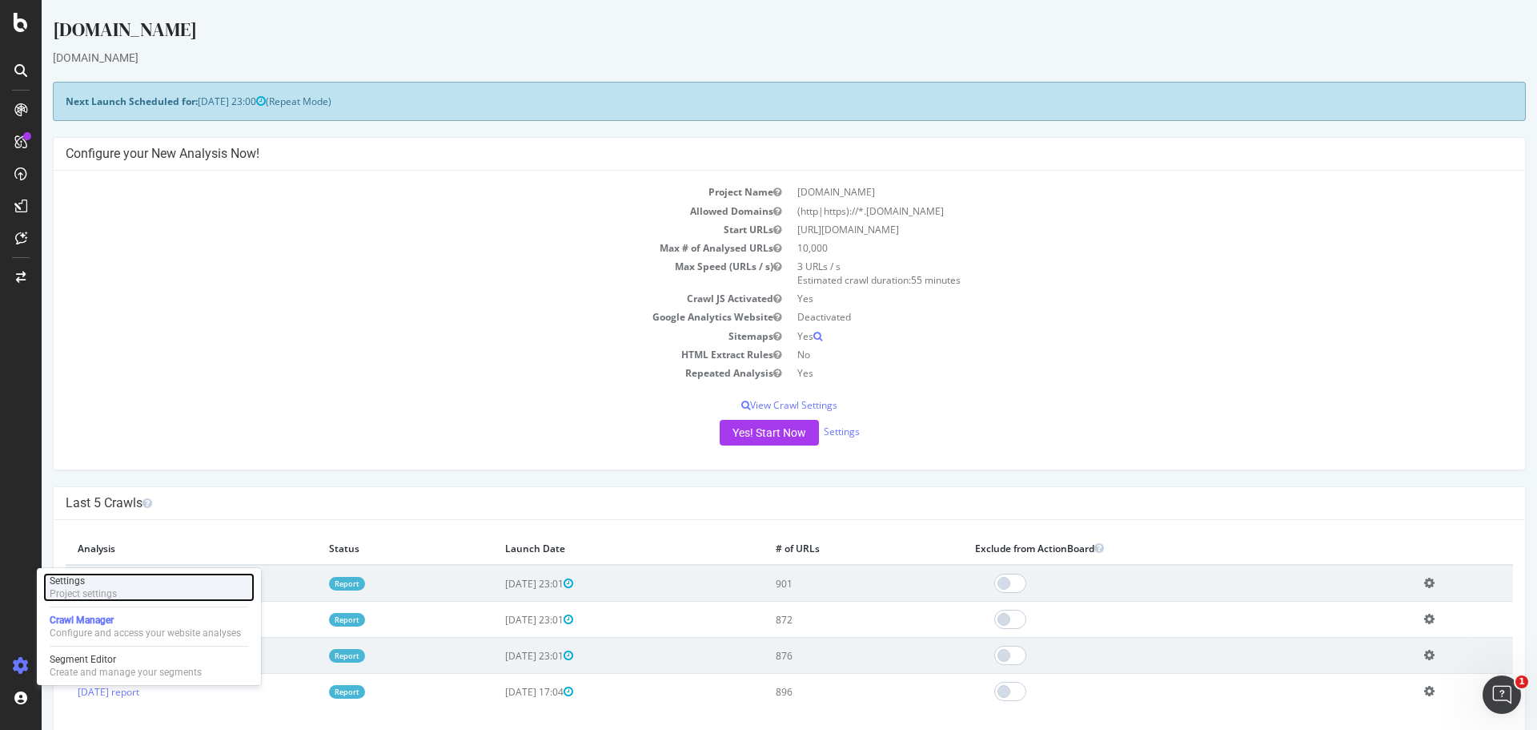
click at [96, 586] on div "Settings" at bounding box center [83, 580] width 67 height 13
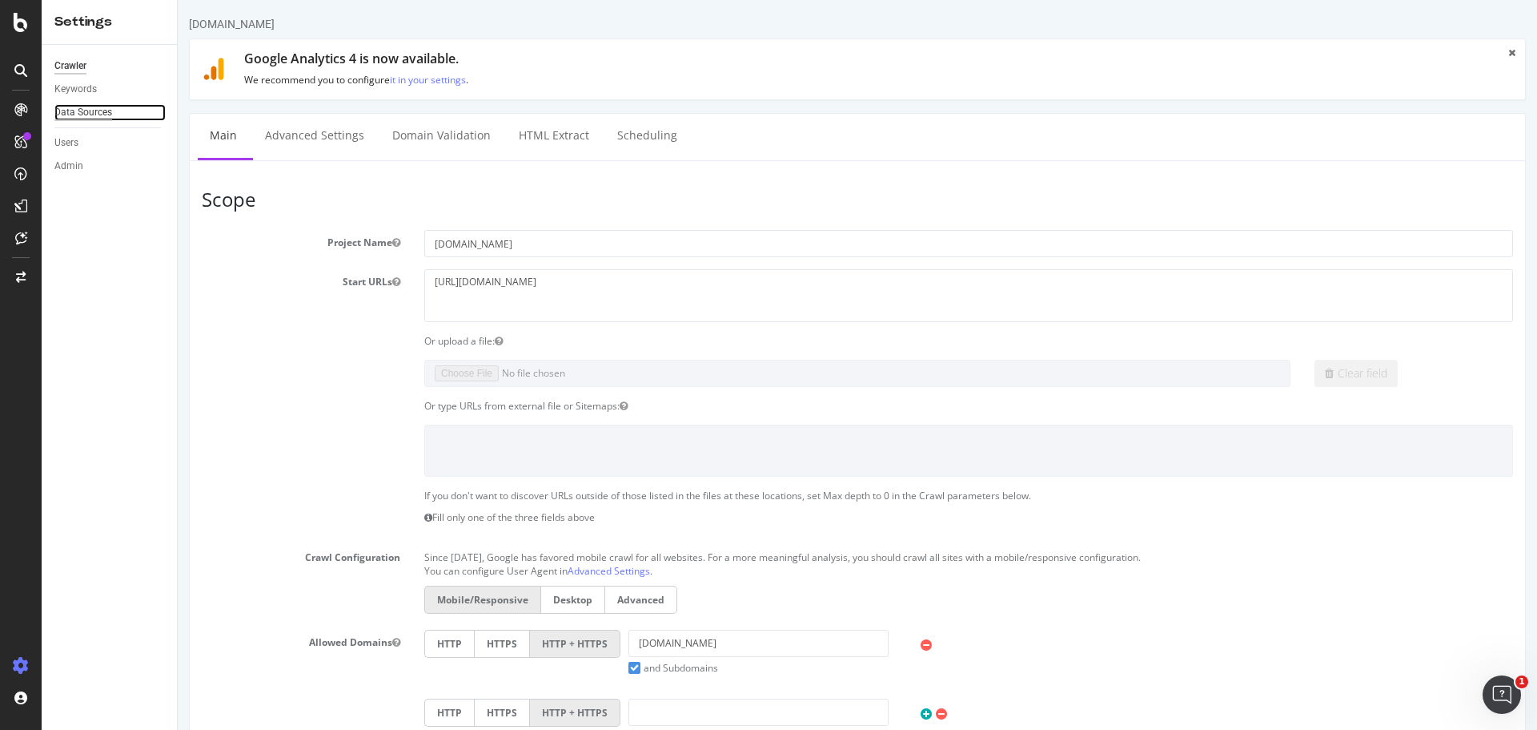
click at [95, 111] on div "Data Sources" at bounding box center [83, 112] width 58 height 17
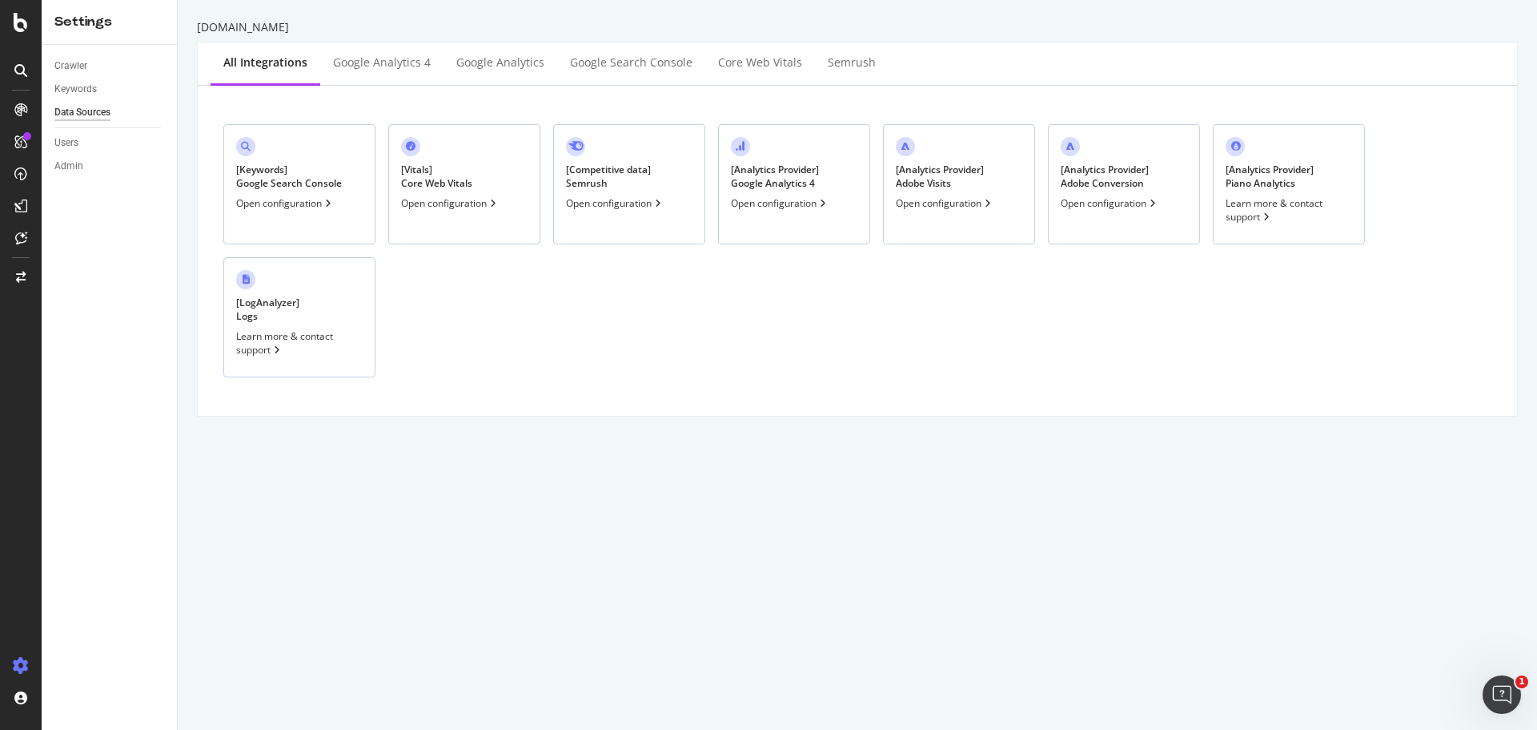
click at [307, 203] on div "Open configuration" at bounding box center [285, 203] width 98 height 14
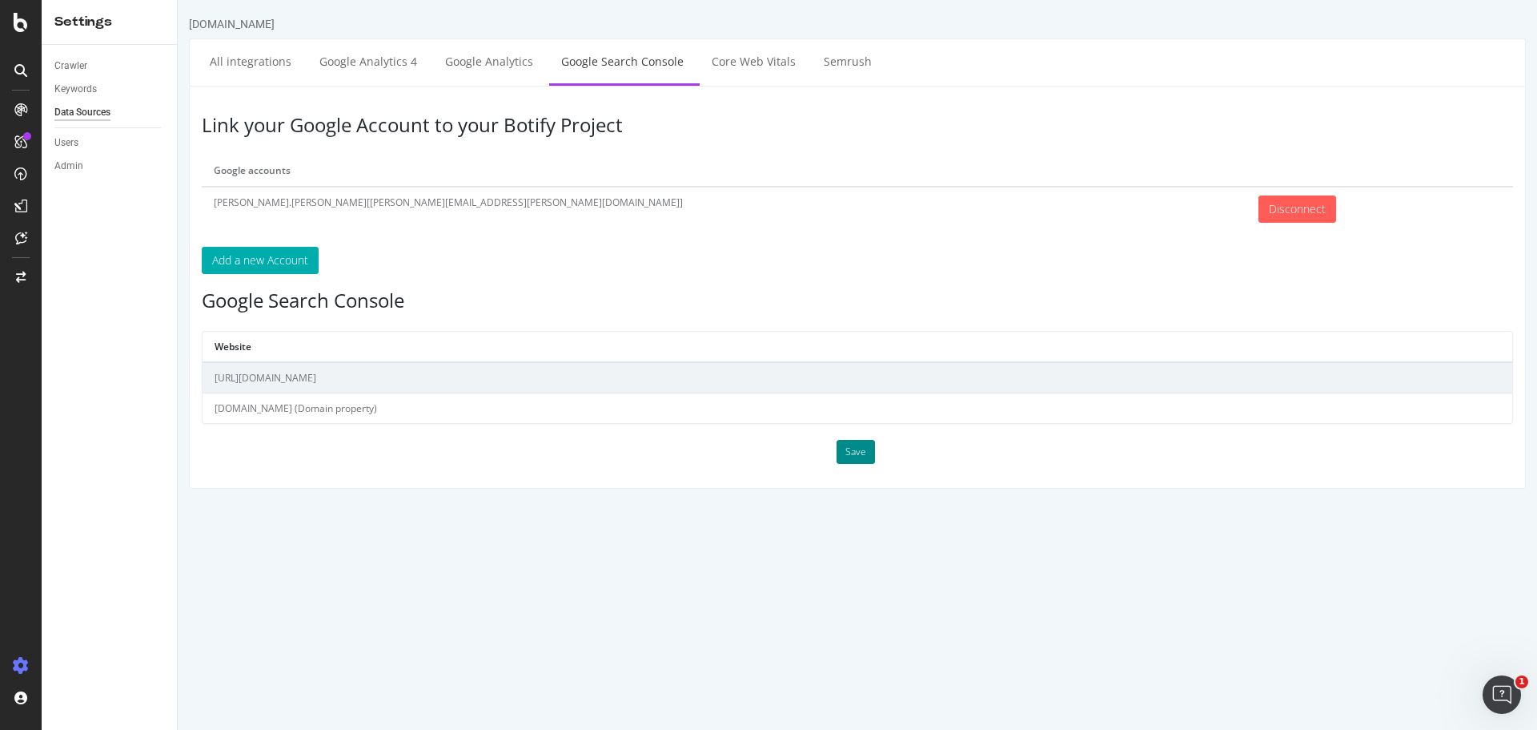
click at [859, 446] on button "Save" at bounding box center [856, 452] width 38 height 24
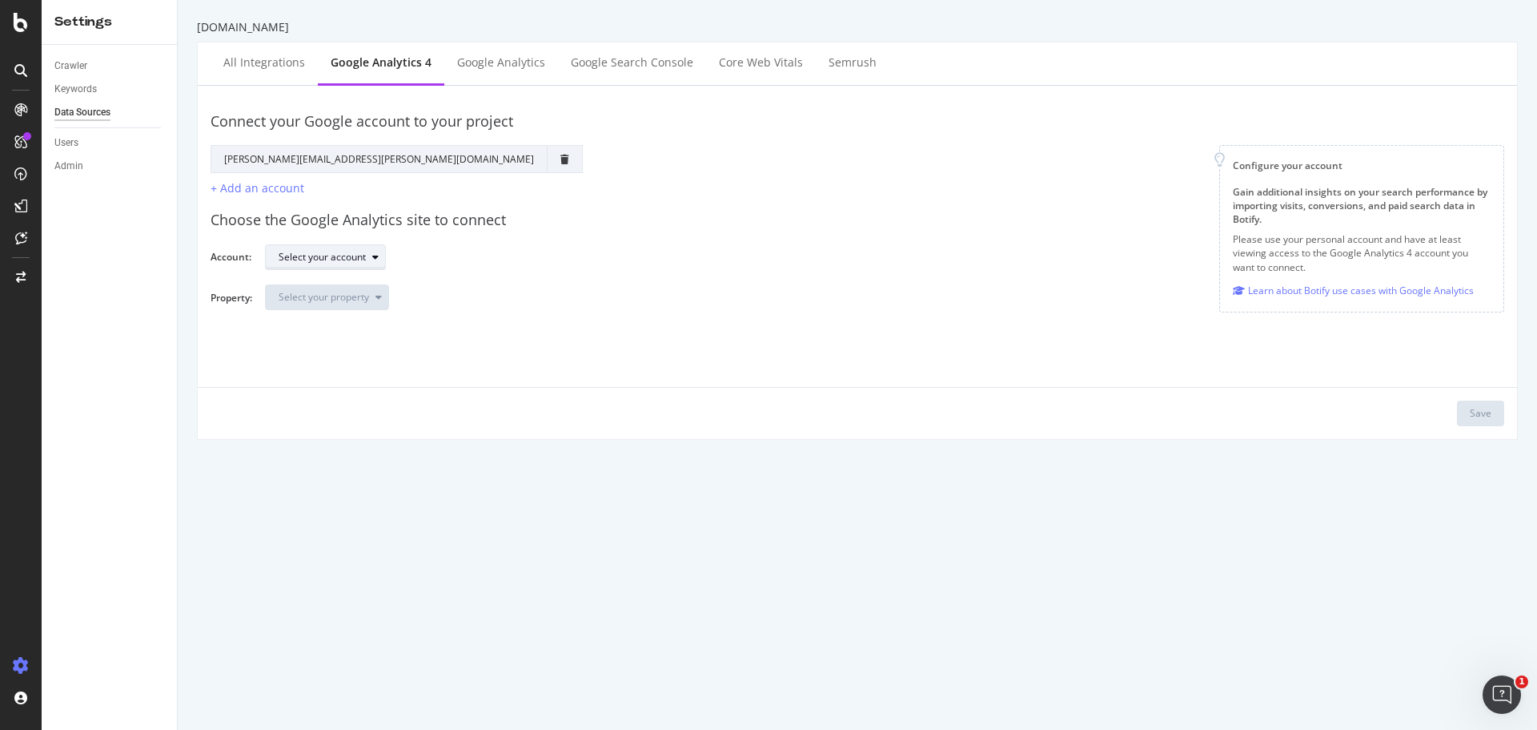
click at [320, 252] on div "Select your account" at bounding box center [322, 257] width 87 height 10
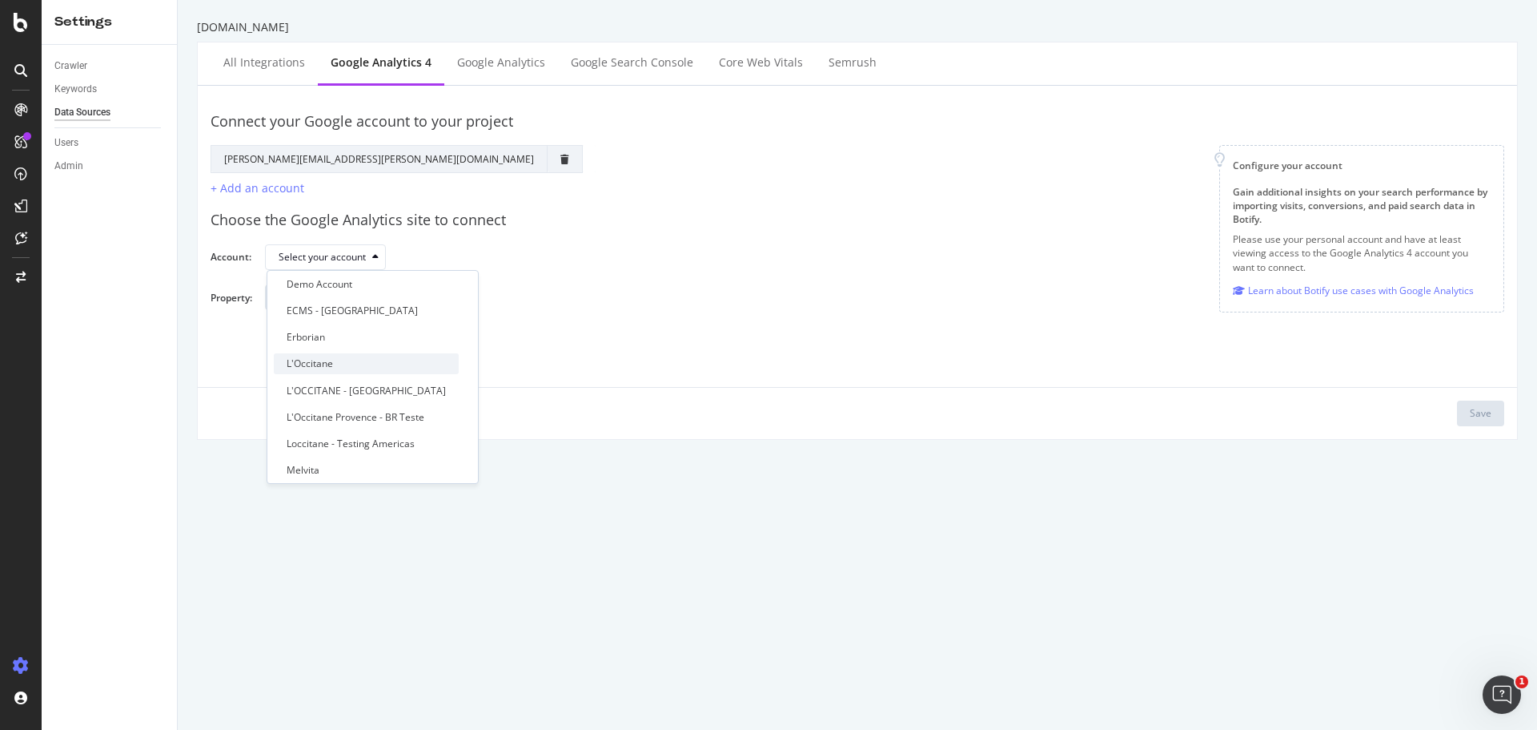
click at [366, 363] on div "L'Occitane" at bounding box center [366, 363] width 185 height 20
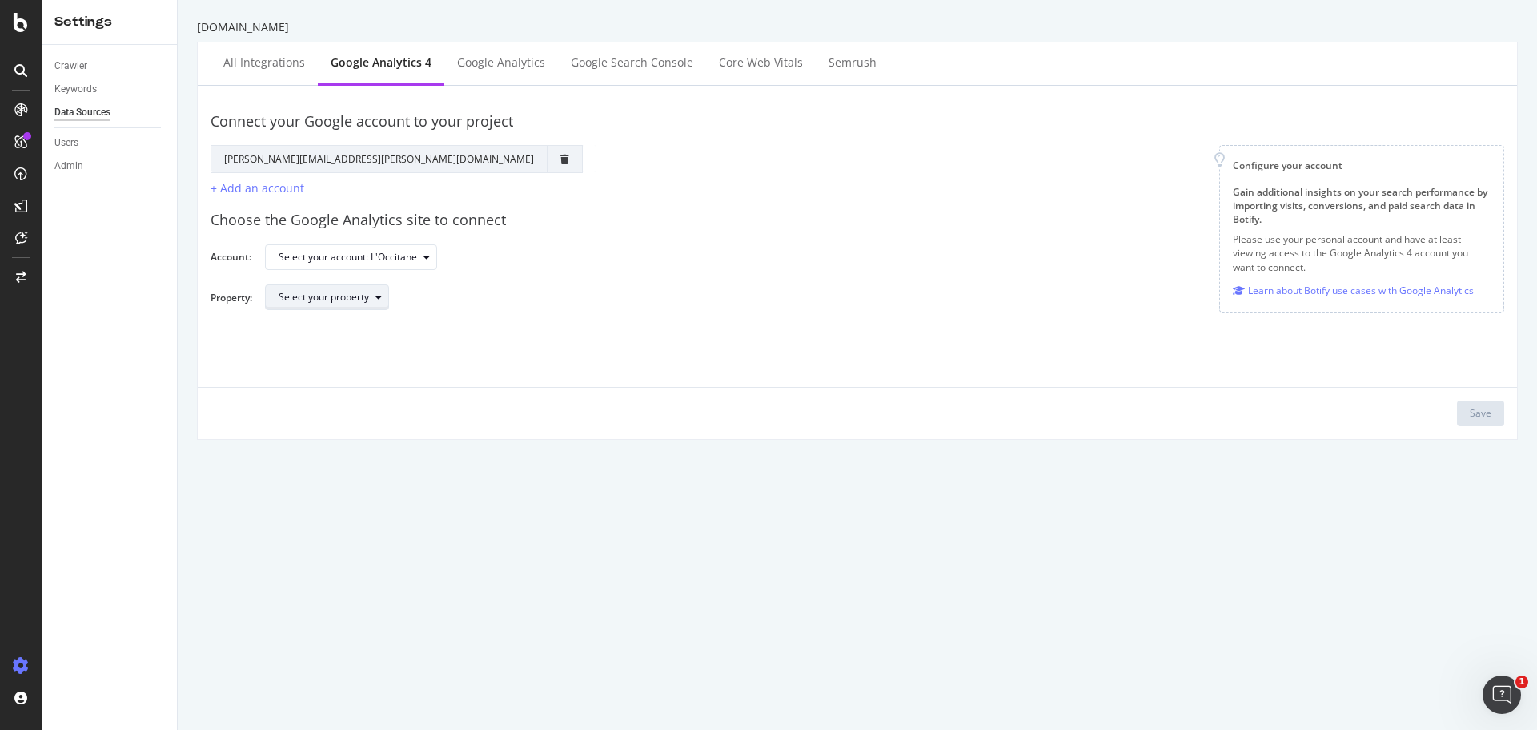
click at [321, 296] on div "Select your property" at bounding box center [324, 297] width 90 height 10
click at [393, 354] on div "GA4 | L'Occitane GLOBAL" at bounding box center [344, 351] width 115 height 14
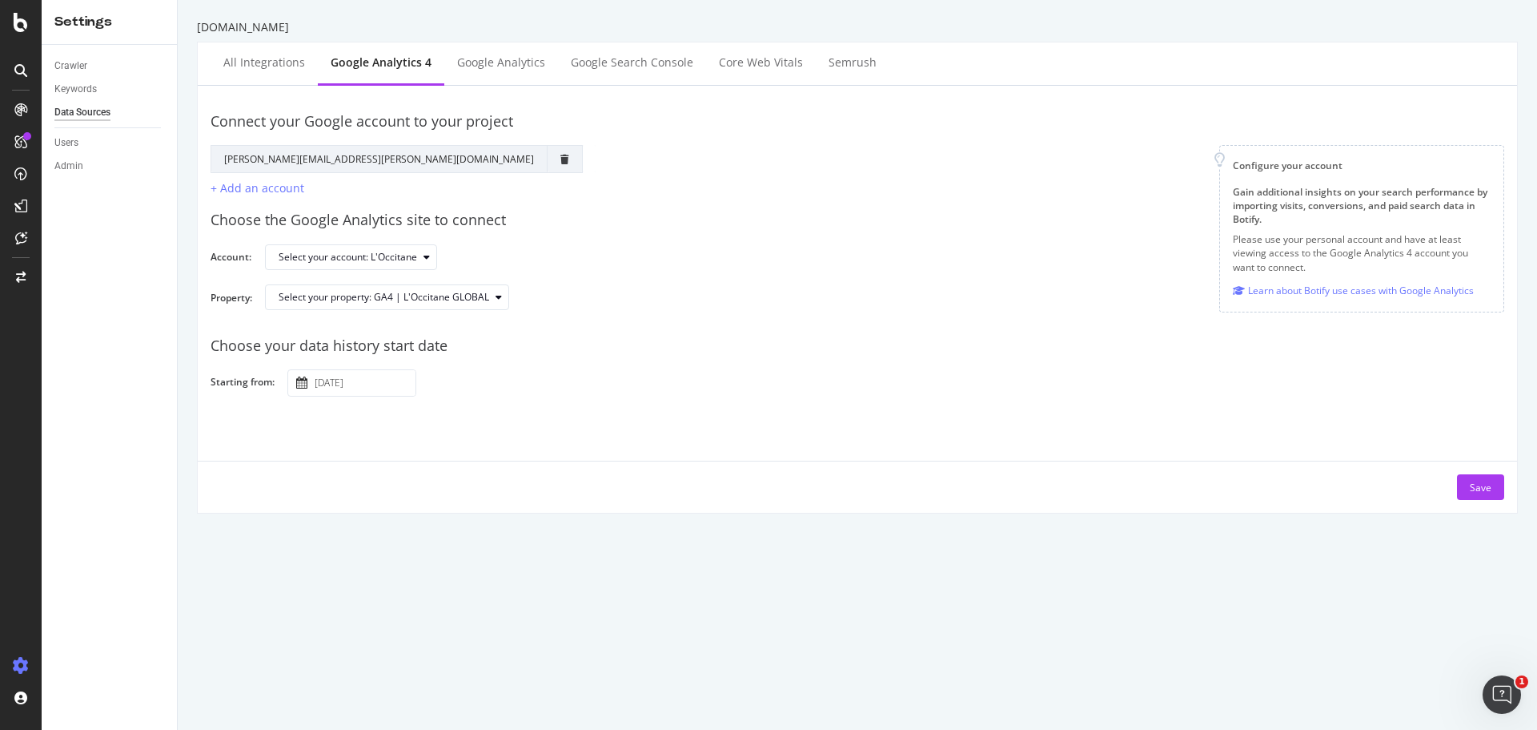
click at [350, 390] on input "[DATE]" at bounding box center [364, 383] width 104 height 26
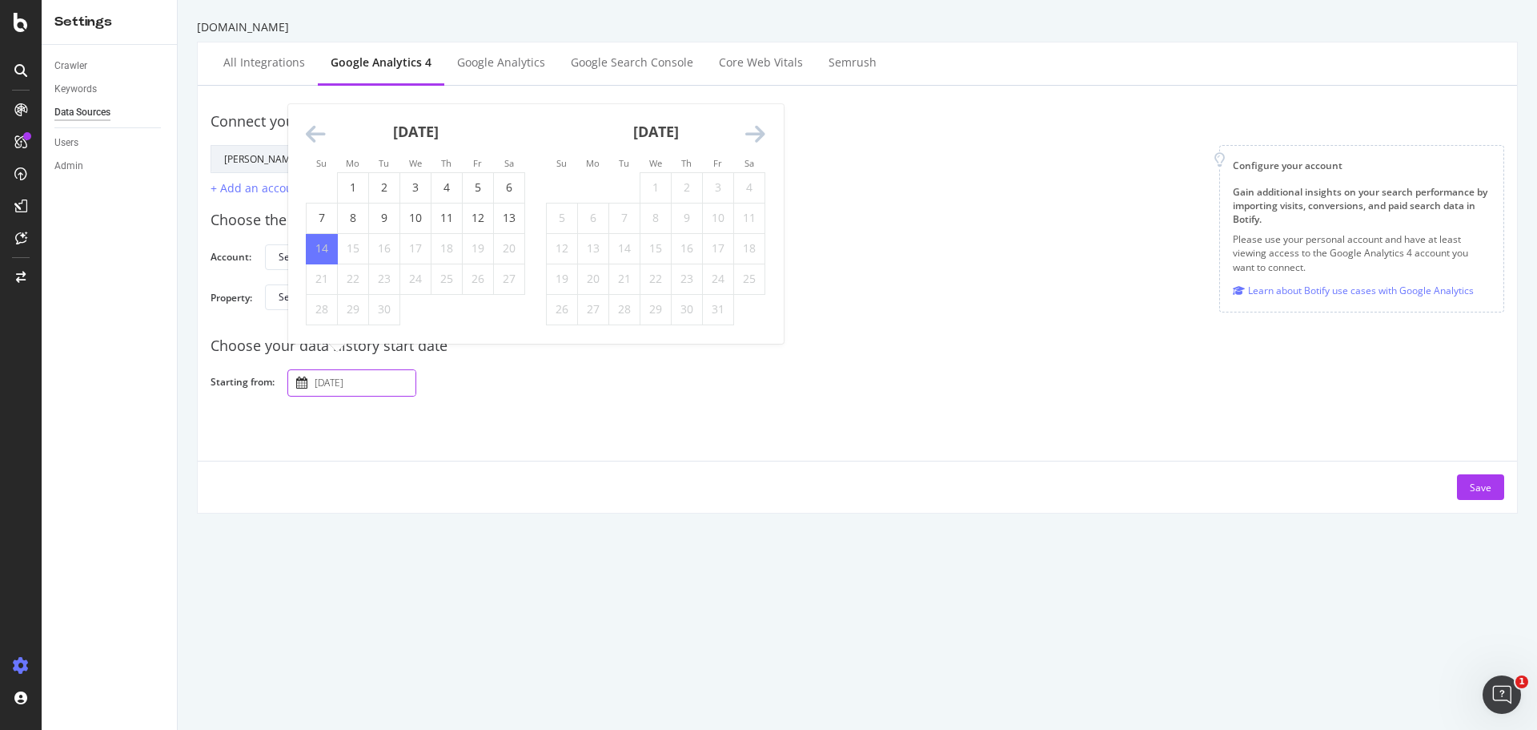
click at [312, 132] on icon "Move backward to switch to the previous month." at bounding box center [316, 134] width 20 height 22
click at [312, 106] on icon "Move backward to switch to the previous month." at bounding box center [316, 104] width 20 height 22
click at [309, 135] on icon "Move backward to switch to the previous month." at bounding box center [316, 134] width 20 height 22
click at [312, 130] on icon "Move backward to switch to the previous month." at bounding box center [316, 134] width 20 height 22
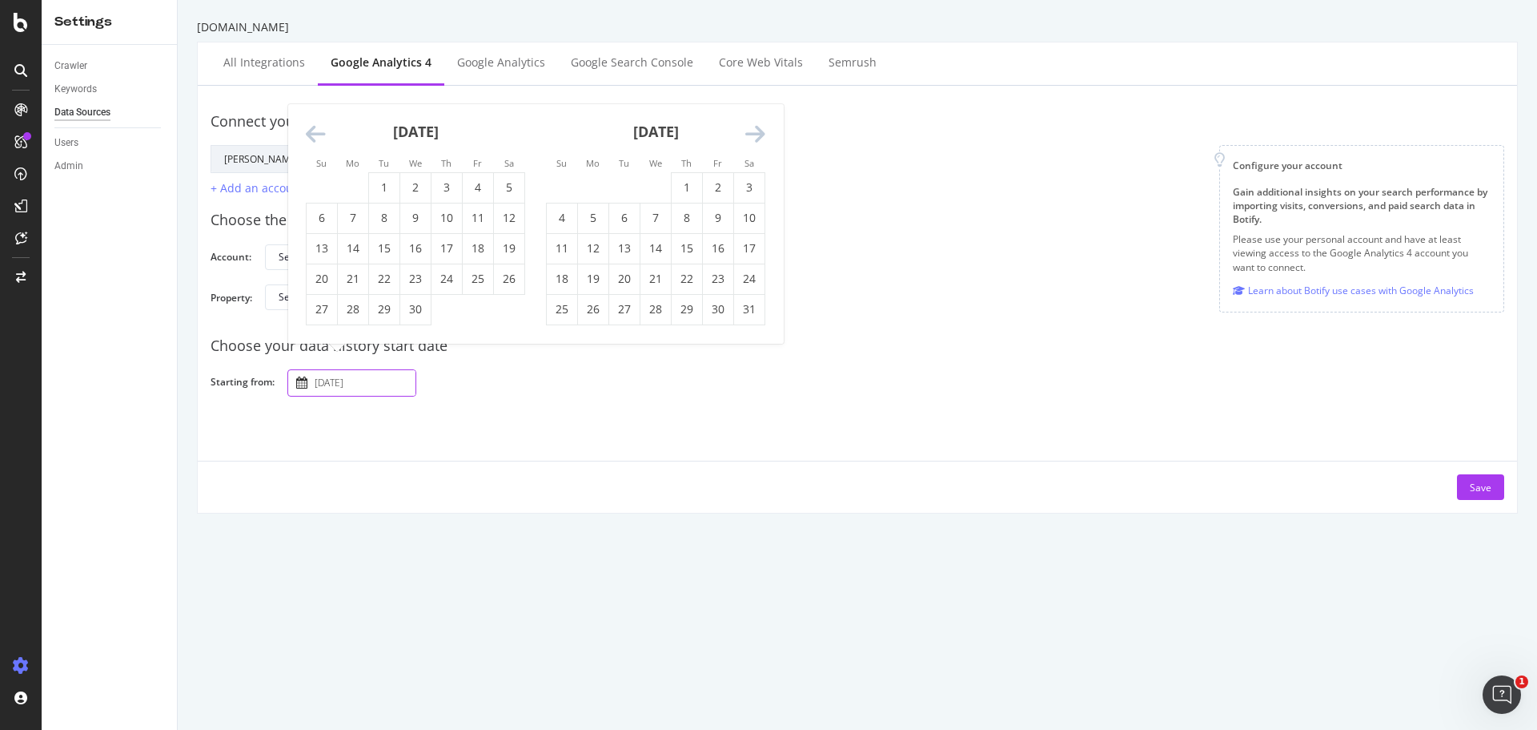
click at [312, 130] on icon "Move backward to switch to the previous month." at bounding box center [316, 134] width 20 height 22
click at [312, 130] on li "Su" at bounding box center [321, 132] width 31 height 16
click at [312, 103] on icon "Move backward to switch to the previous month." at bounding box center [316, 104] width 20 height 22
click at [313, 126] on icon "Move backward to switch to the previous month." at bounding box center [316, 134] width 20 height 22
click at [313, 130] on icon "Move backward to switch to the previous month." at bounding box center [316, 134] width 20 height 22
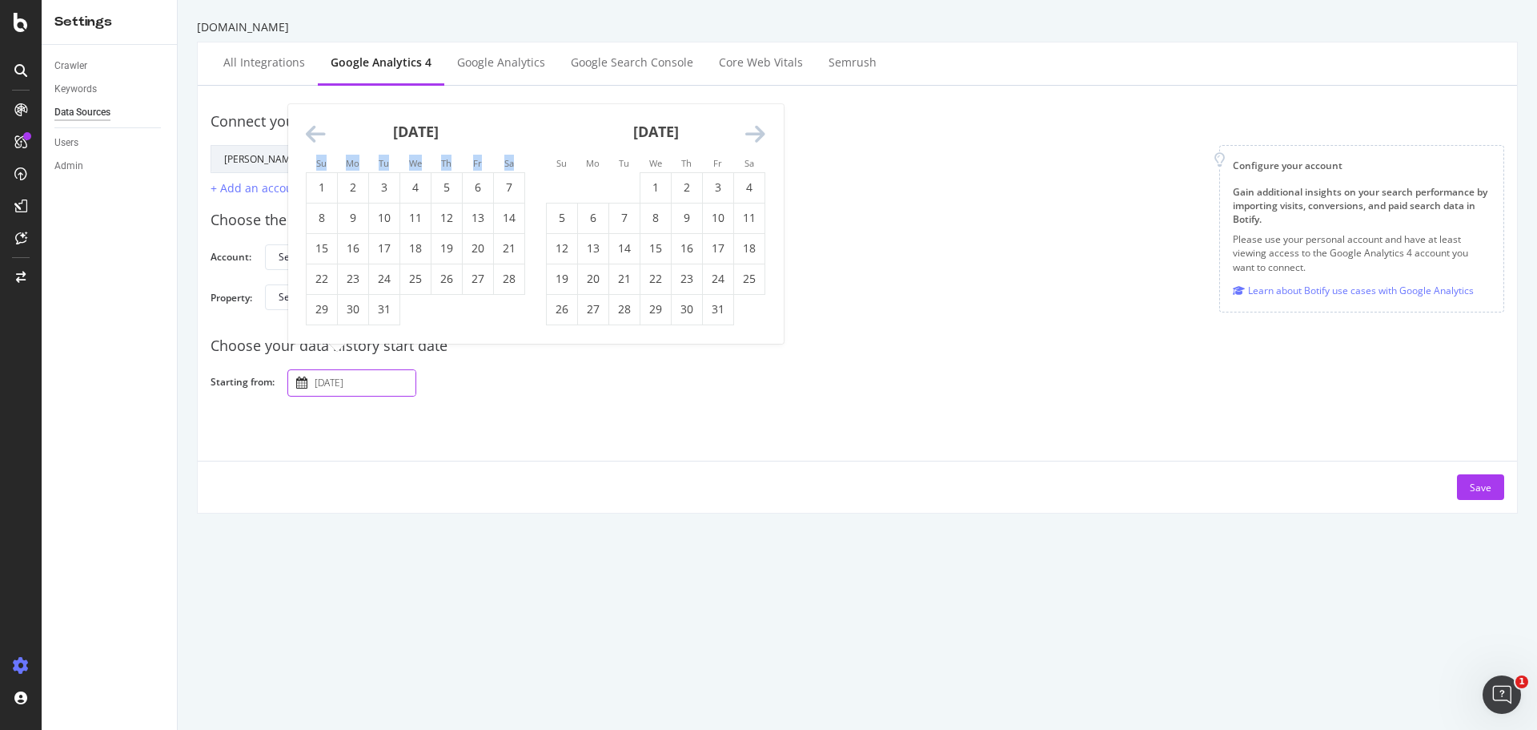
click at [313, 130] on icon "Move backward to switch to the previous month." at bounding box center [316, 134] width 20 height 22
click at [313, 122] on div "[DATE]" at bounding box center [415, 138] width 219 height 68
drag, startPoint x: 313, startPoint y: 122, endPoint x: 311, endPoint y: 135, distance: 13.0
click at [311, 135] on div "October 2024 1 2 3 4 5 6 7 8 9 10 11 12 13 14 15 16 17 18 19 20 21 22 23 24 25 …" at bounding box center [535, 223] width 495 height 239
click at [311, 135] on icon "Move backward to switch to the previous month." at bounding box center [316, 134] width 20 height 22
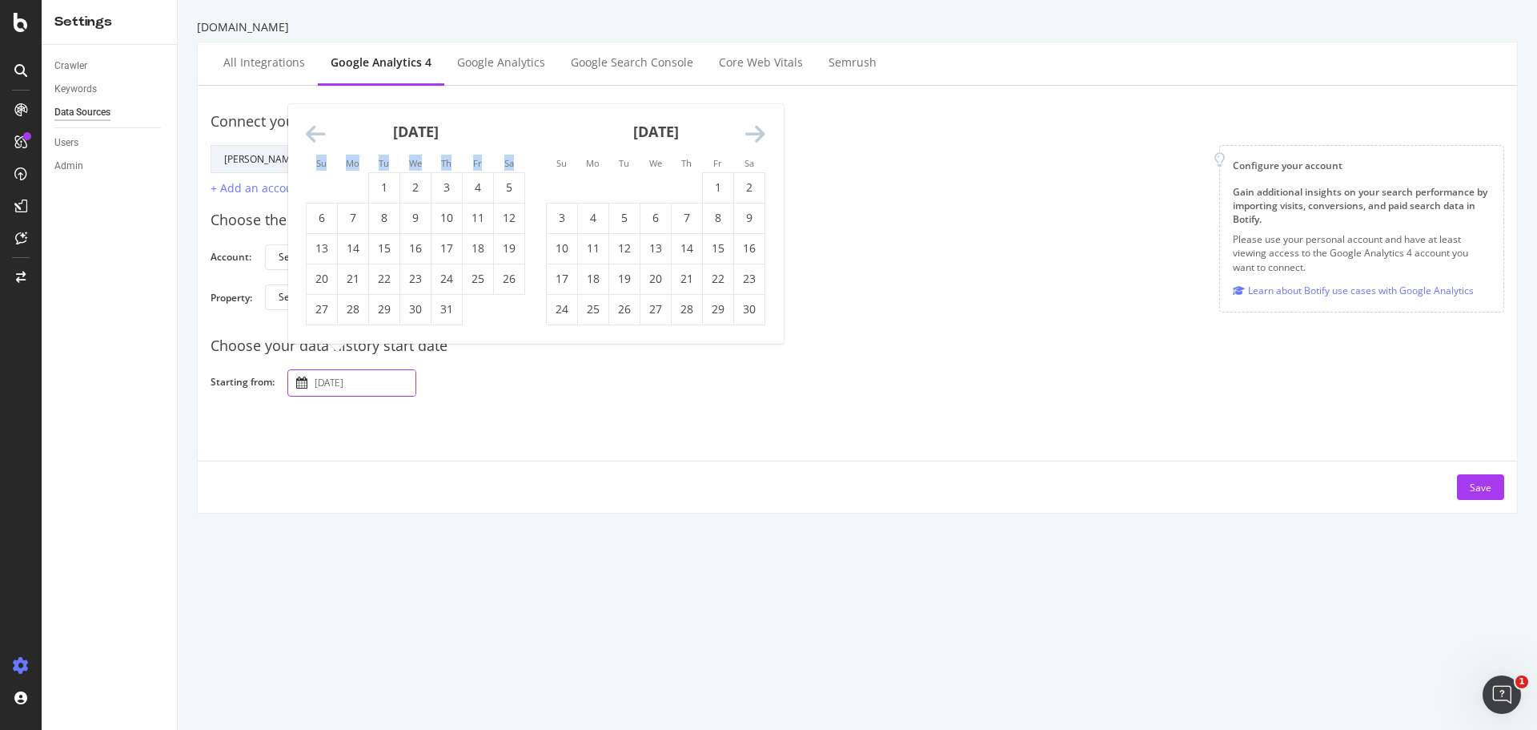
click at [311, 135] on icon "Move backward to switch to the previous month." at bounding box center [316, 134] width 20 height 22
click at [320, 187] on td "1" at bounding box center [322, 187] width 31 height 30
type input "[DATE]"
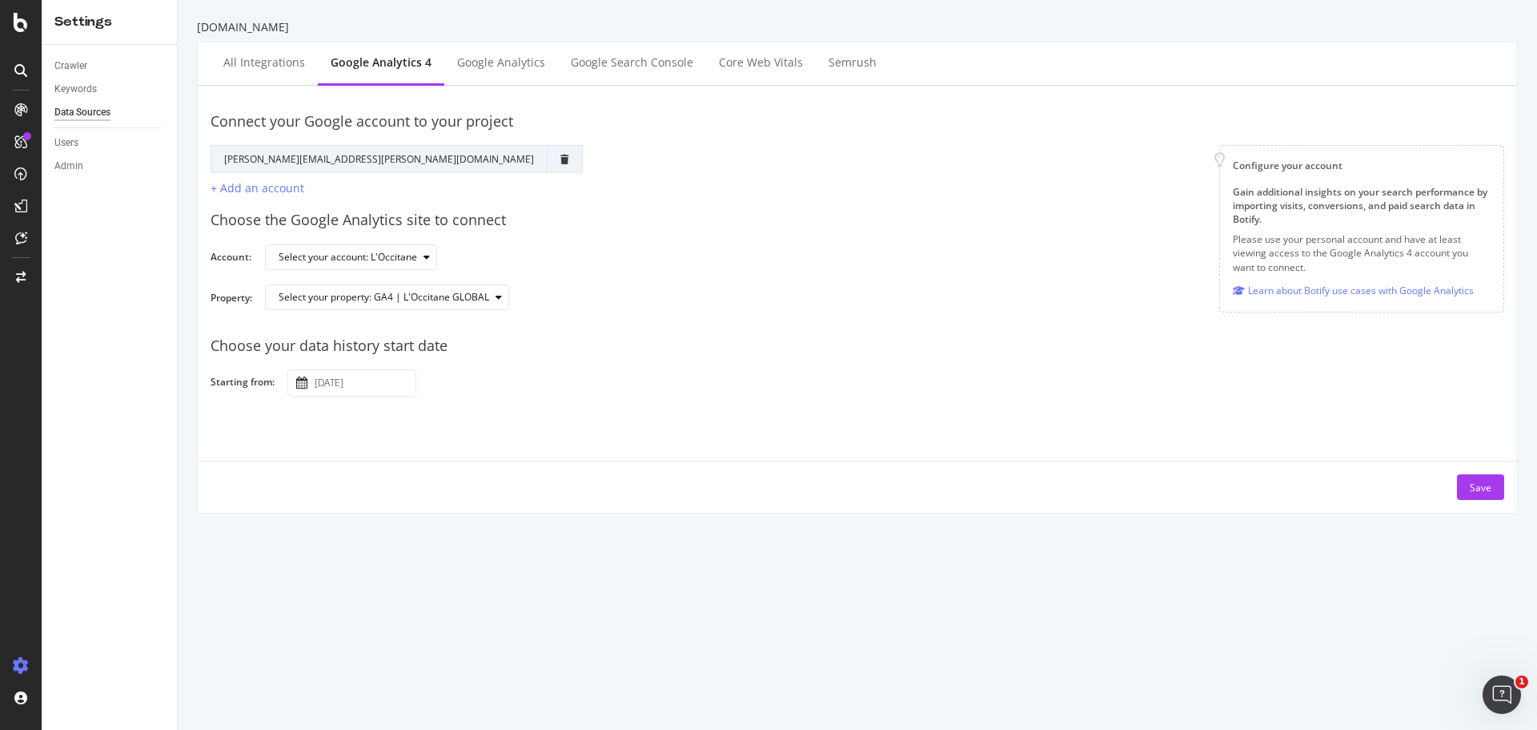
drag, startPoint x: 939, startPoint y: 460, endPoint x: 1103, endPoint y: 458, distance: 164.2
click at [939, 459] on div "Connect your Google account to your project Google Account Action Reconnect Acc…" at bounding box center [858, 298] width 1294 height 401
click at [1470, 488] on div "Save" at bounding box center [1481, 487] width 22 height 14
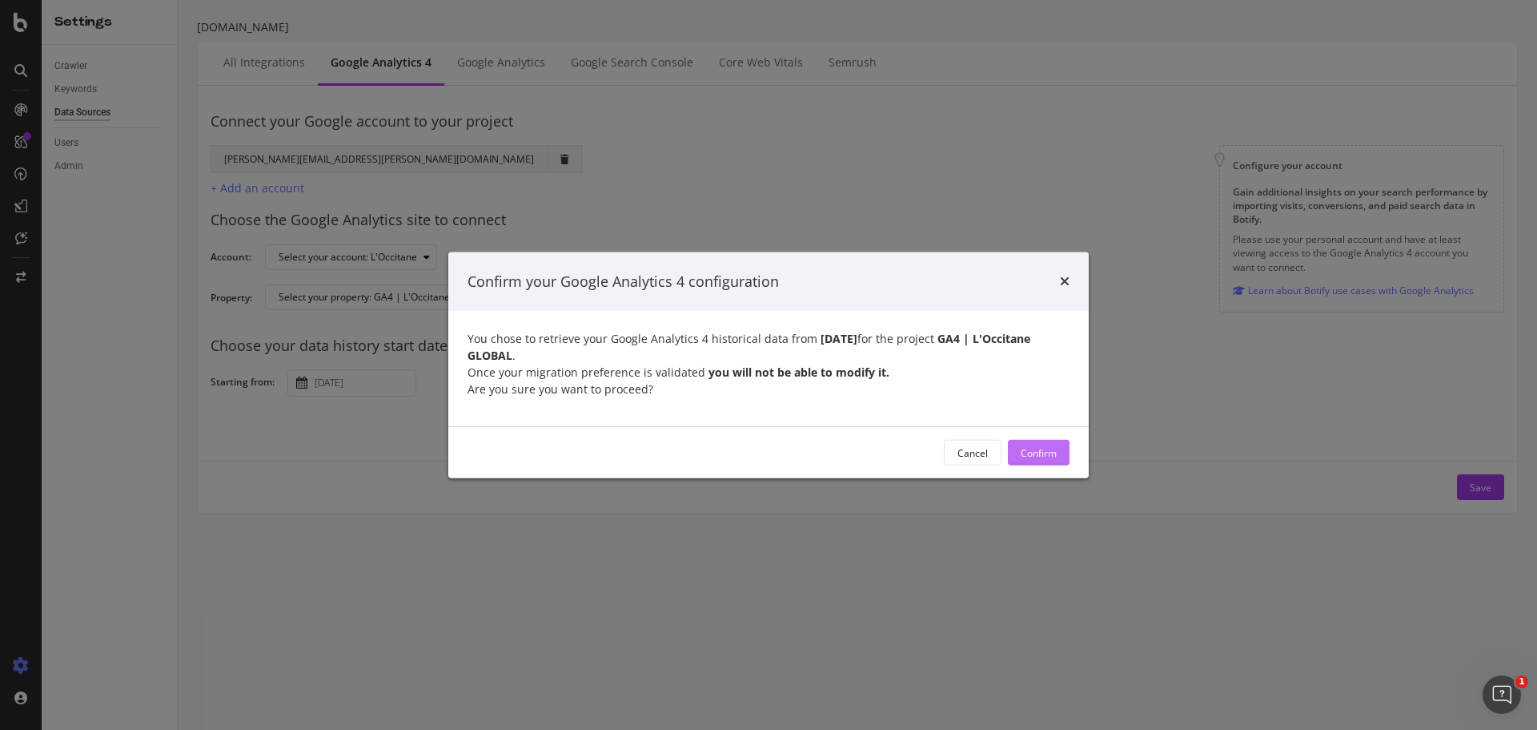
click at [1050, 449] on div "Confirm" at bounding box center [1039, 452] width 36 height 14
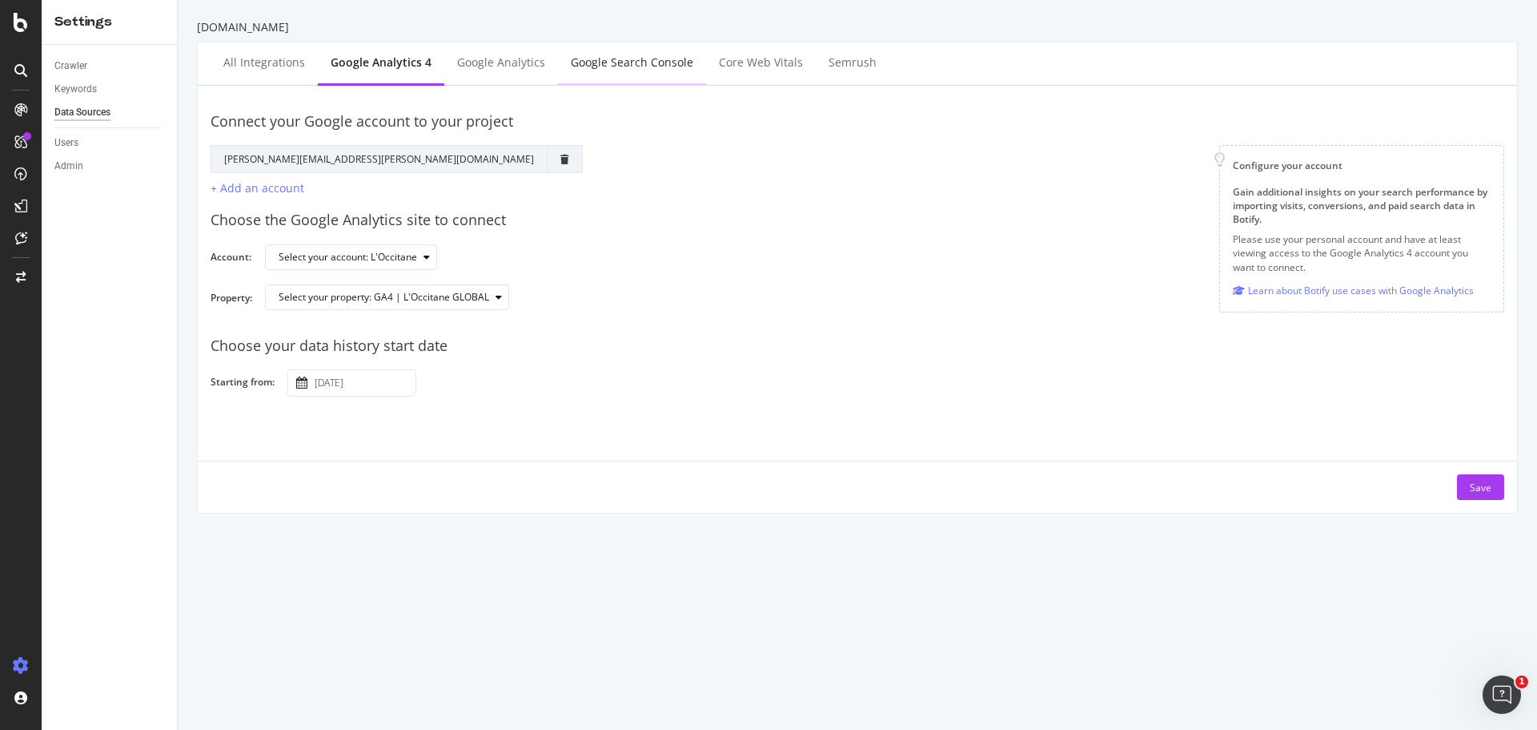
click at [640, 62] on div "Google Search Console" at bounding box center [632, 62] width 123 height 16
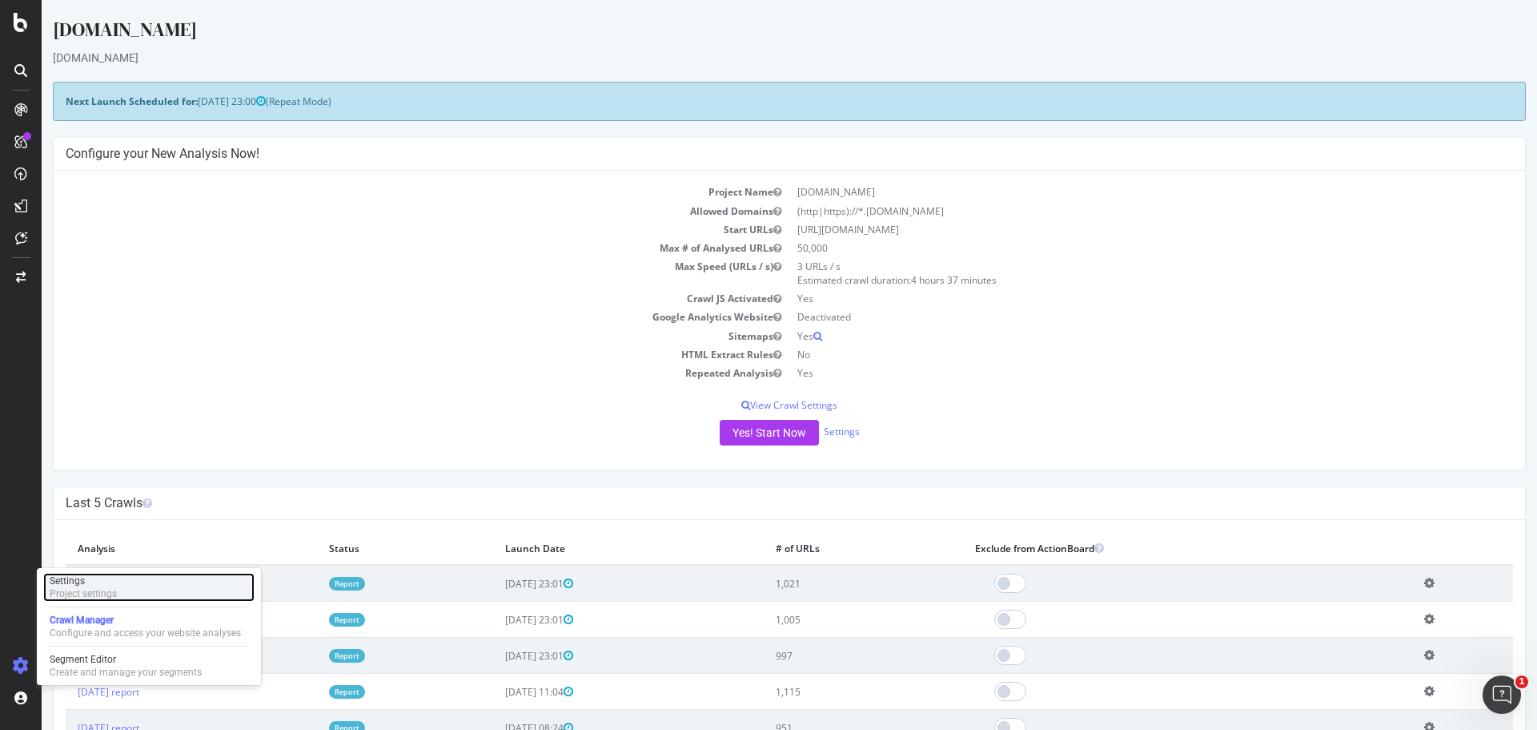
click at [98, 582] on div "Settings" at bounding box center [83, 580] width 67 height 13
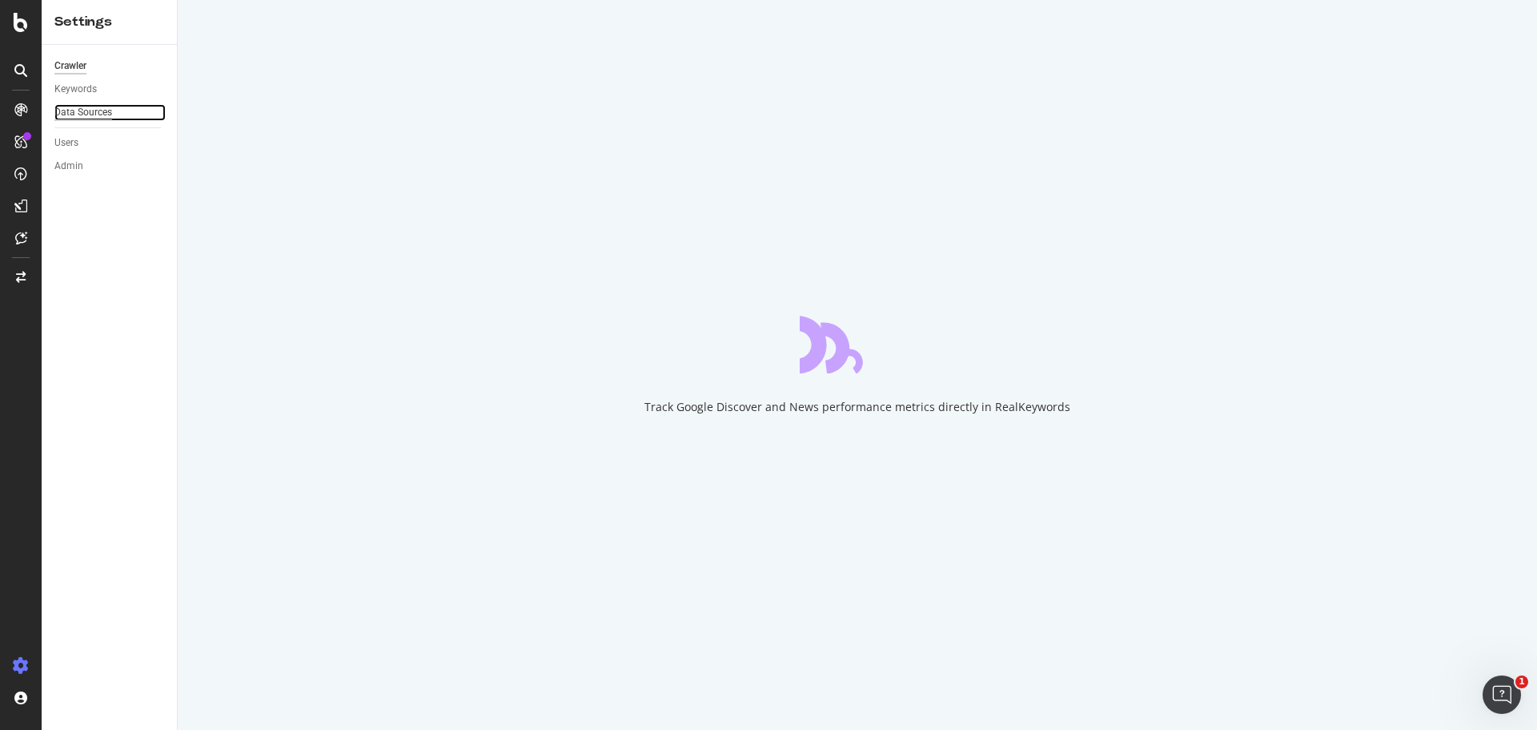
click at [97, 109] on div "Data Sources" at bounding box center [83, 112] width 58 height 17
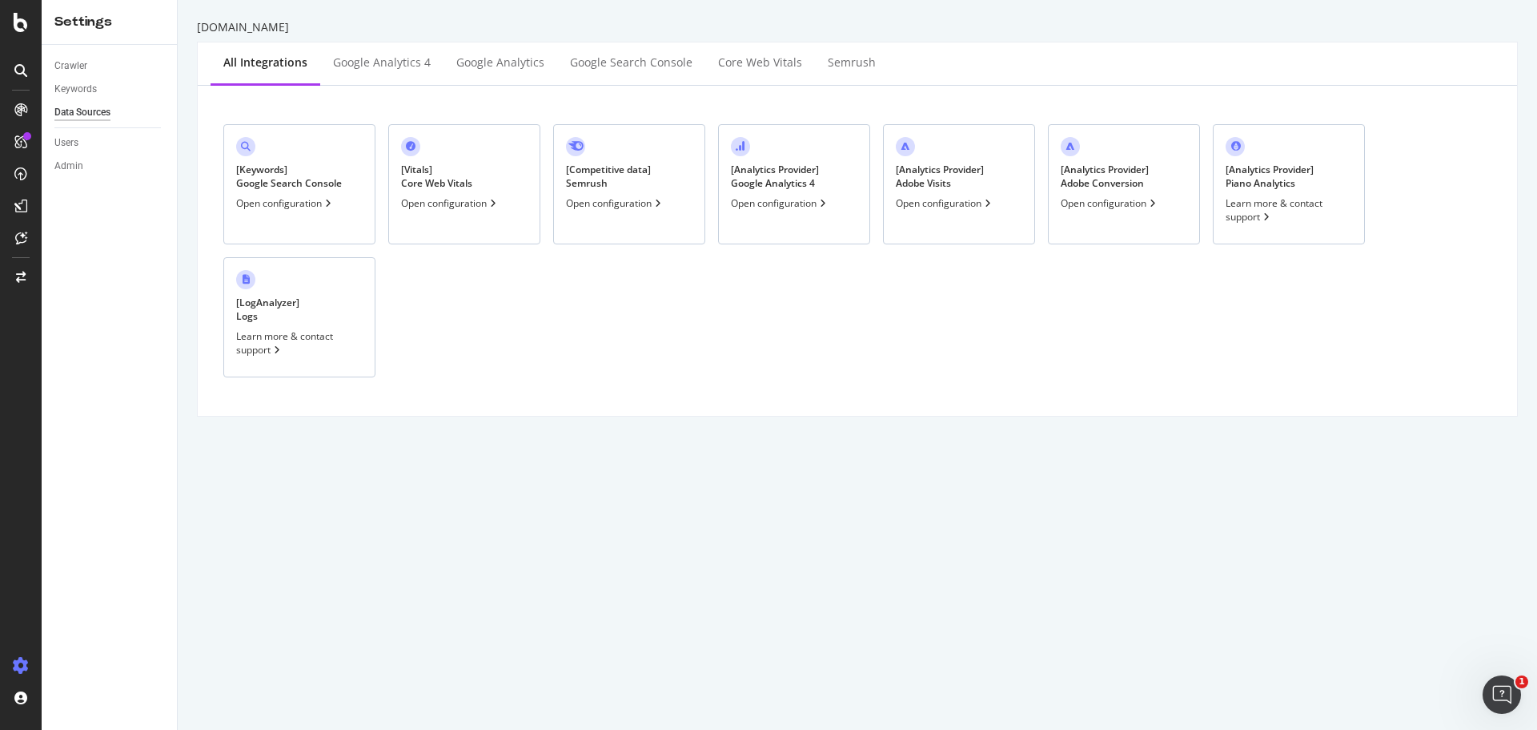
click at [316, 183] on div "[ Keywords ] Google Search Console" at bounding box center [289, 176] width 106 height 27
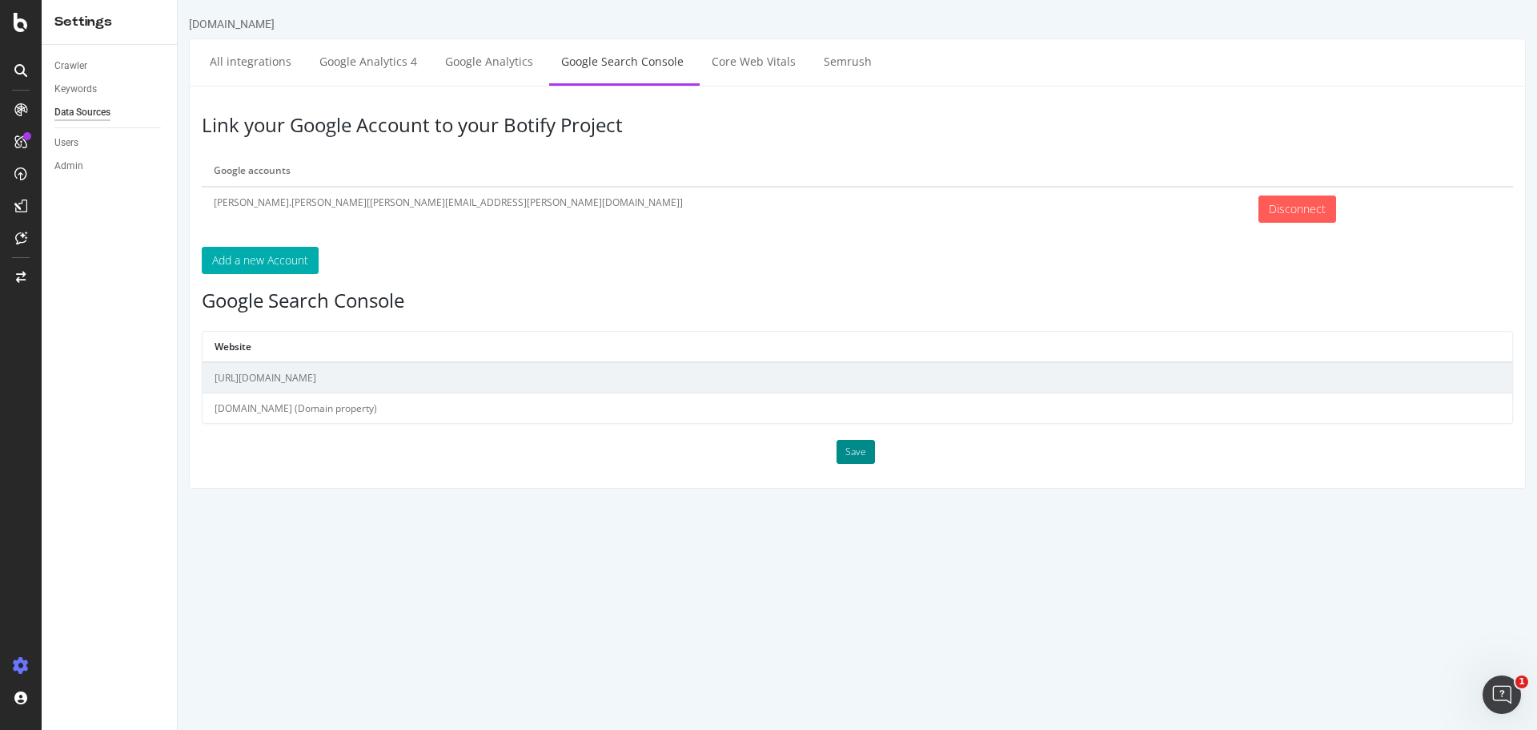
click at [854, 449] on button "Save" at bounding box center [856, 452] width 38 height 24
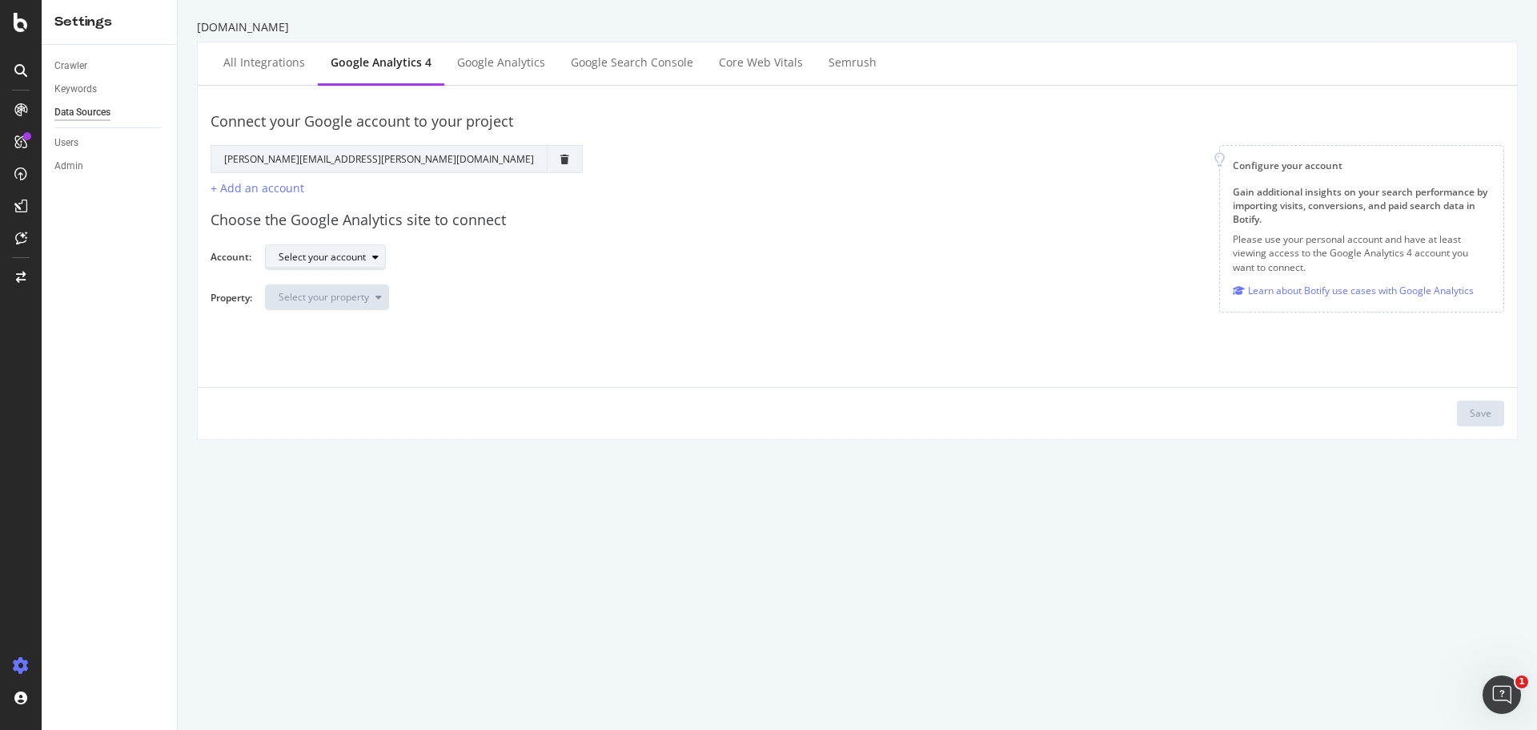
click at [365, 262] on div "Select your account" at bounding box center [322, 257] width 87 height 10
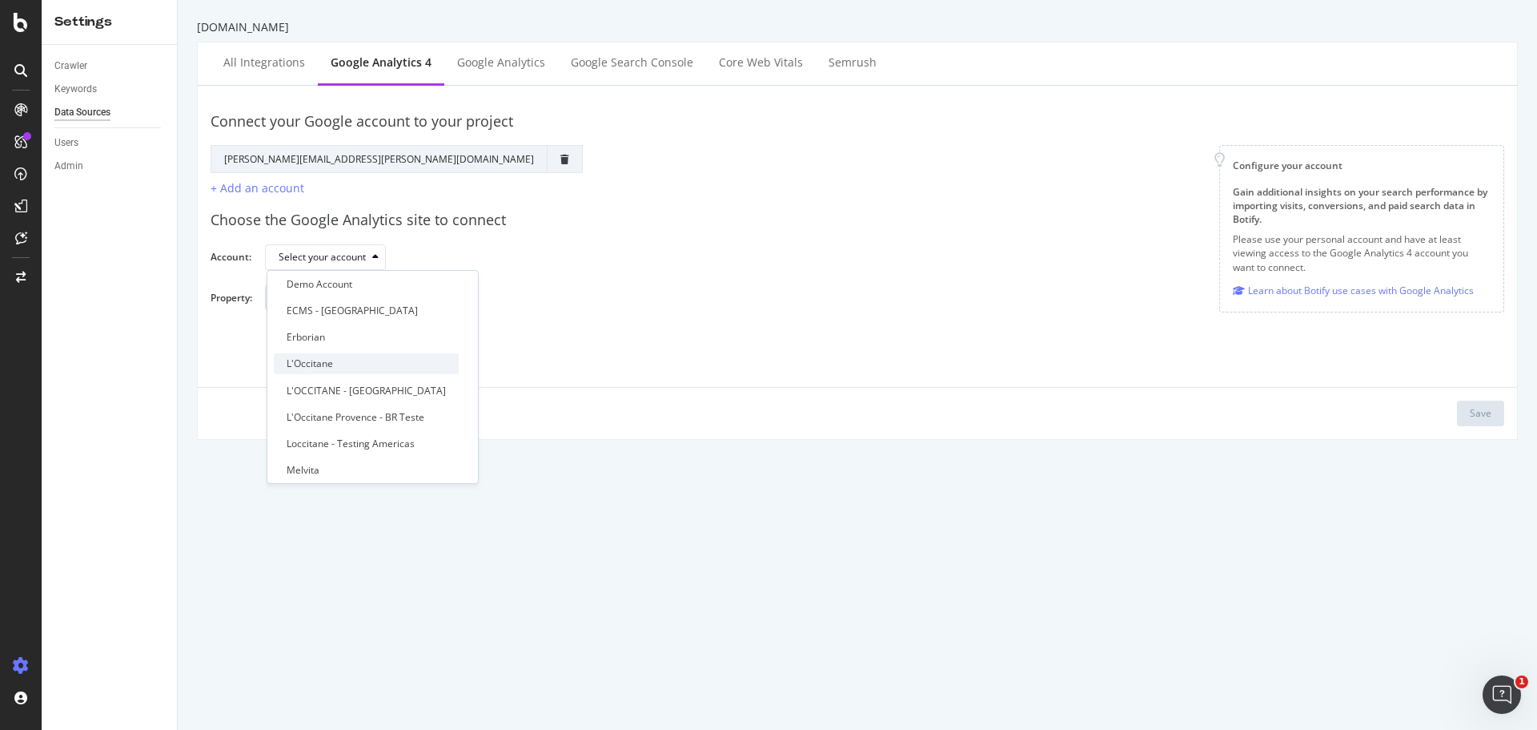
click at [378, 362] on div "L'Occitane" at bounding box center [366, 363] width 185 height 20
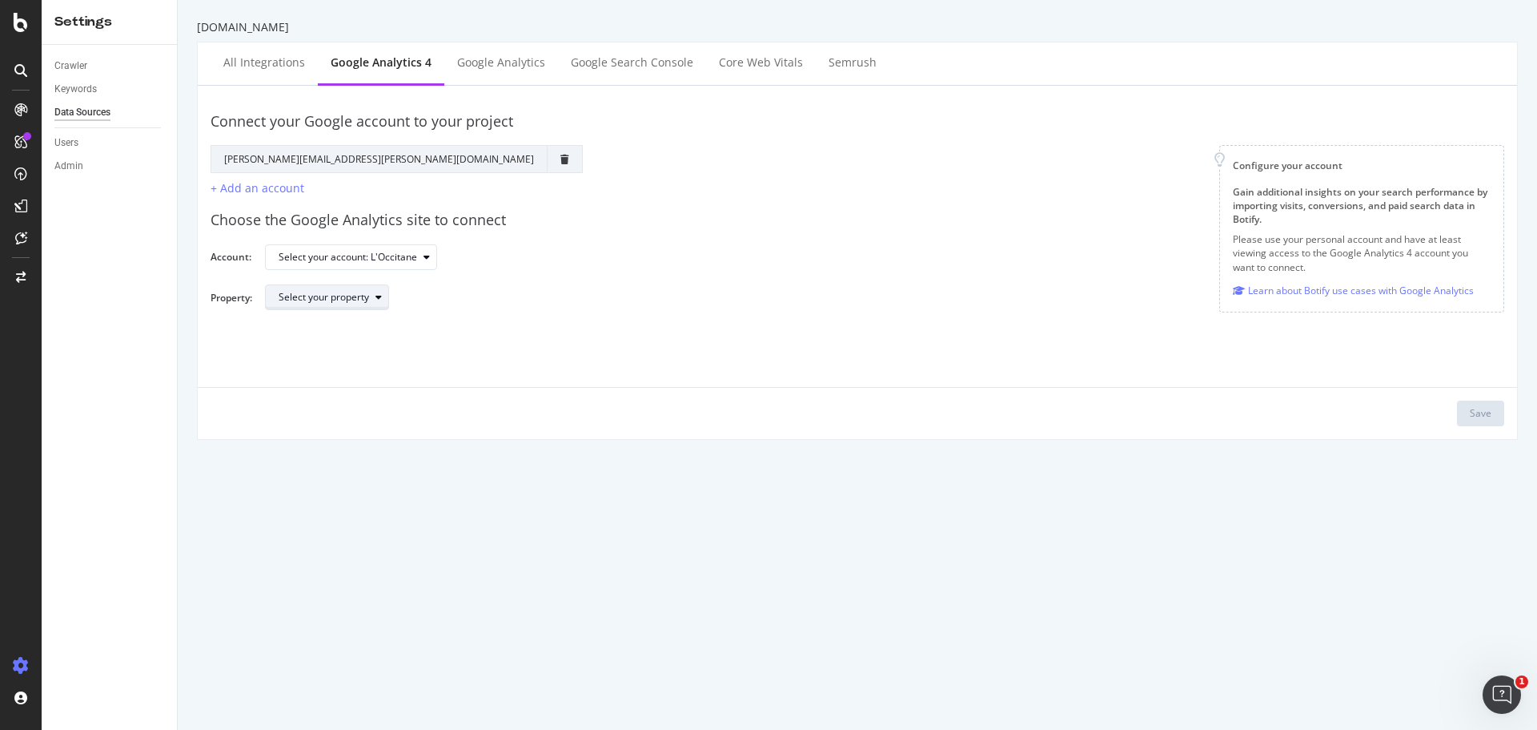
click at [364, 302] on div "Select your property" at bounding box center [324, 297] width 90 height 10
click at [375, 346] on div "GA4 | L'Occitane GLOBAL" at bounding box center [344, 351] width 115 height 14
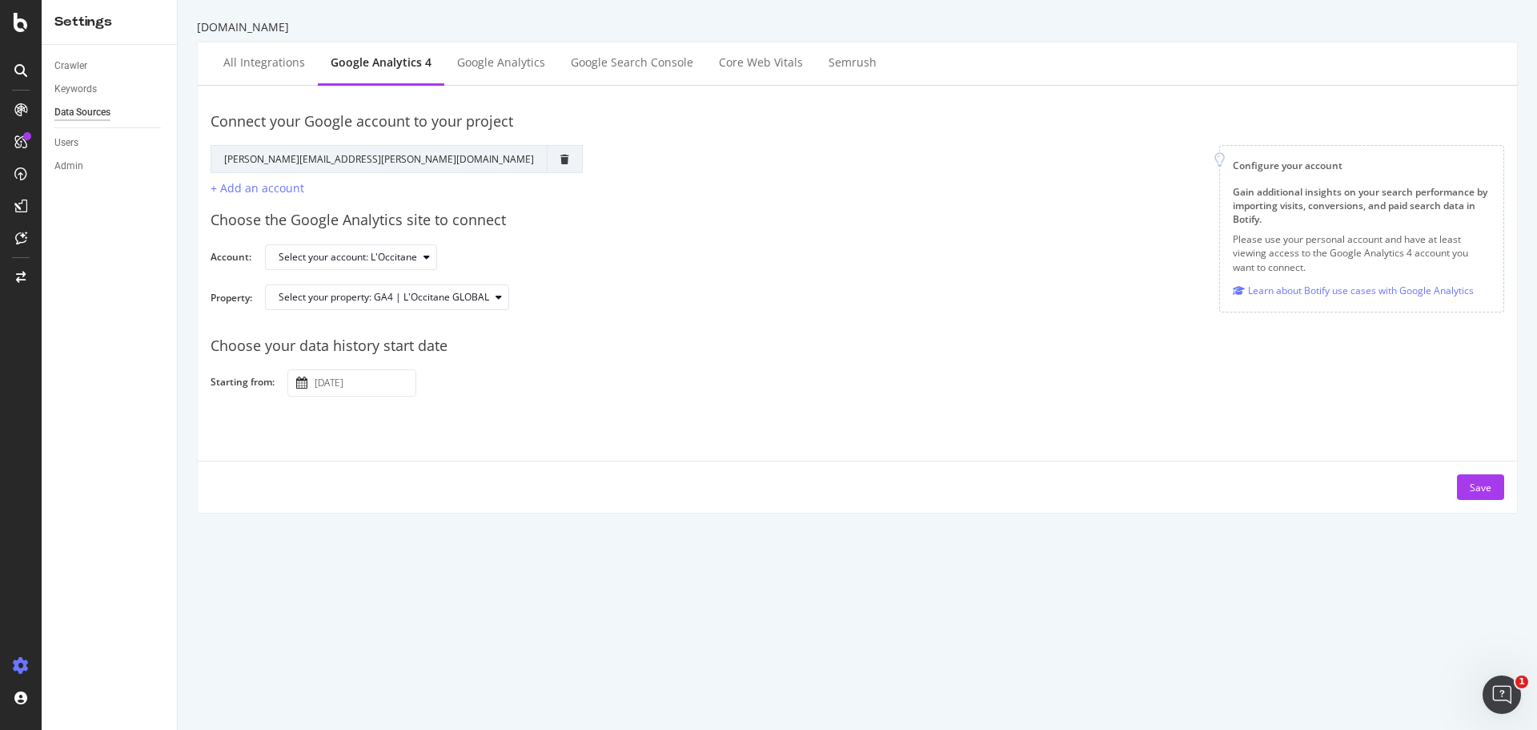
click at [352, 382] on input "[DATE]" at bounding box center [364, 383] width 104 height 26
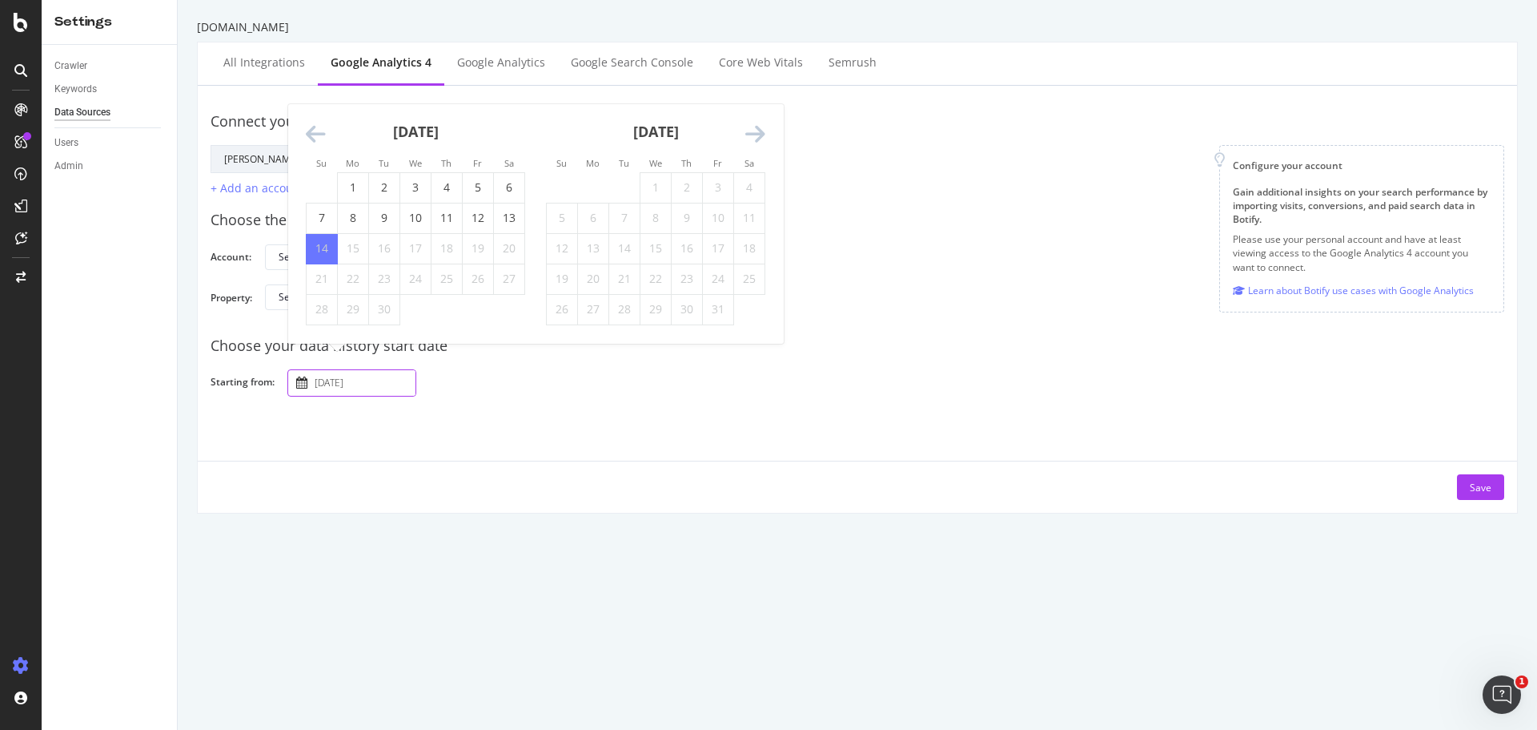
click at [320, 135] on icon "Move backward to switch to the previous month." at bounding box center [316, 134] width 20 height 22
click at [322, 111] on icon "Move backward to switch to the previous month." at bounding box center [316, 104] width 20 height 22
click at [319, 139] on icon "Move backward to switch to the previous month." at bounding box center [316, 134] width 20 height 22
click at [318, 132] on icon "Move backward to switch to the previous month." at bounding box center [316, 134] width 20 height 22
click at [317, 133] on icon "Move backward to switch to the previous month." at bounding box center [316, 134] width 20 height 22
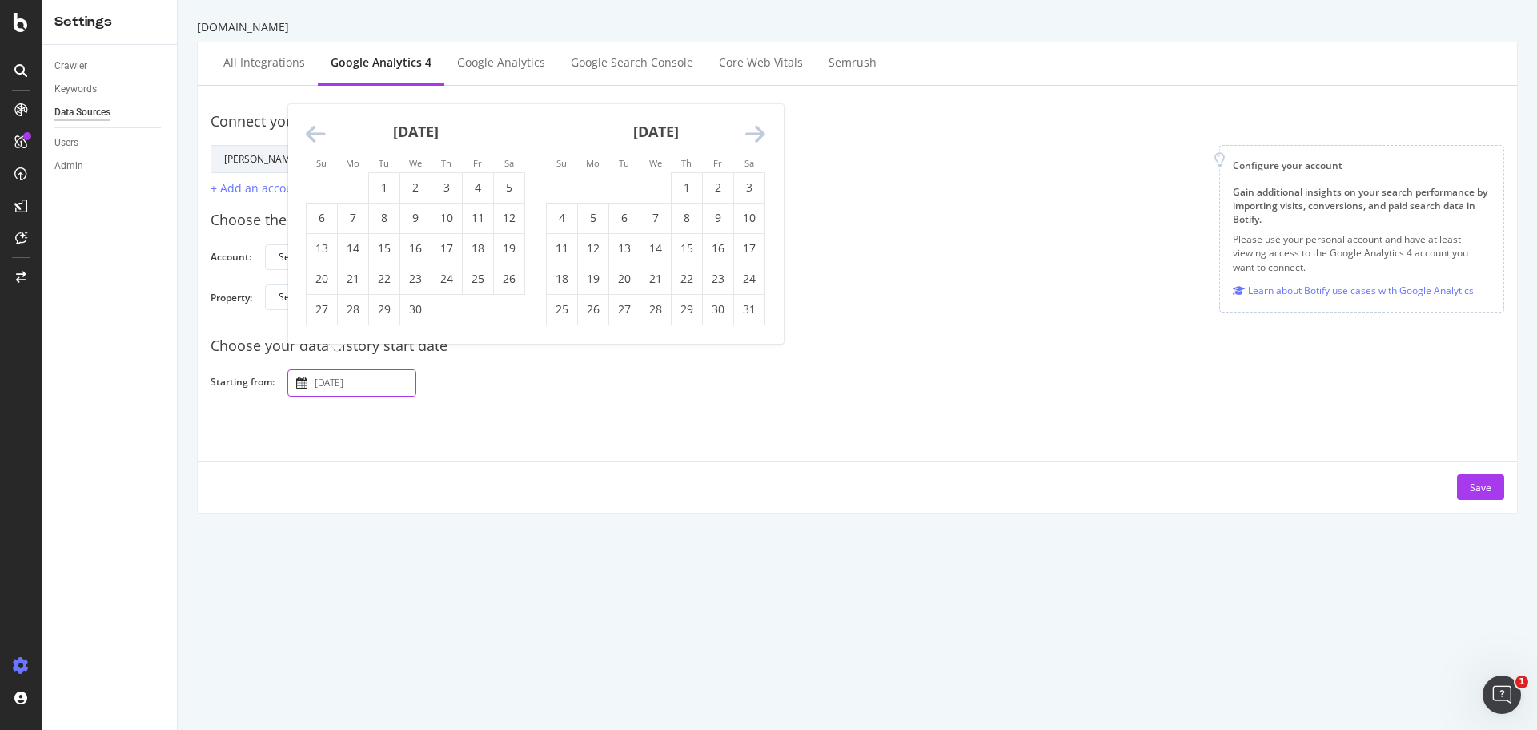
click at [317, 133] on icon "Move backward to switch to the previous month." at bounding box center [316, 134] width 20 height 22
click at [317, 133] on small "Su" at bounding box center [321, 133] width 10 height 12
click at [309, 101] on icon "Move backward to switch to the previous month." at bounding box center [316, 104] width 20 height 22
click at [316, 139] on icon "Move backward to switch to the previous month." at bounding box center [316, 134] width 20 height 22
click at [313, 131] on icon "Move backward to switch to the previous month." at bounding box center [316, 134] width 20 height 22
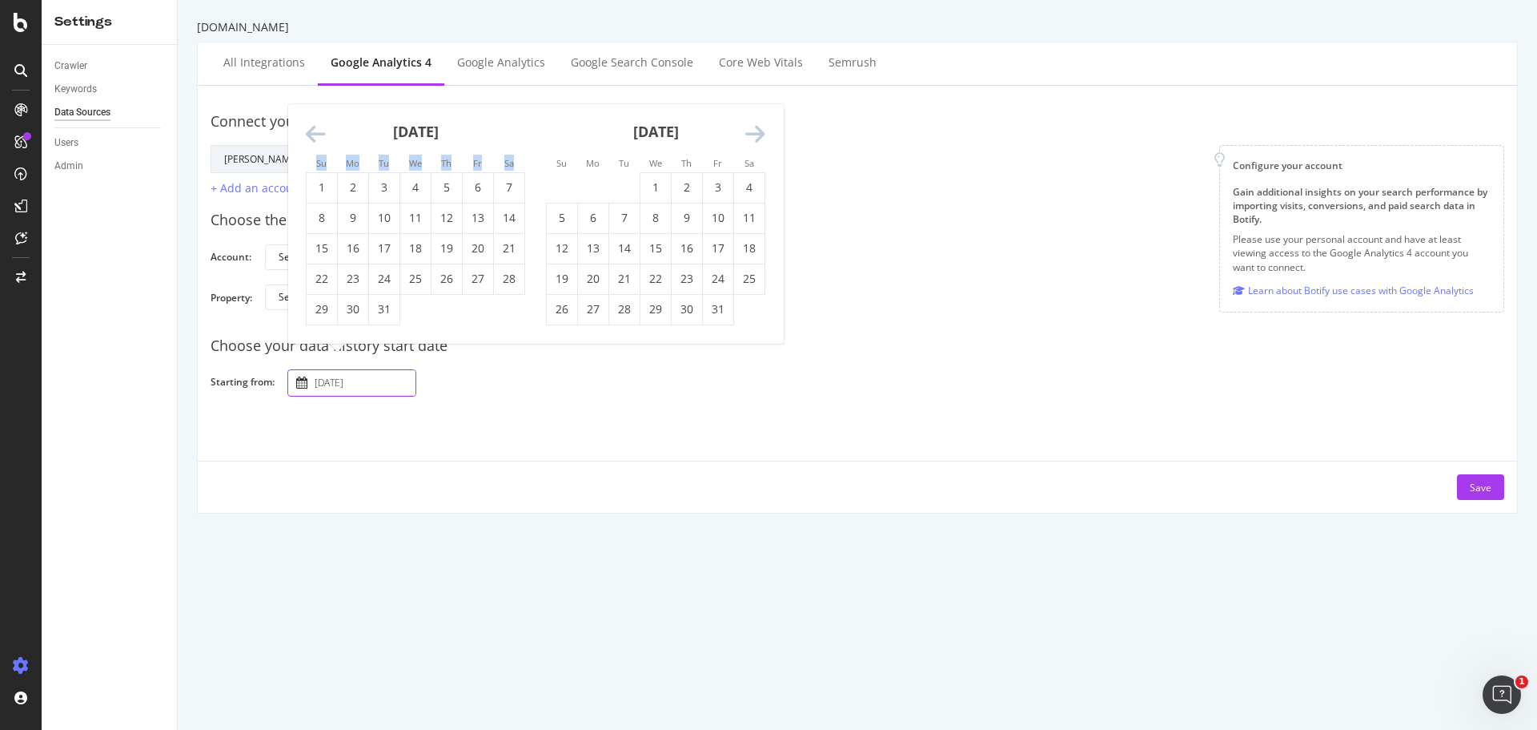
click at [313, 131] on icon "Move backward to switch to the previous month." at bounding box center [316, 134] width 20 height 22
click at [329, 186] on td "1" at bounding box center [322, 187] width 31 height 30
type input "[DATE]"
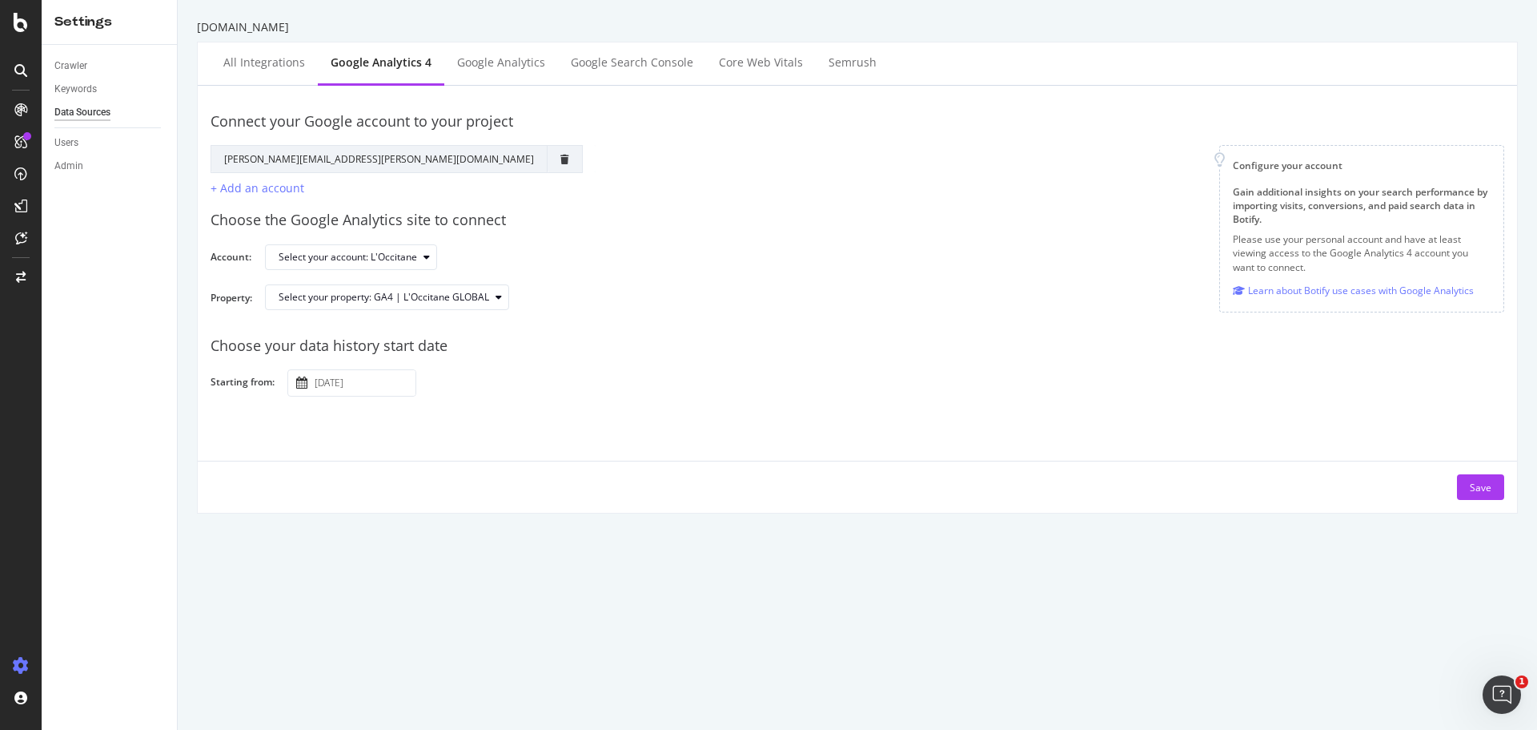
click at [546, 462] on div "Save" at bounding box center [858, 479] width 1320 height 39
click at [1470, 492] on div "Save" at bounding box center [1481, 487] width 22 height 14
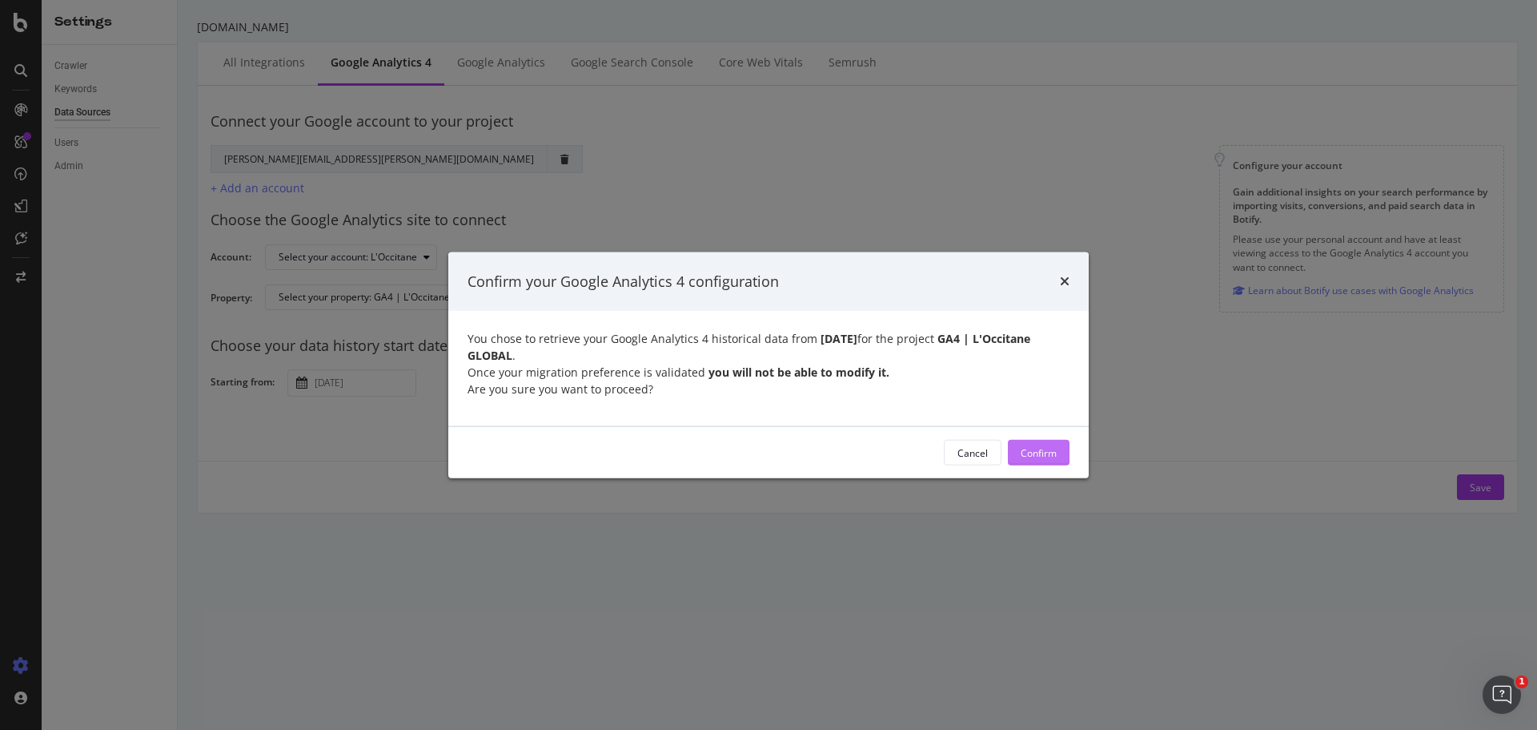
click at [1034, 456] on div "Confirm" at bounding box center [1039, 452] width 36 height 14
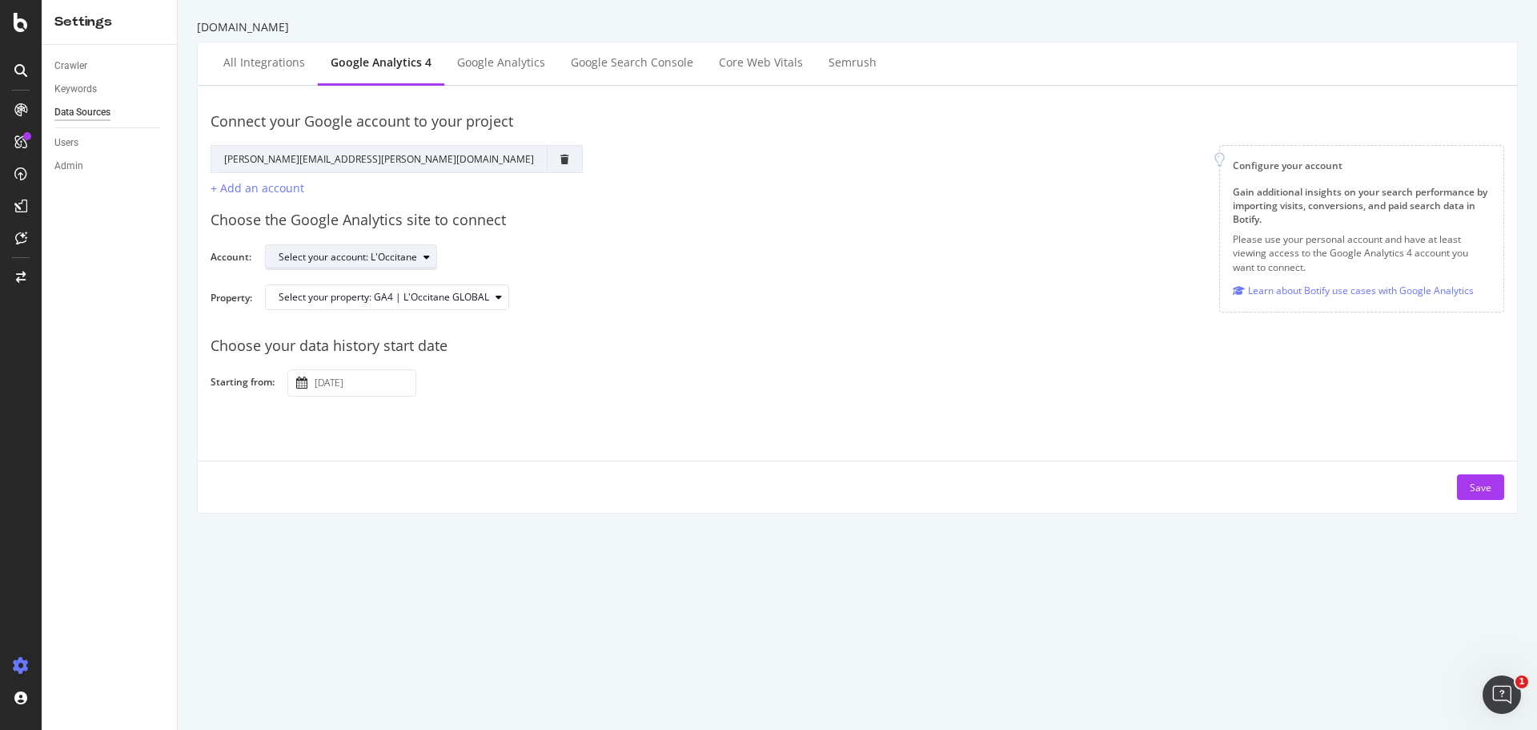
click at [422, 257] on div "button" at bounding box center [426, 257] width 19 height 10
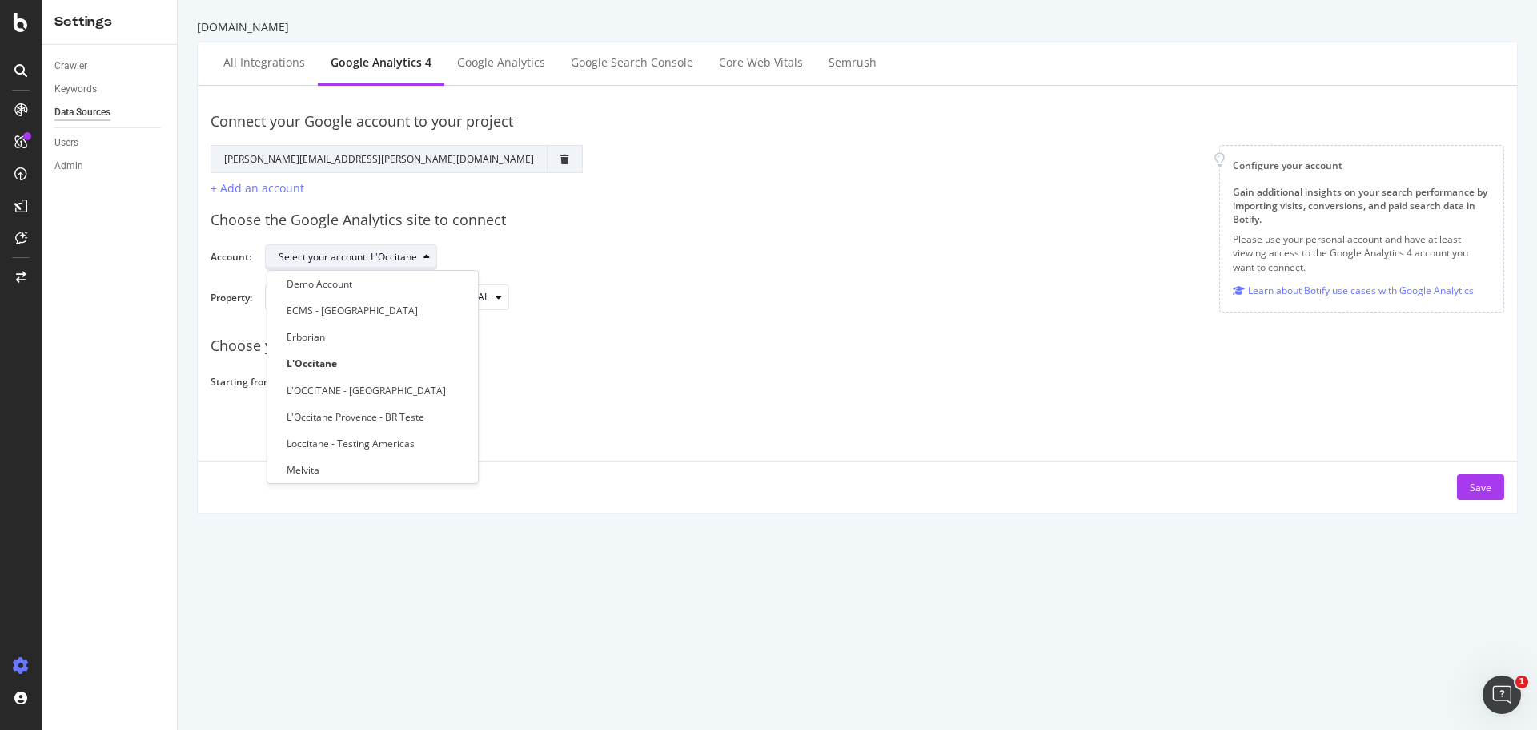
click at [422, 257] on div "button" at bounding box center [426, 257] width 19 height 10
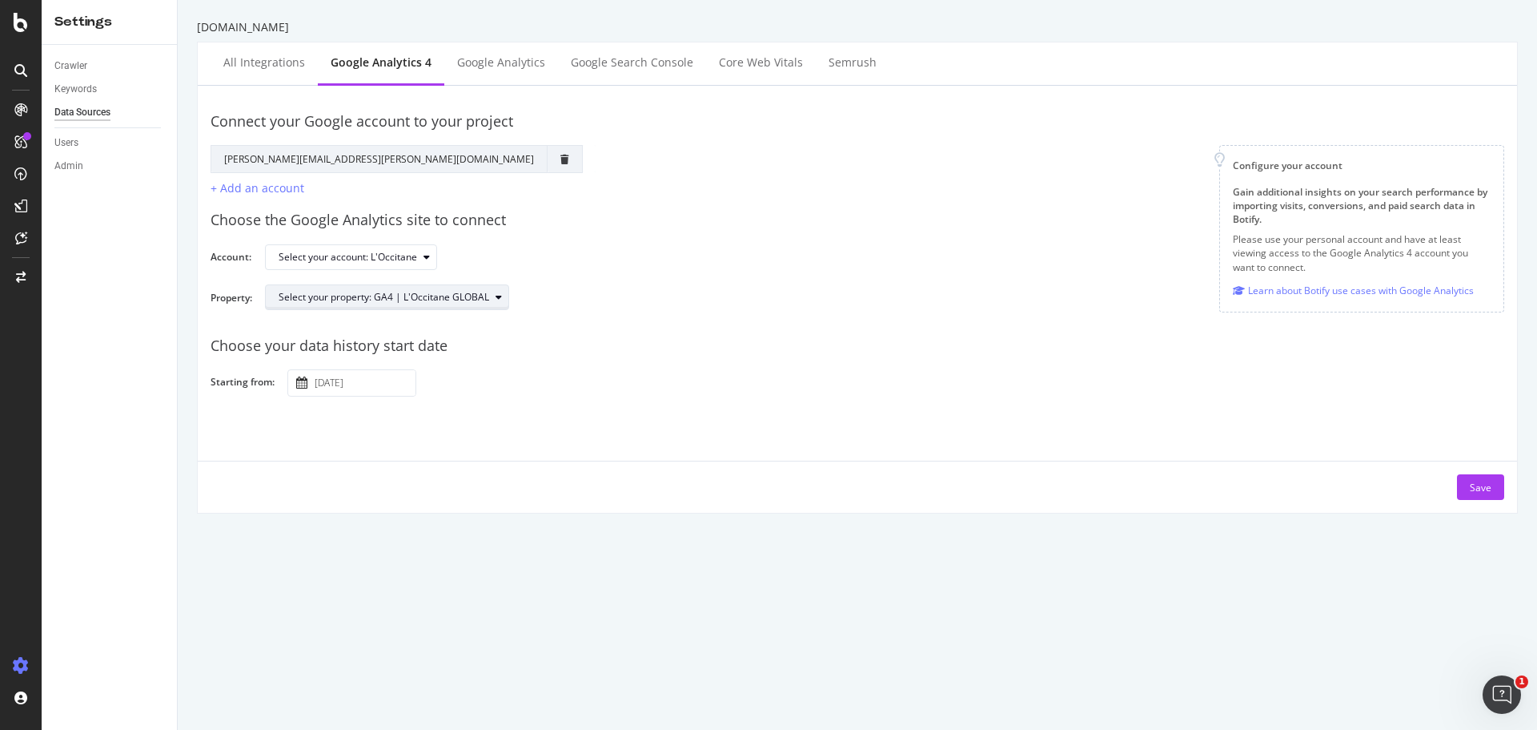
click at [504, 293] on div "button" at bounding box center [498, 297] width 19 height 10
click at [424, 348] on div "GA4 | L'Occitane GLOBAL" at bounding box center [376, 350] width 204 height 20
click at [569, 313] on div "Select your property: GA4 | L'Occitane GLOBAL" at bounding box center [878, 303] width 1227 height 38
drag, startPoint x: 377, startPoint y: 2, endPoint x: 918, endPoint y: 155, distance: 562.0
click at [931, 198] on div "Choose the Google Analytics site to connect Account: Select your account: L'Occ…" at bounding box center [858, 260] width 1294 height 126
